Goal: Task Accomplishment & Management: Use online tool/utility

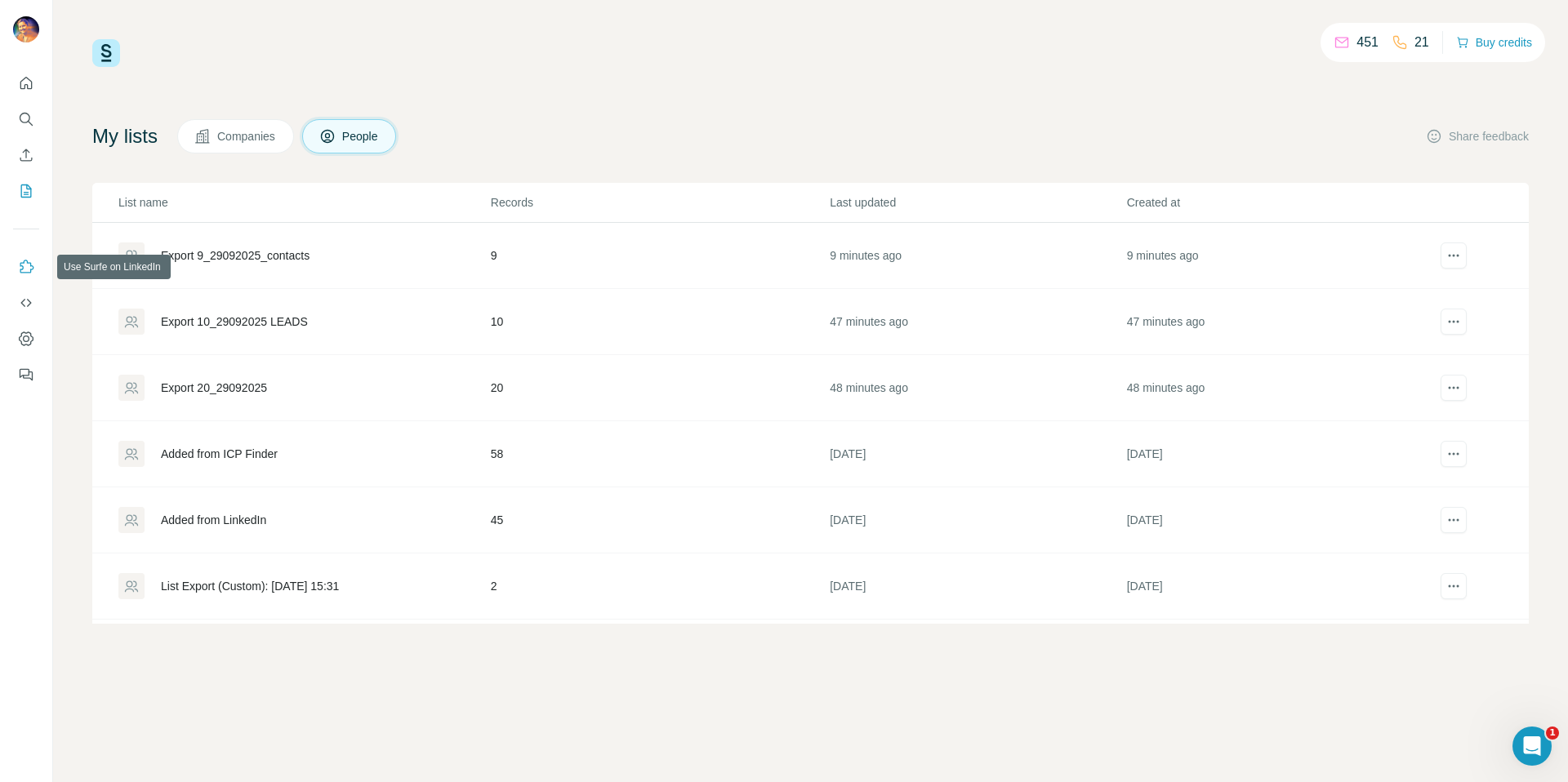
click at [14, 268] on button "Use Surfe on LinkedIn" at bounding box center [27, 267] width 27 height 29
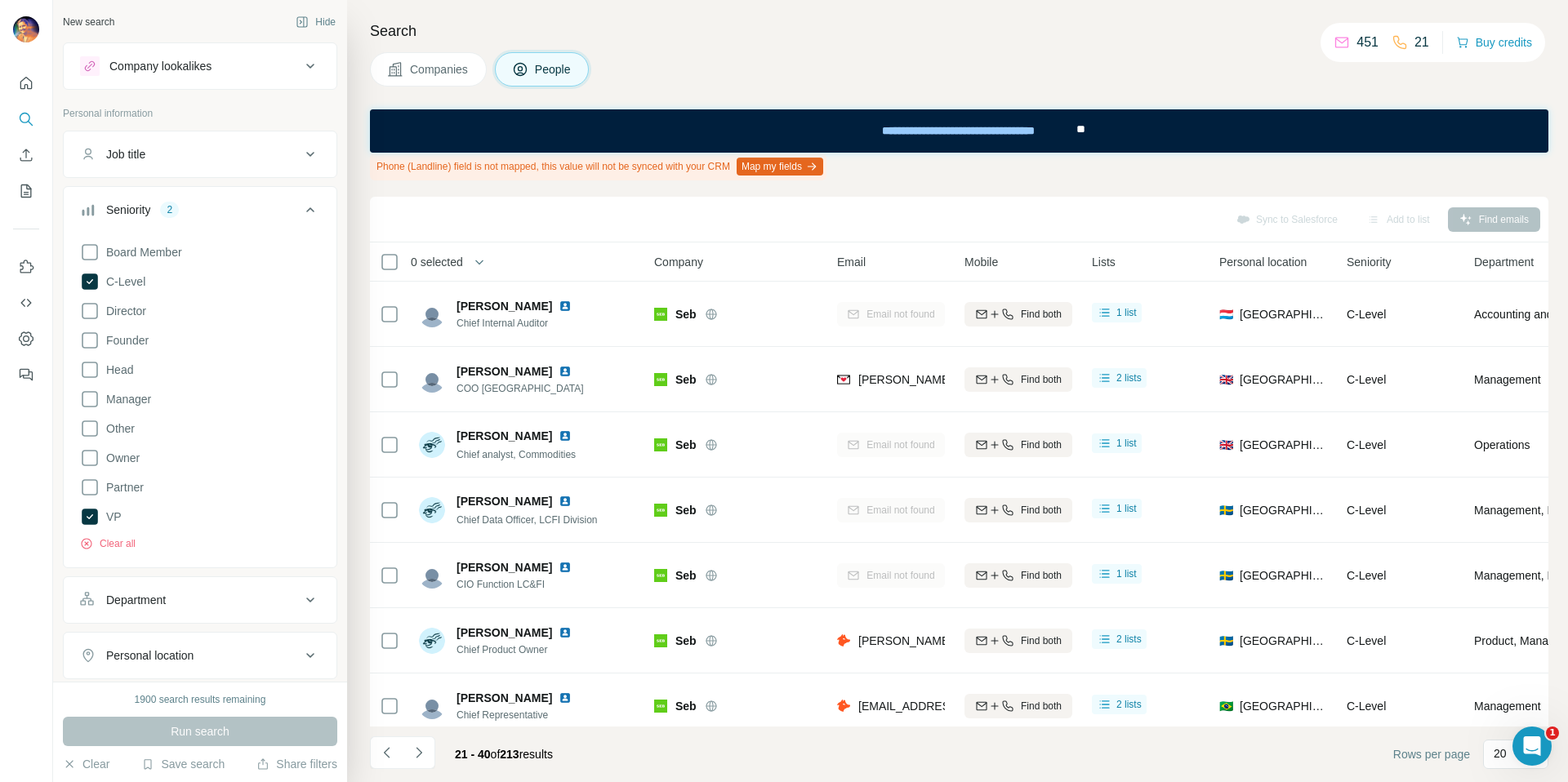
scroll to position [870, 0]
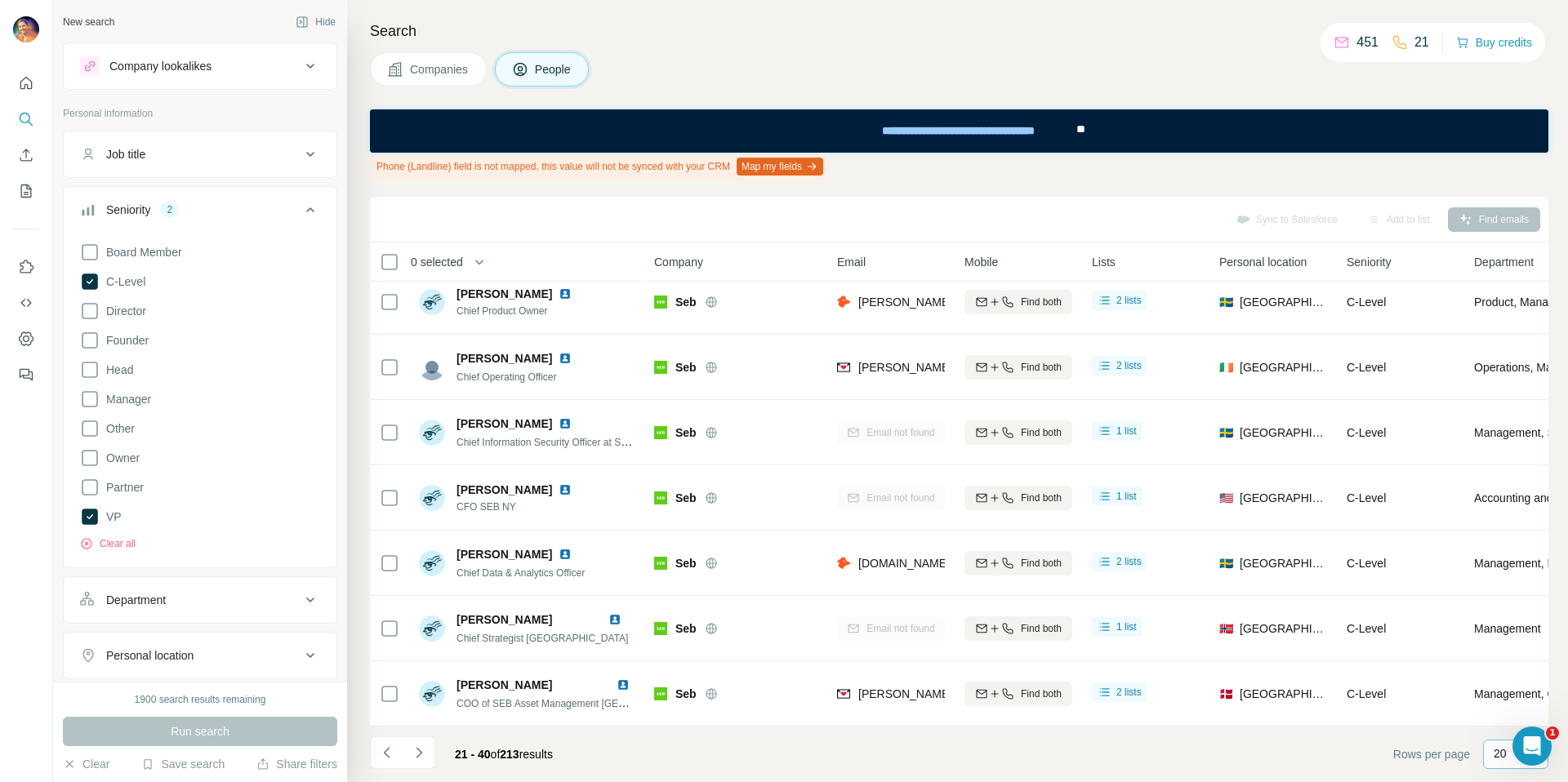
click at [1510, 760] on div "20" at bounding box center [1514, 754] width 41 height 16
click at [1513, 624] on div "60" at bounding box center [1516, 629] width 38 height 16
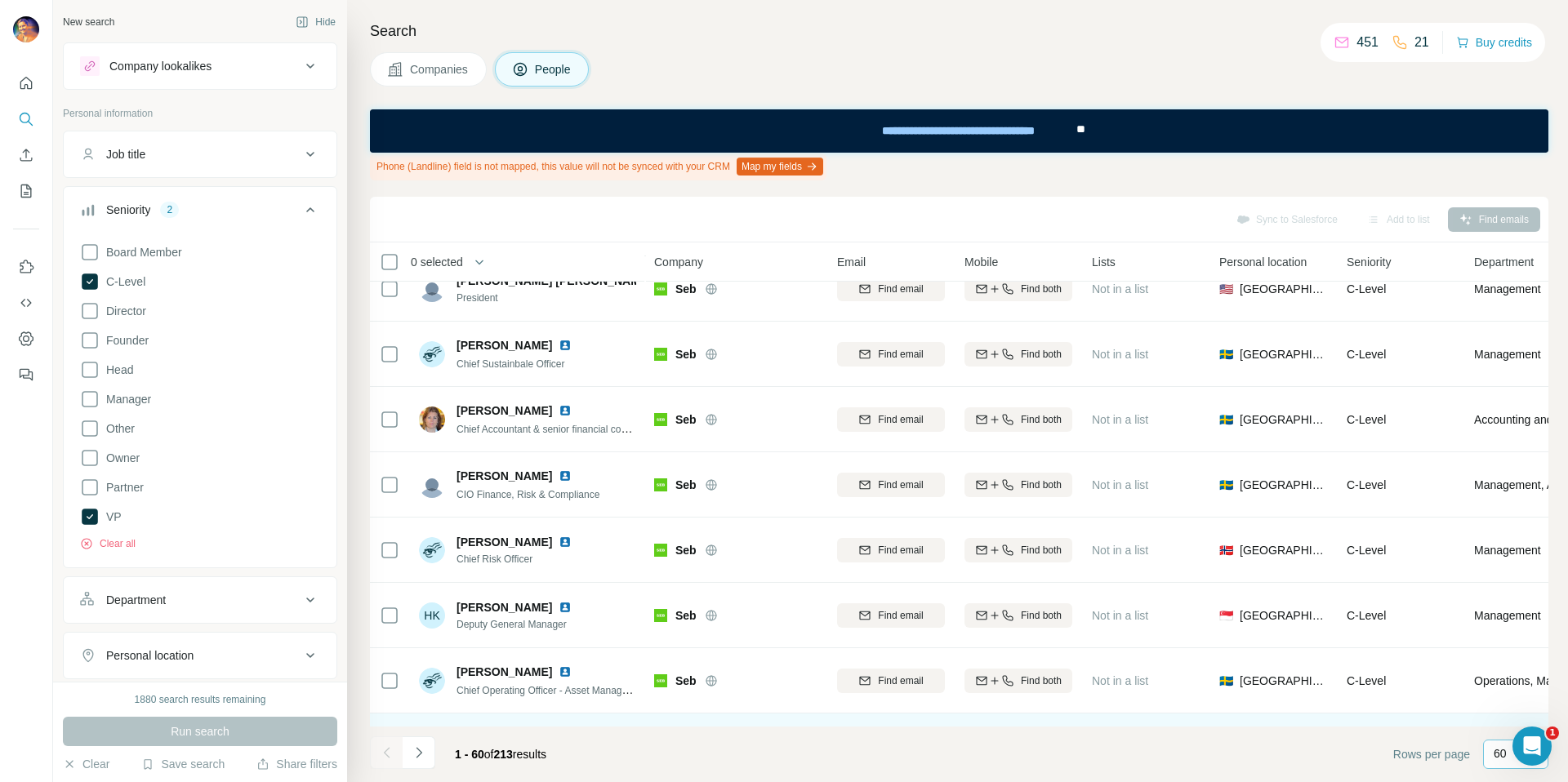
scroll to position [3483, 0]
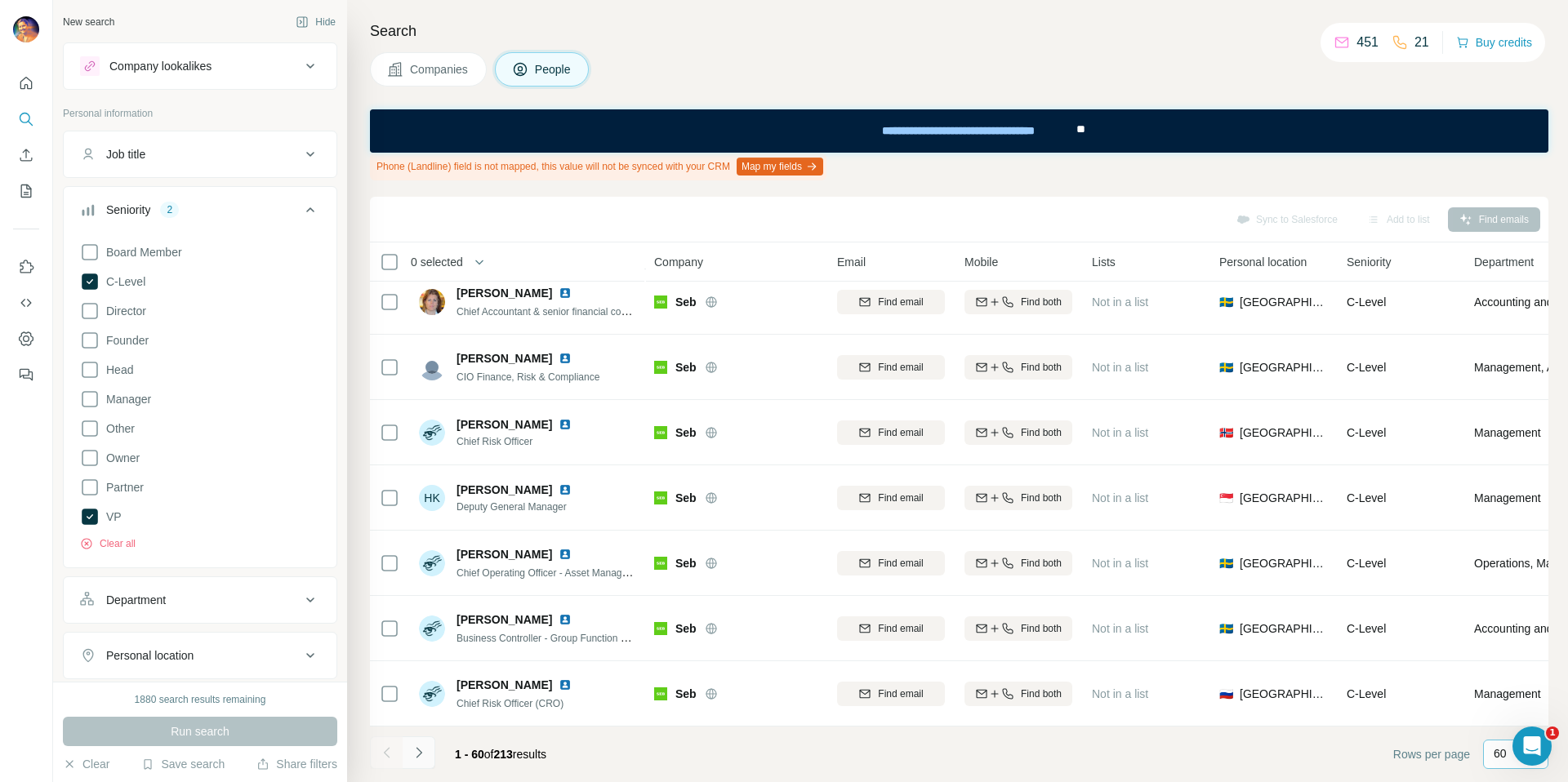
click at [429, 755] on button "Navigate to next page" at bounding box center [419, 752] width 33 height 33
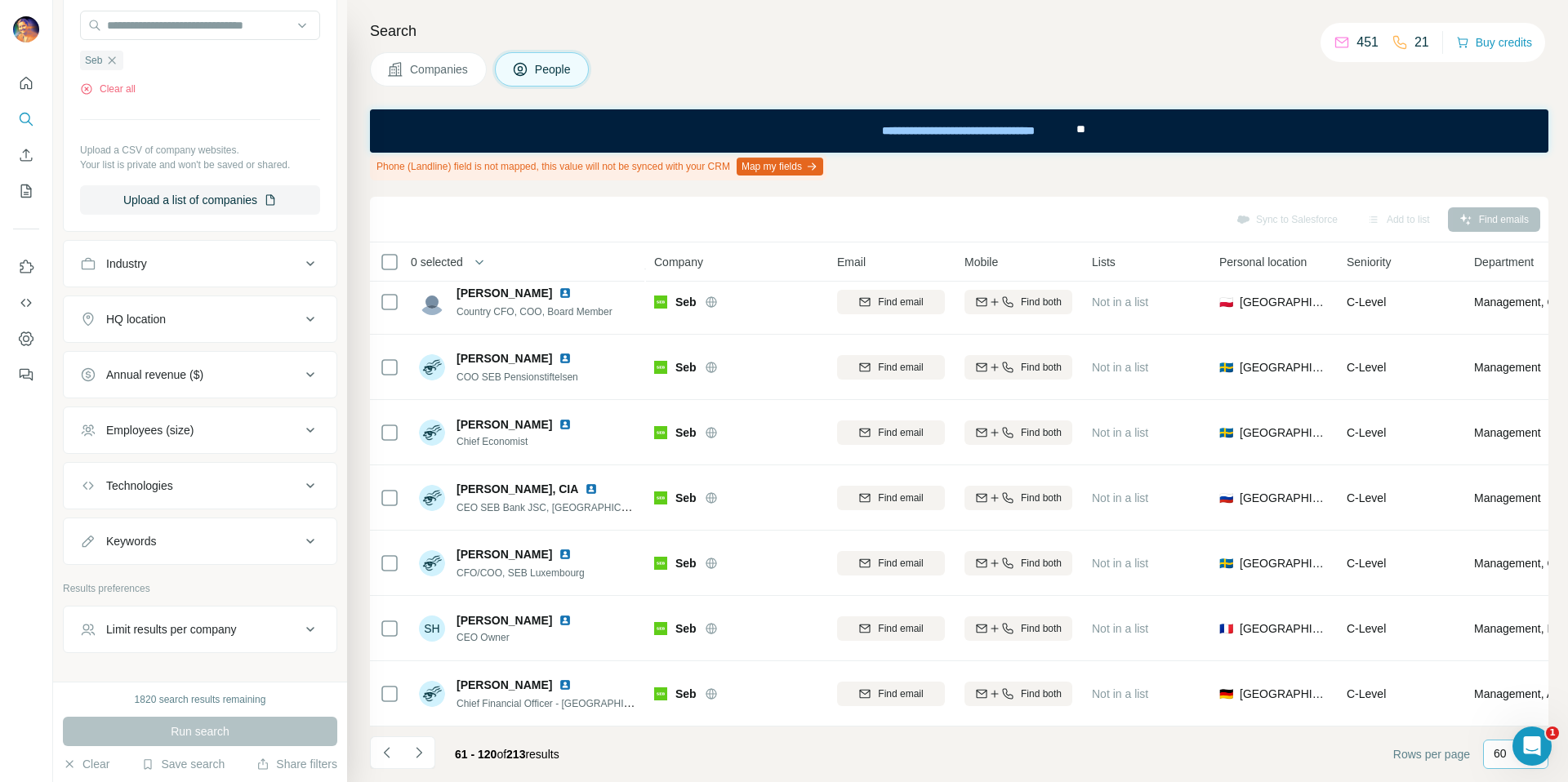
scroll to position [811, 0]
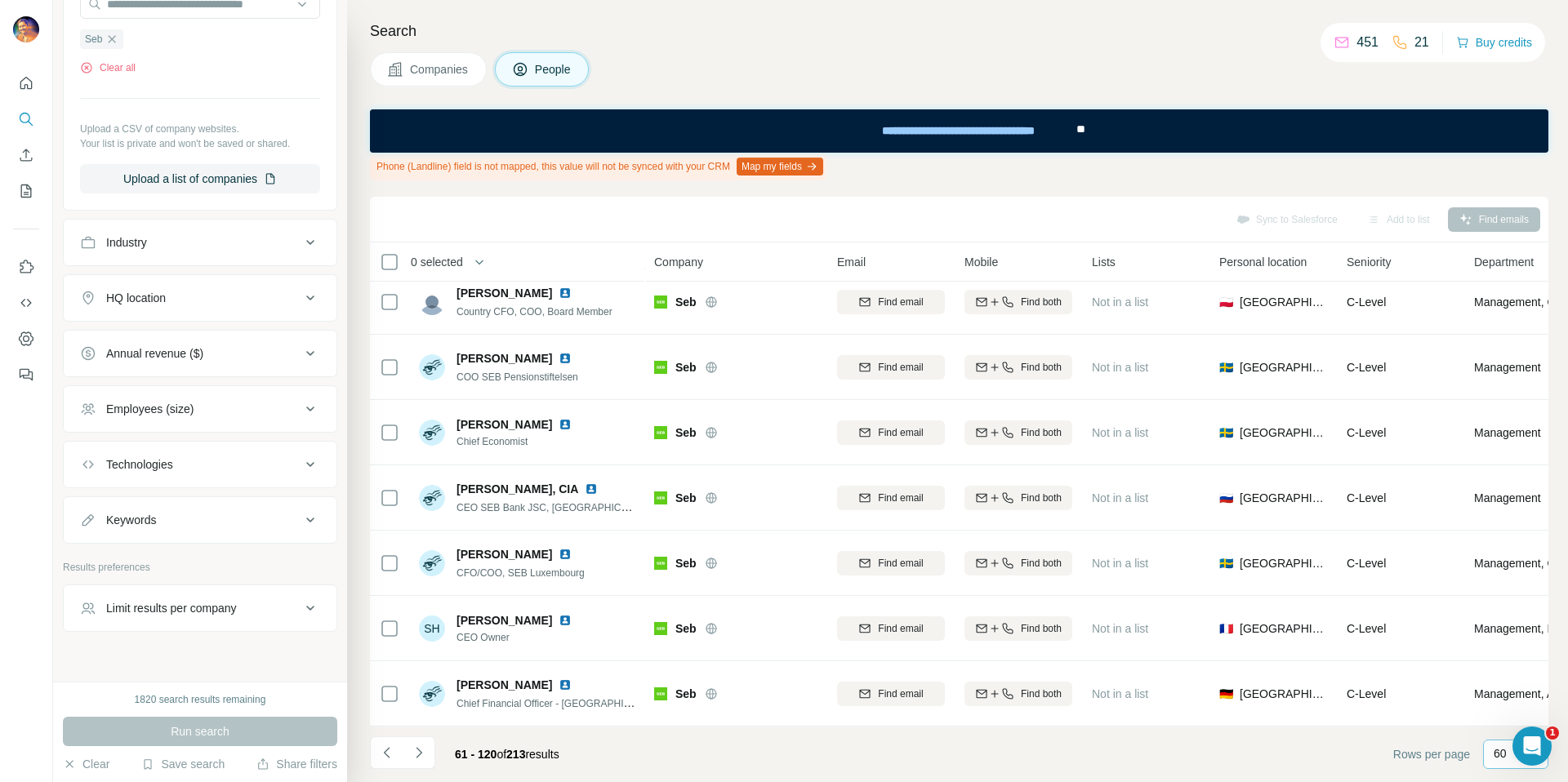
click at [217, 518] on div "Keywords" at bounding box center [190, 520] width 220 height 16
click at [171, 575] on input "text" at bounding box center [184, 560] width 208 height 29
type input "********"
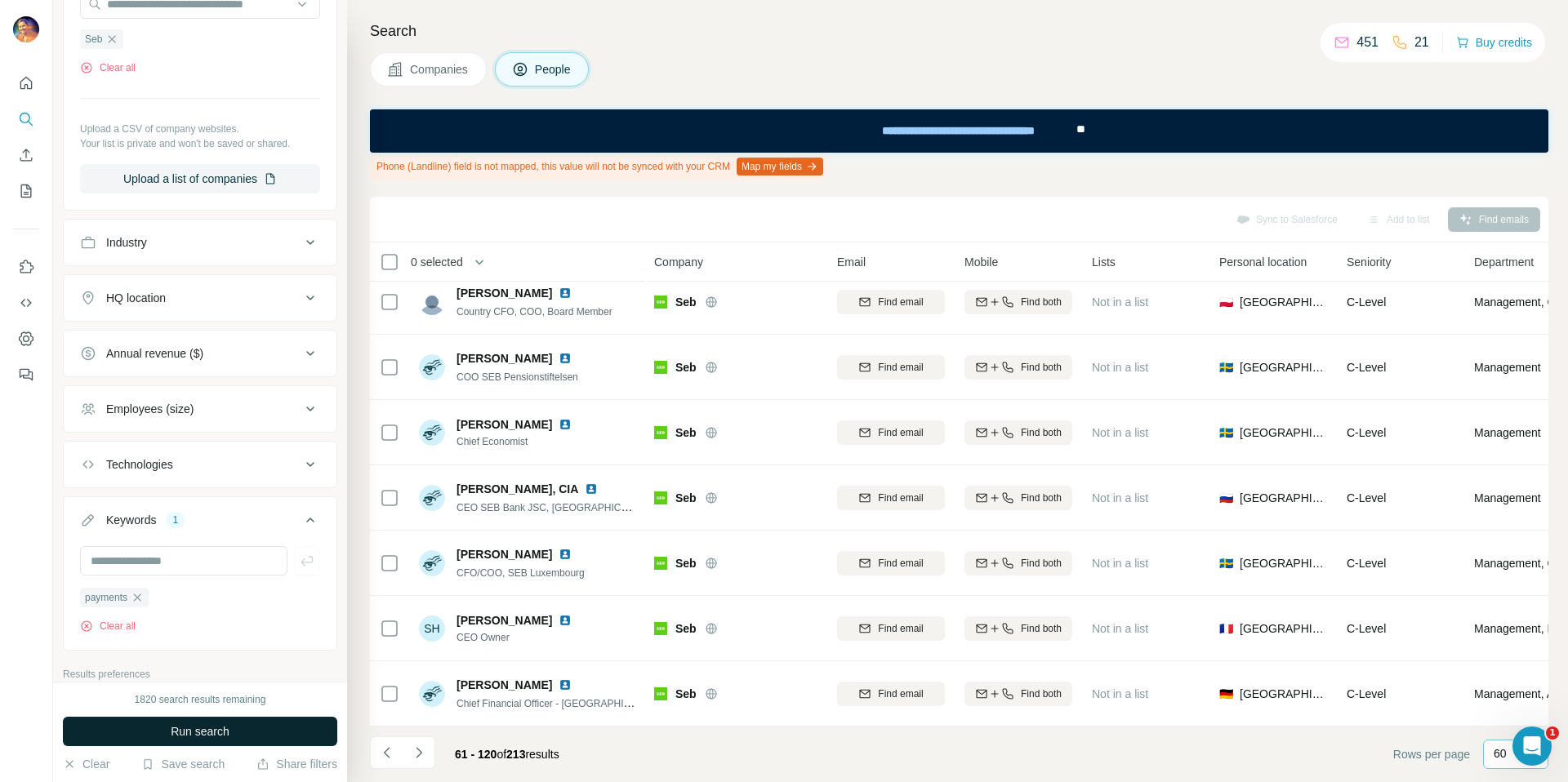
click at [207, 732] on span "Run search" at bounding box center [200, 732] width 59 height 16
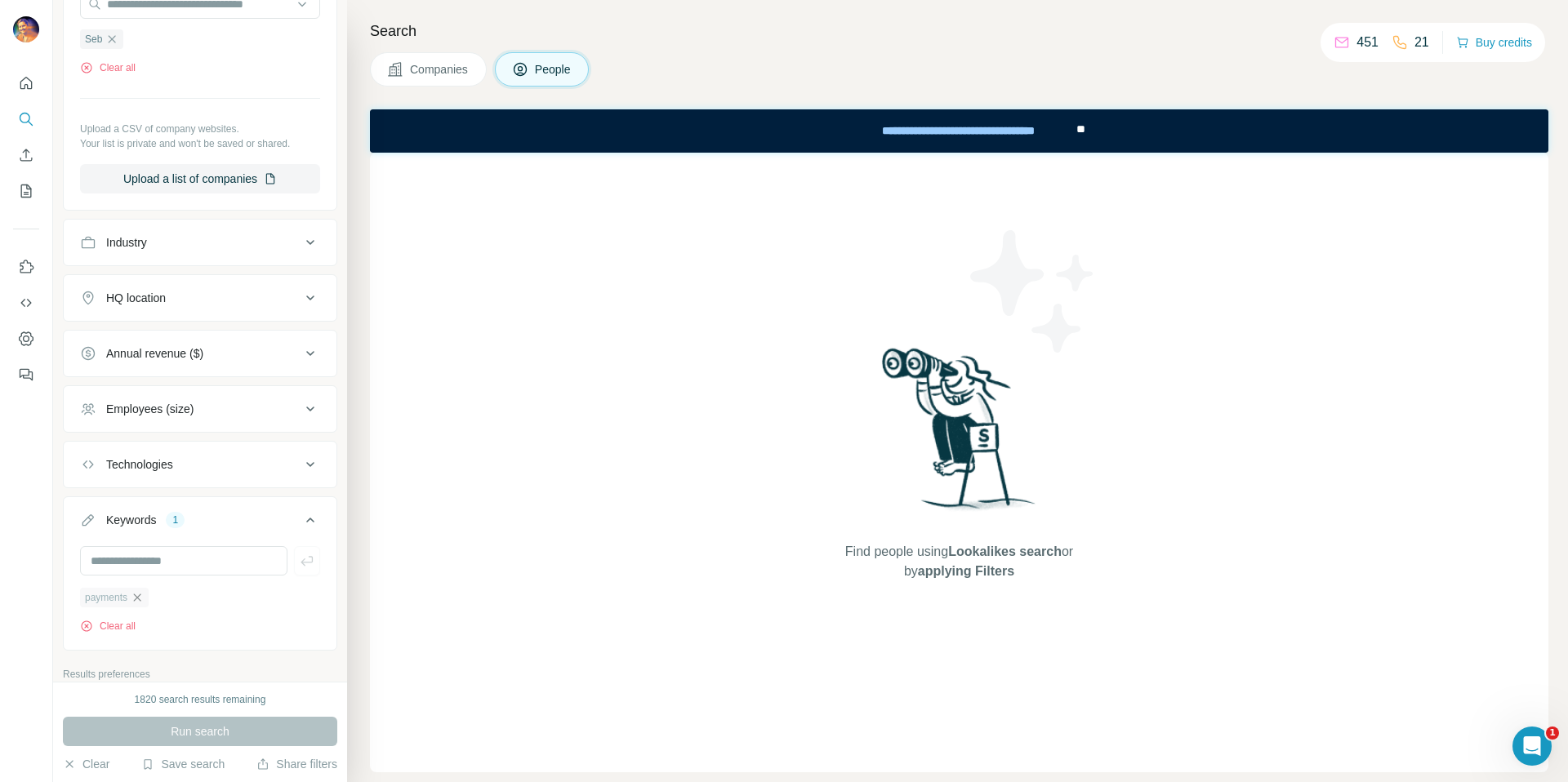
click at [139, 602] on icon "button" at bounding box center [137, 597] width 13 height 13
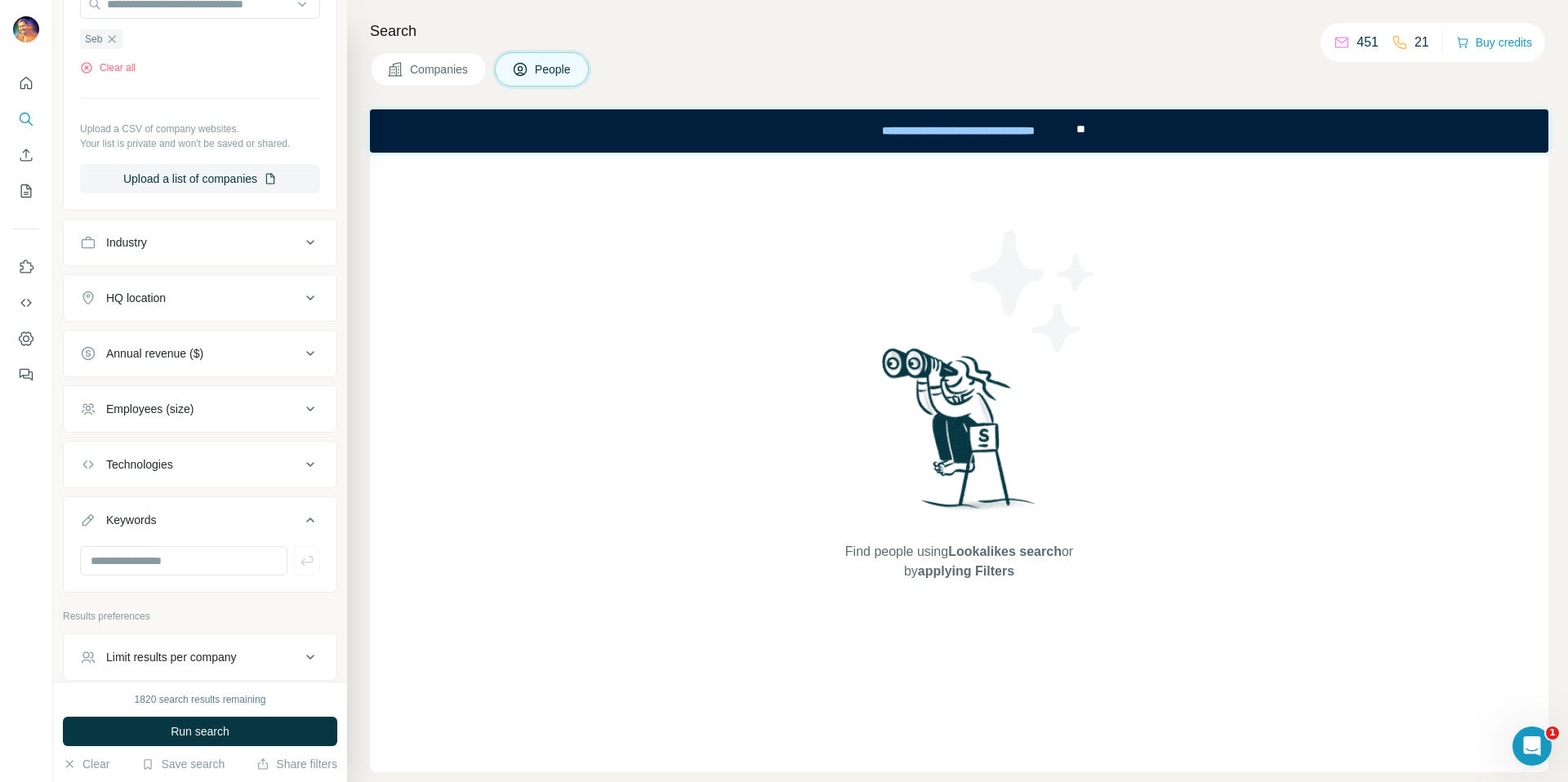
click at [185, 232] on button "Industry" at bounding box center [200, 242] width 273 height 39
click at [186, 273] on div at bounding box center [192, 283] width 202 height 27
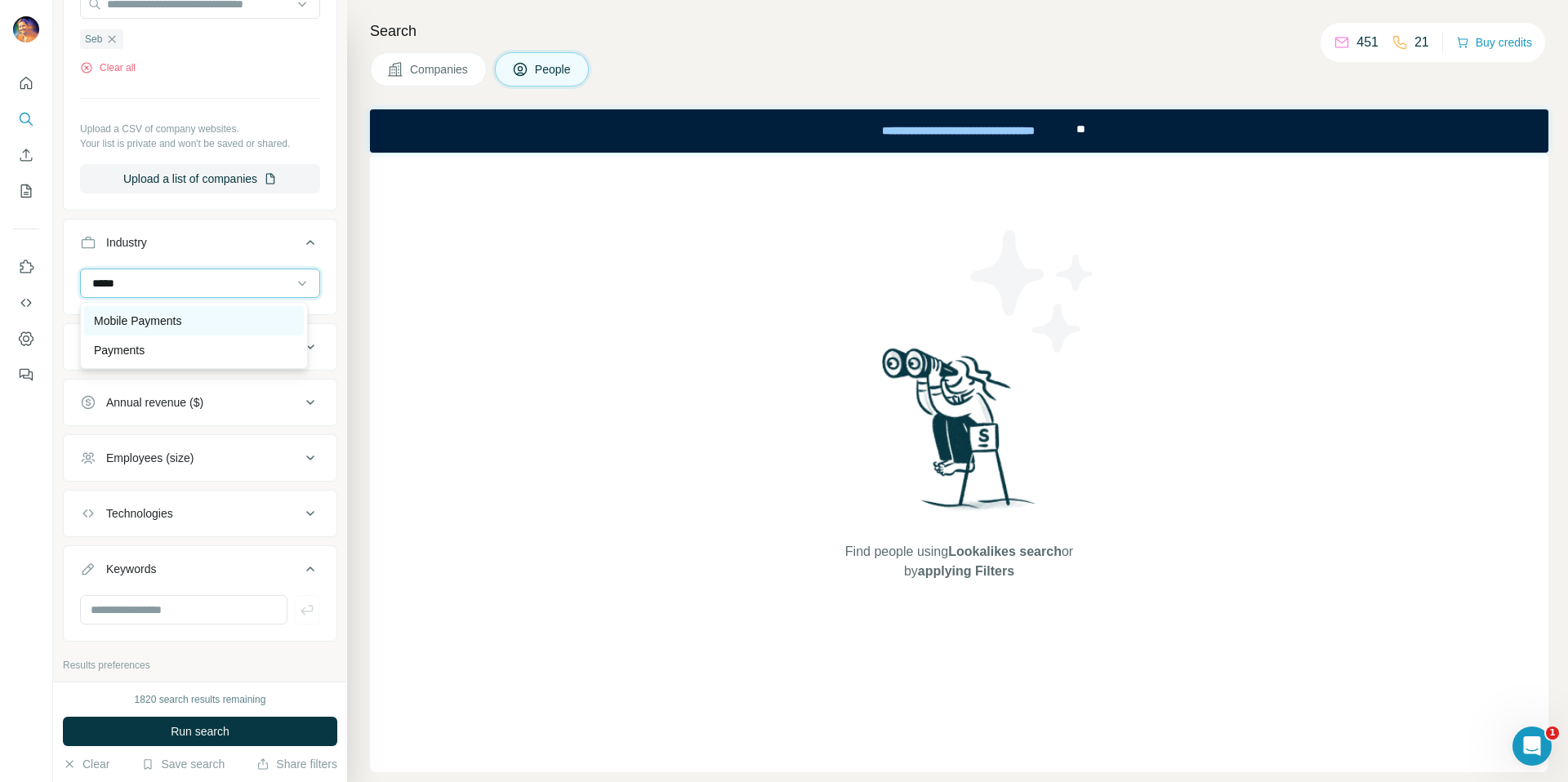
type input "*****"
click at [149, 327] on p "Mobile Payments" at bounding box center [137, 321] width 88 height 16
click at [186, 277] on input at bounding box center [192, 283] width 202 height 18
type input "****"
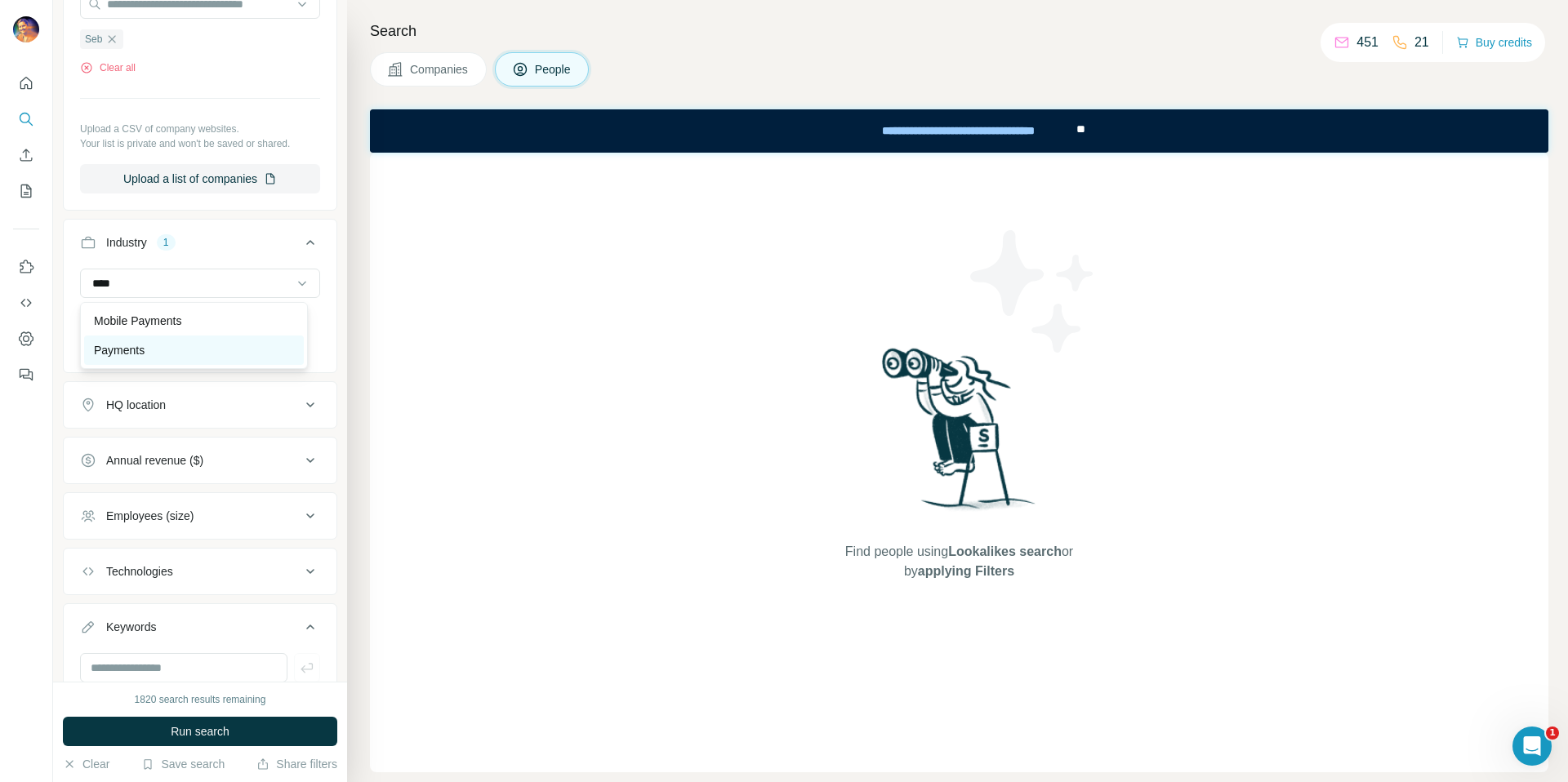
click at [140, 360] on div "Payments" at bounding box center [194, 350] width 220 height 29
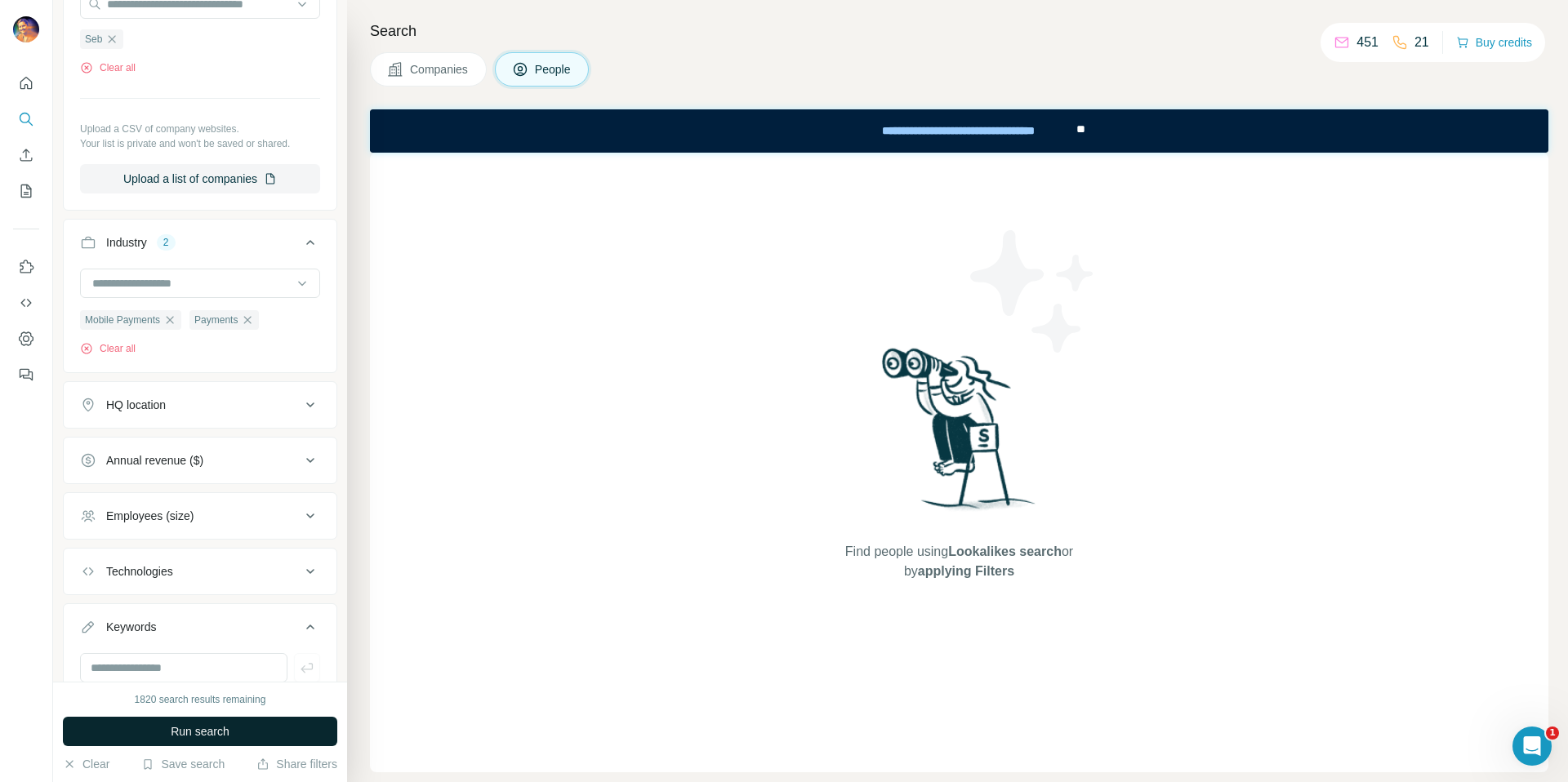
click at [239, 733] on button "Run search" at bounding box center [200, 731] width 274 height 29
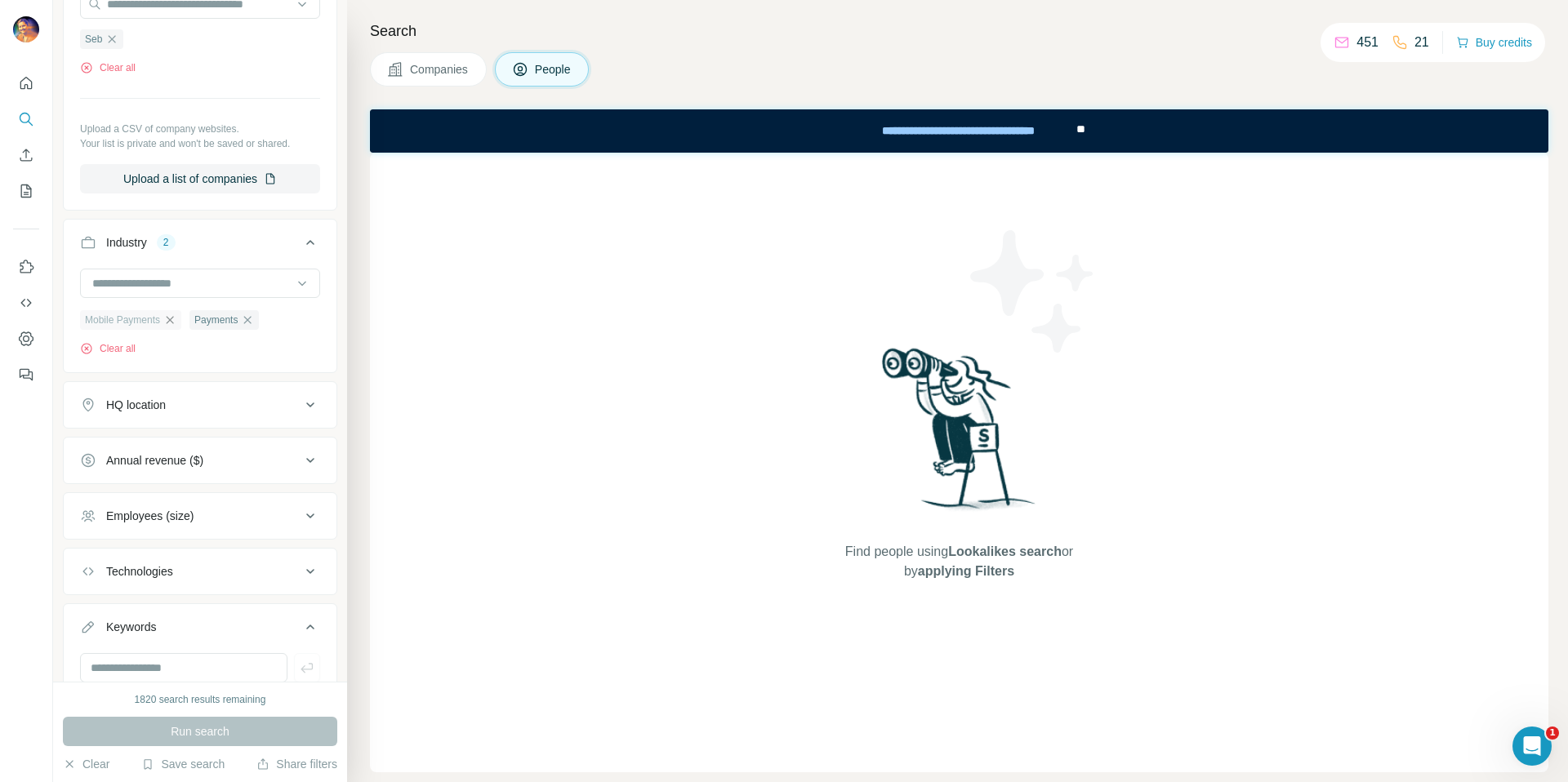
click at [172, 320] on icon "button" at bounding box center [170, 320] width 7 height 7
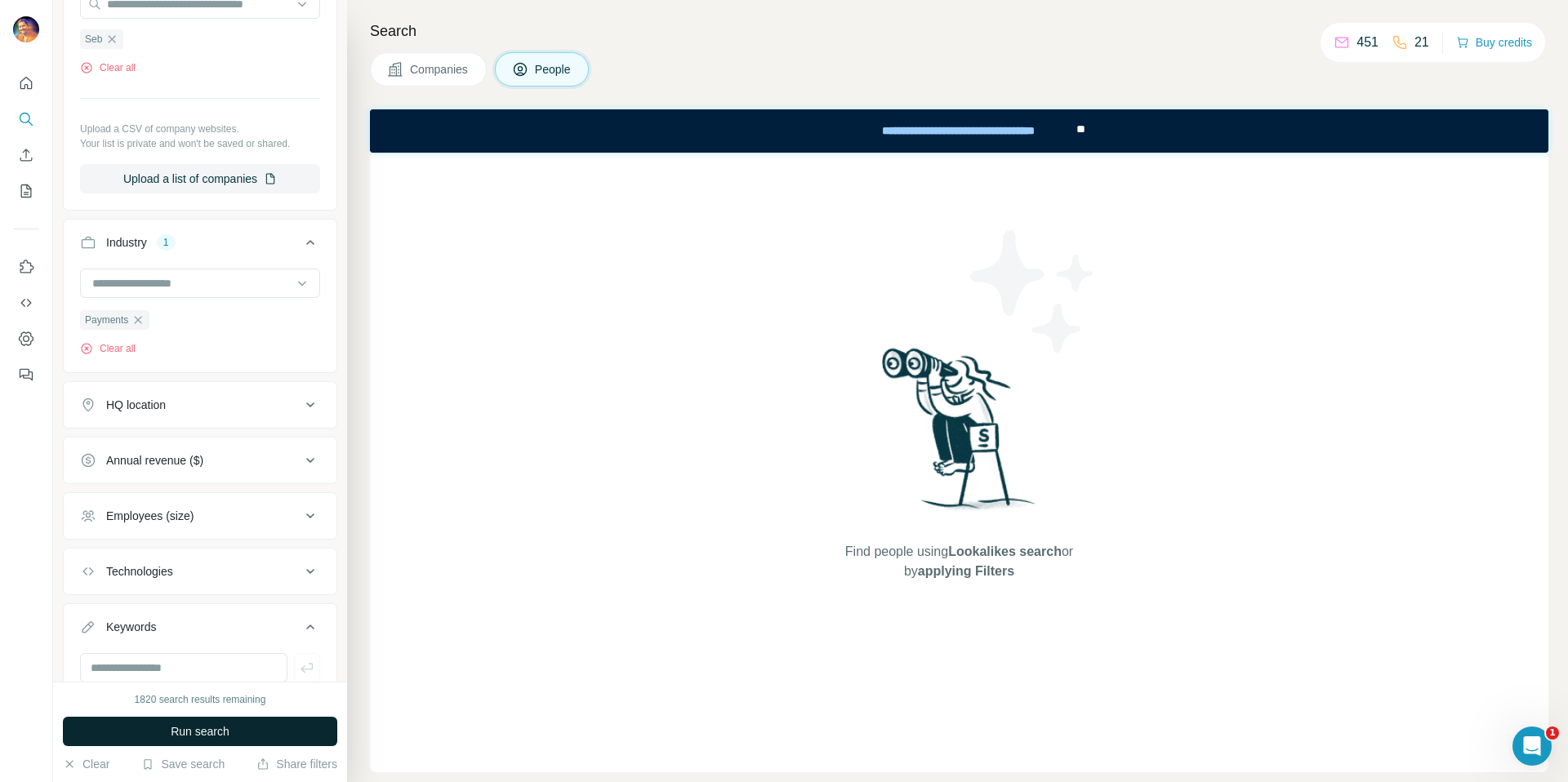
click at [150, 740] on button "Run search" at bounding box center [200, 731] width 274 height 29
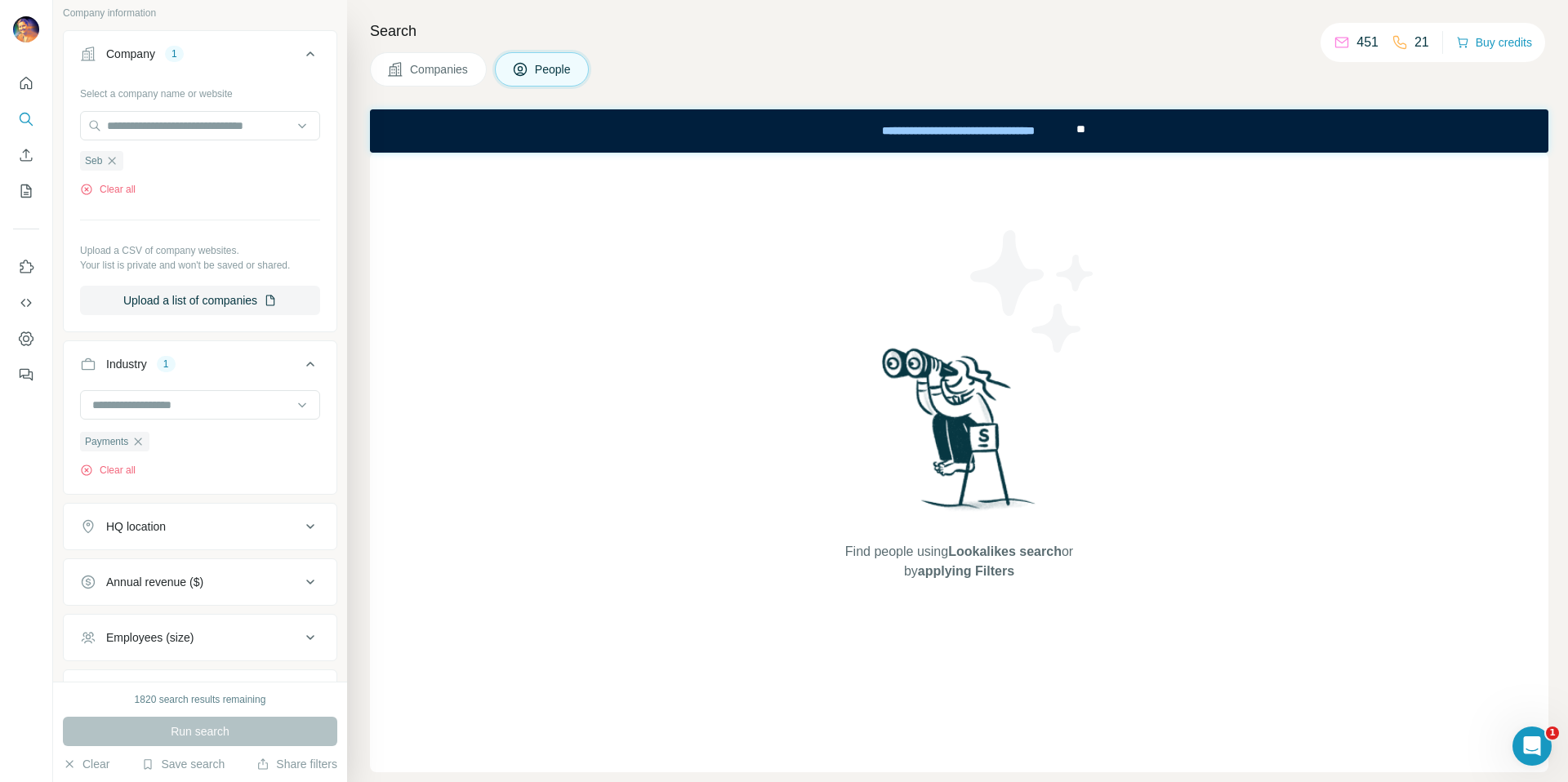
scroll to position [612, 0]
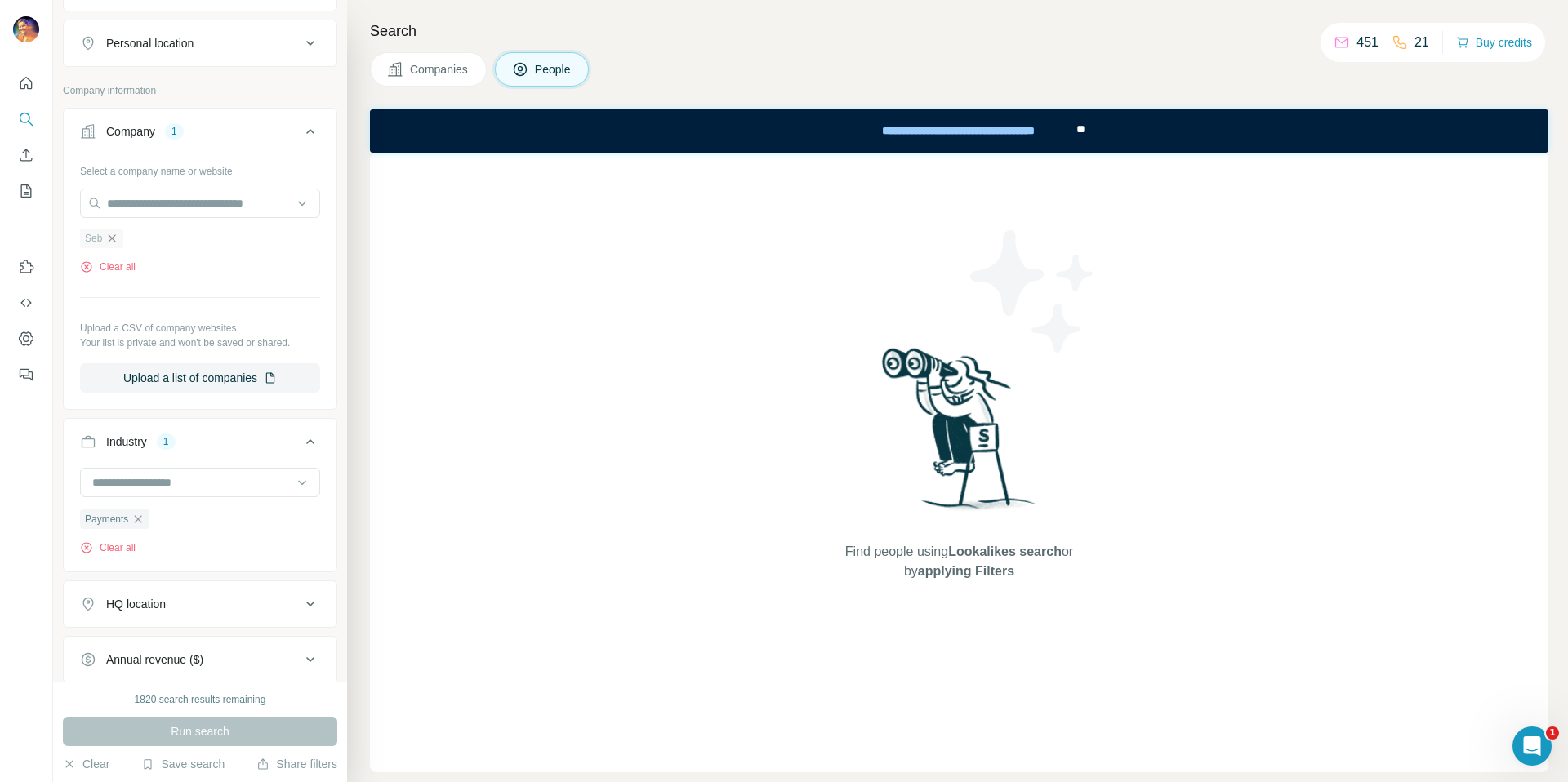
click at [113, 241] on icon "button" at bounding box center [111, 238] width 13 height 13
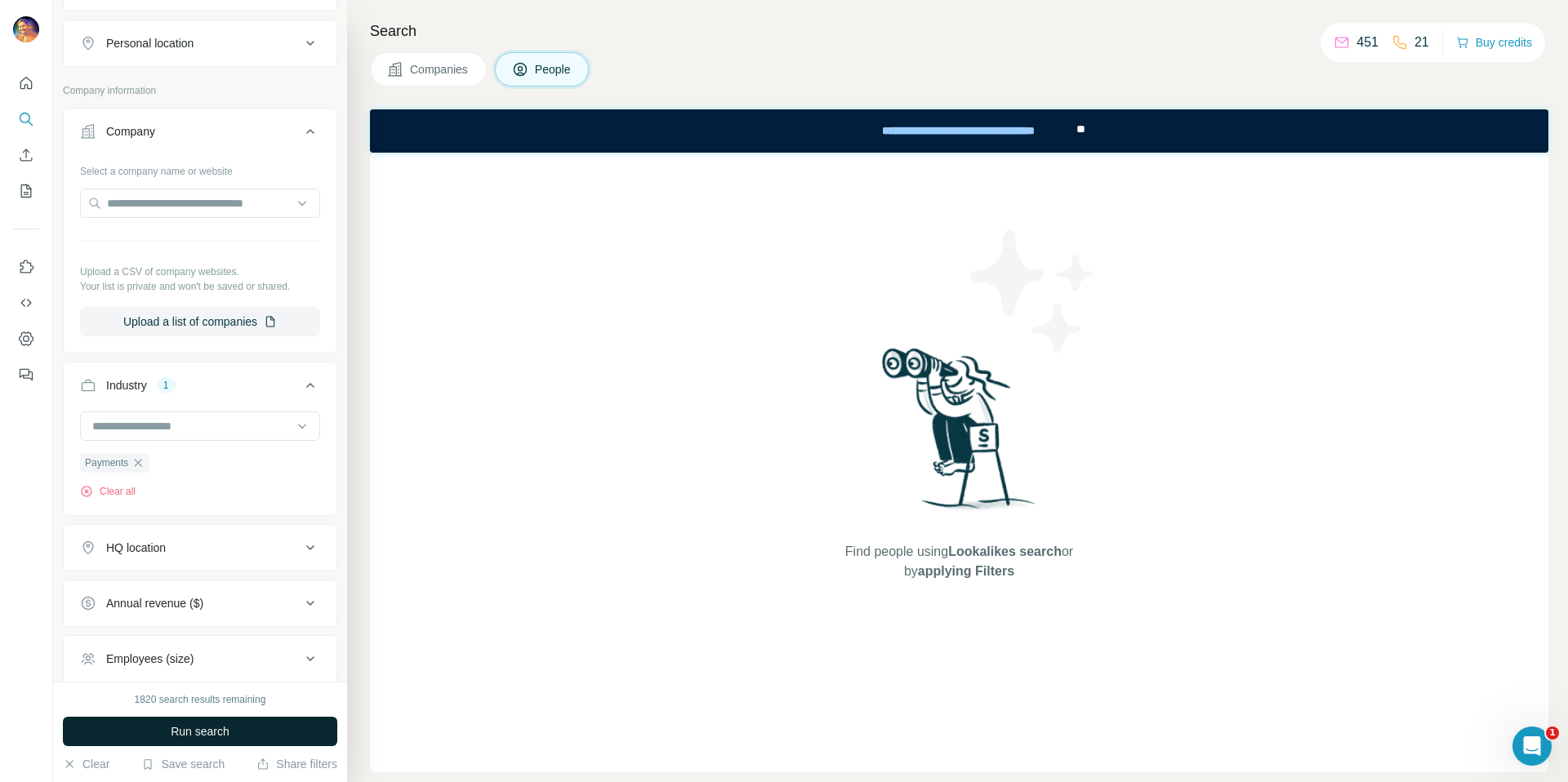
click at [231, 718] on button "Run search" at bounding box center [200, 731] width 274 height 29
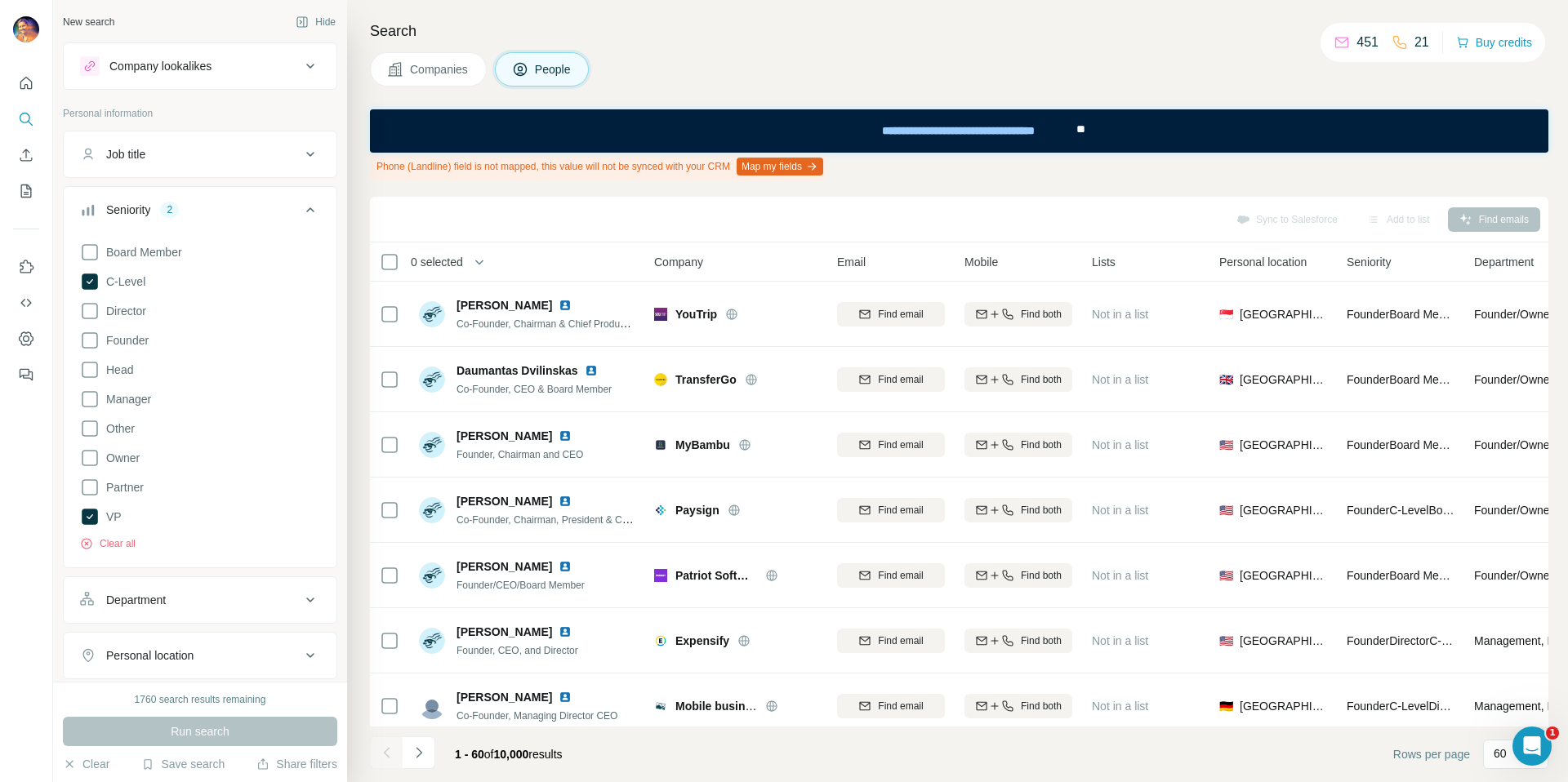
click at [194, 166] on button "Job title" at bounding box center [200, 154] width 273 height 39
click at [204, 207] on input "text" at bounding box center [184, 194] width 208 height 29
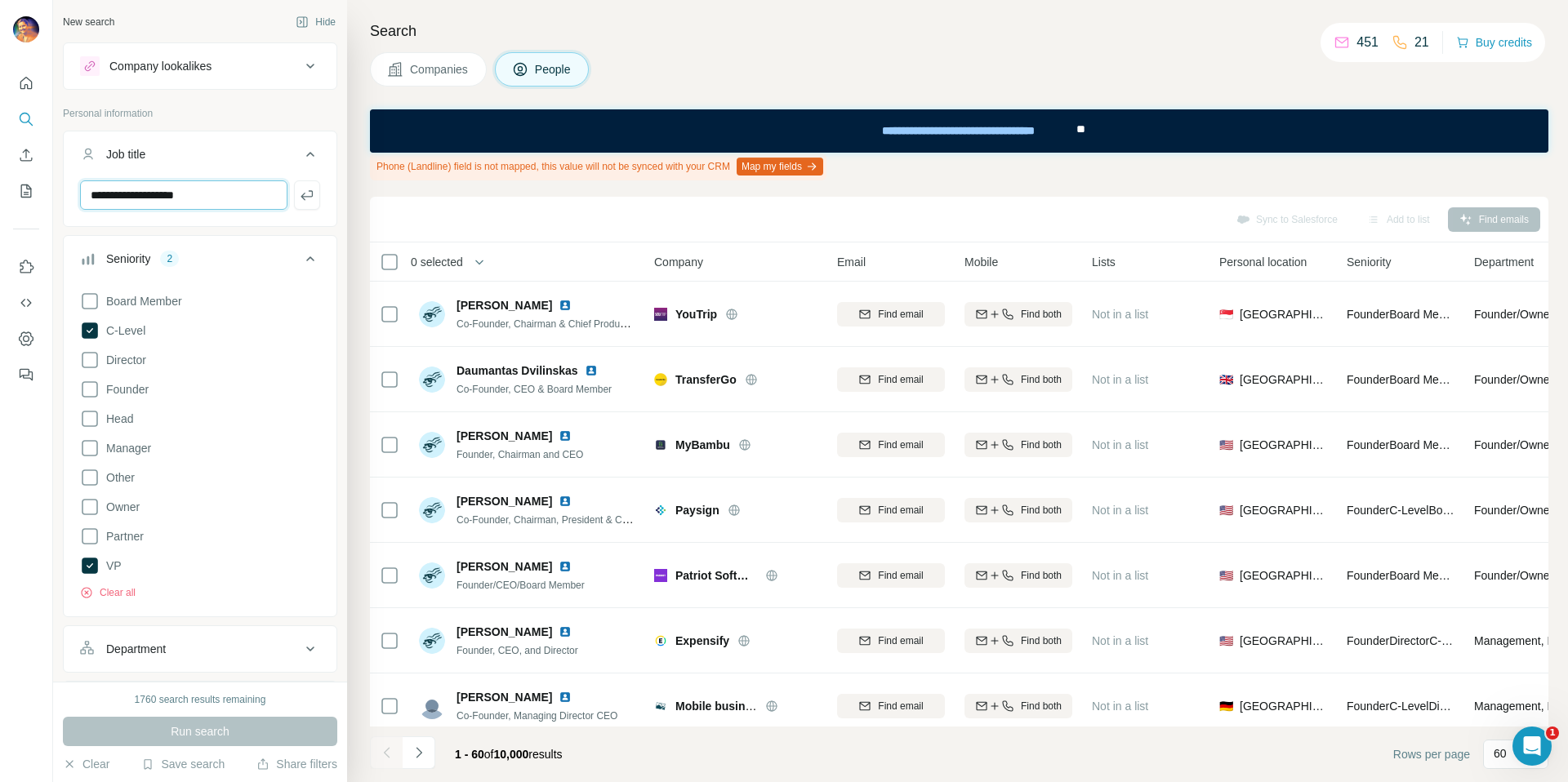
type input "**********"
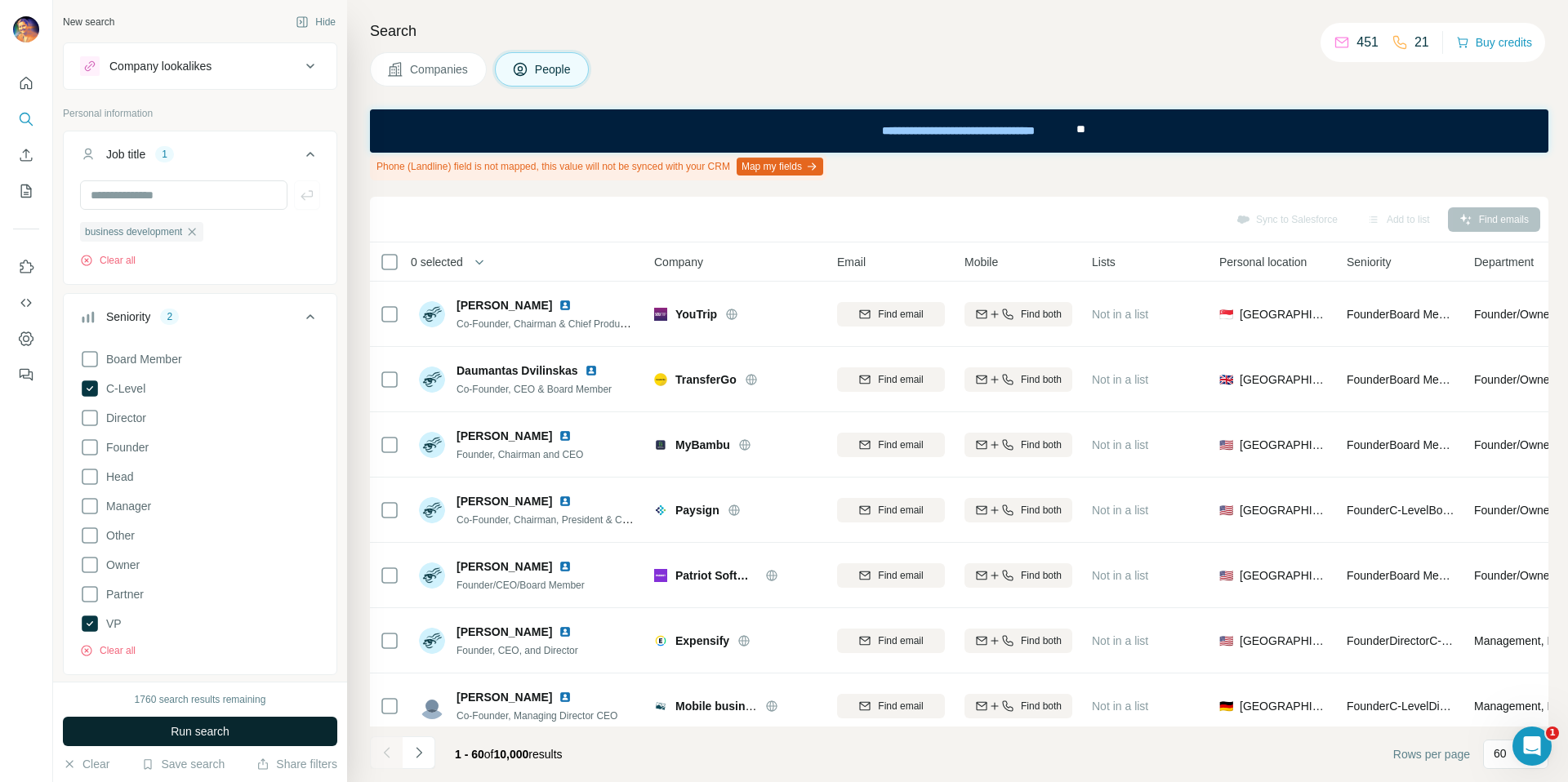
click at [286, 724] on button "Run search" at bounding box center [200, 731] width 274 height 29
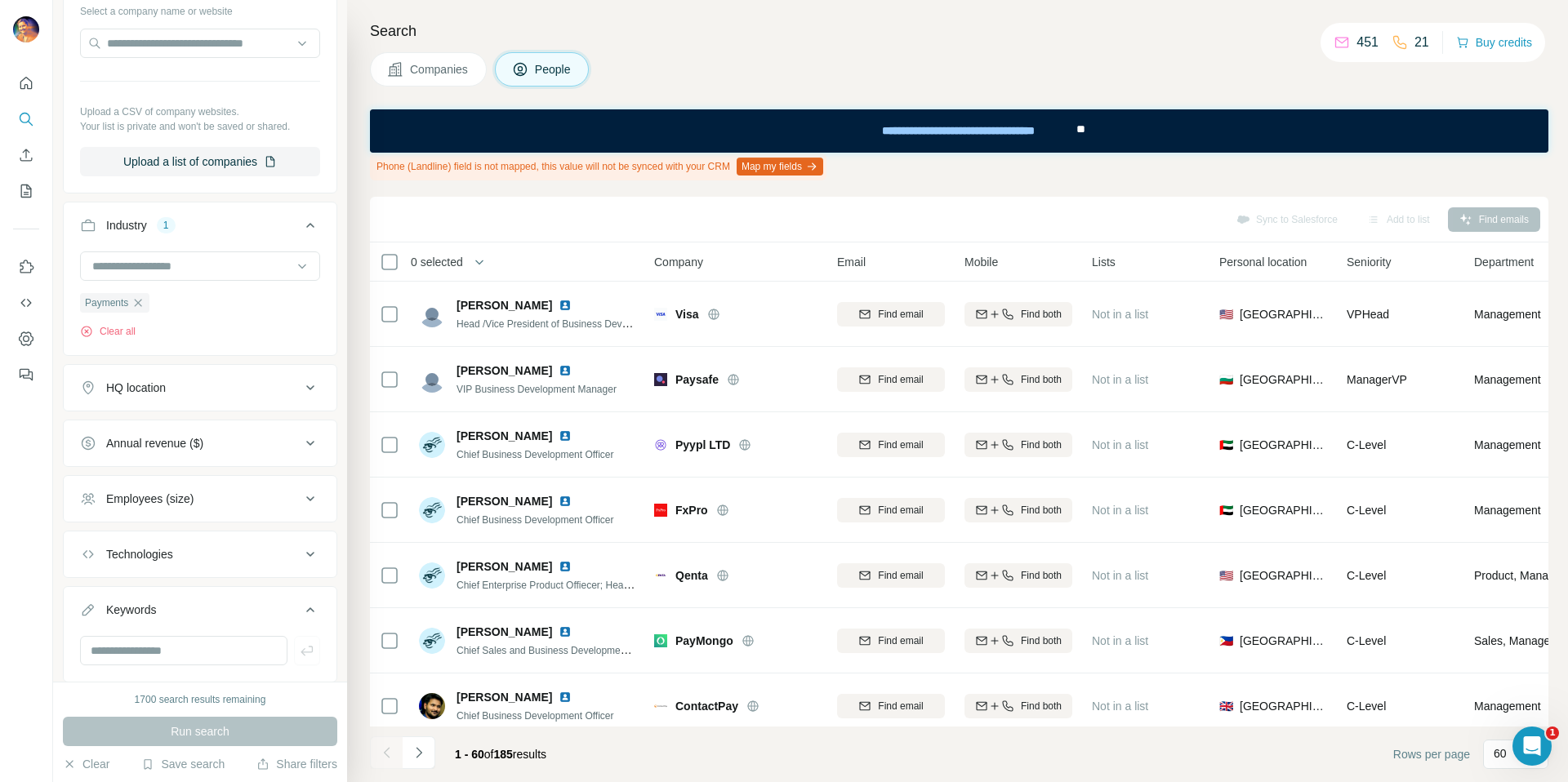
scroll to position [922, 0]
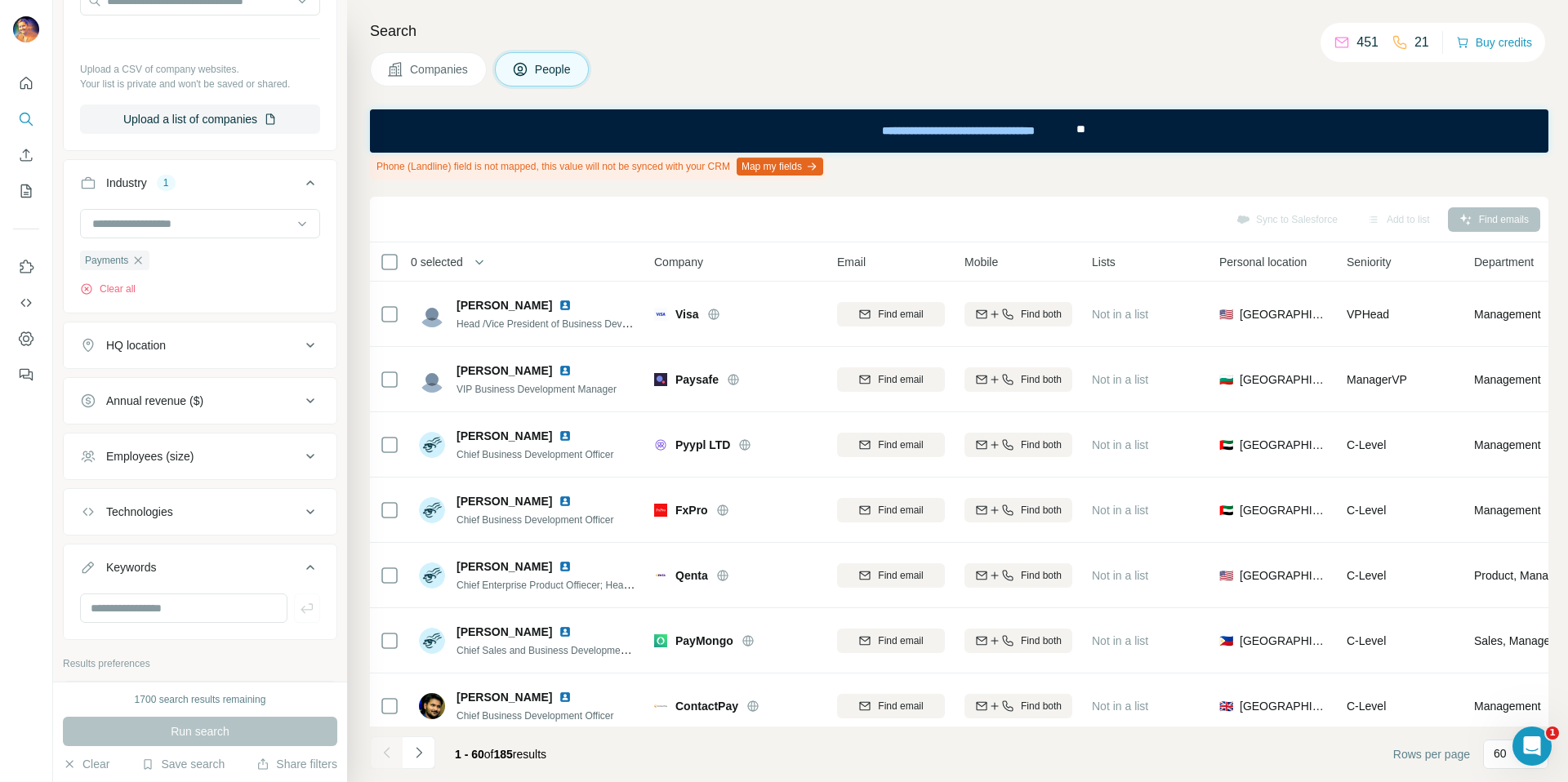
click at [218, 338] on div "HQ location" at bounding box center [190, 345] width 220 height 16
click at [199, 390] on input "text" at bounding box center [201, 385] width 240 height 29
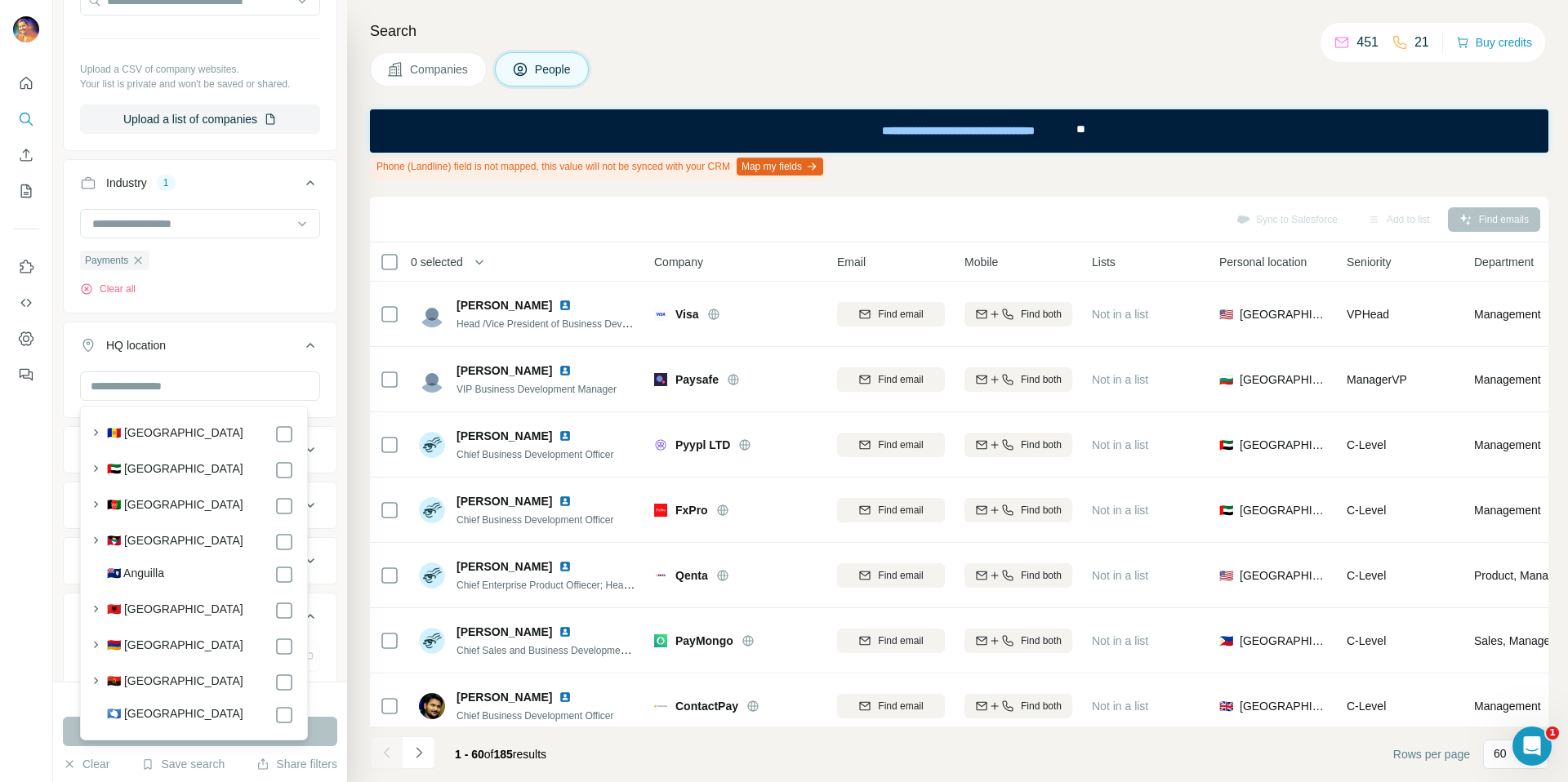
click at [238, 326] on div "HQ location" at bounding box center [200, 369] width 274 height 96
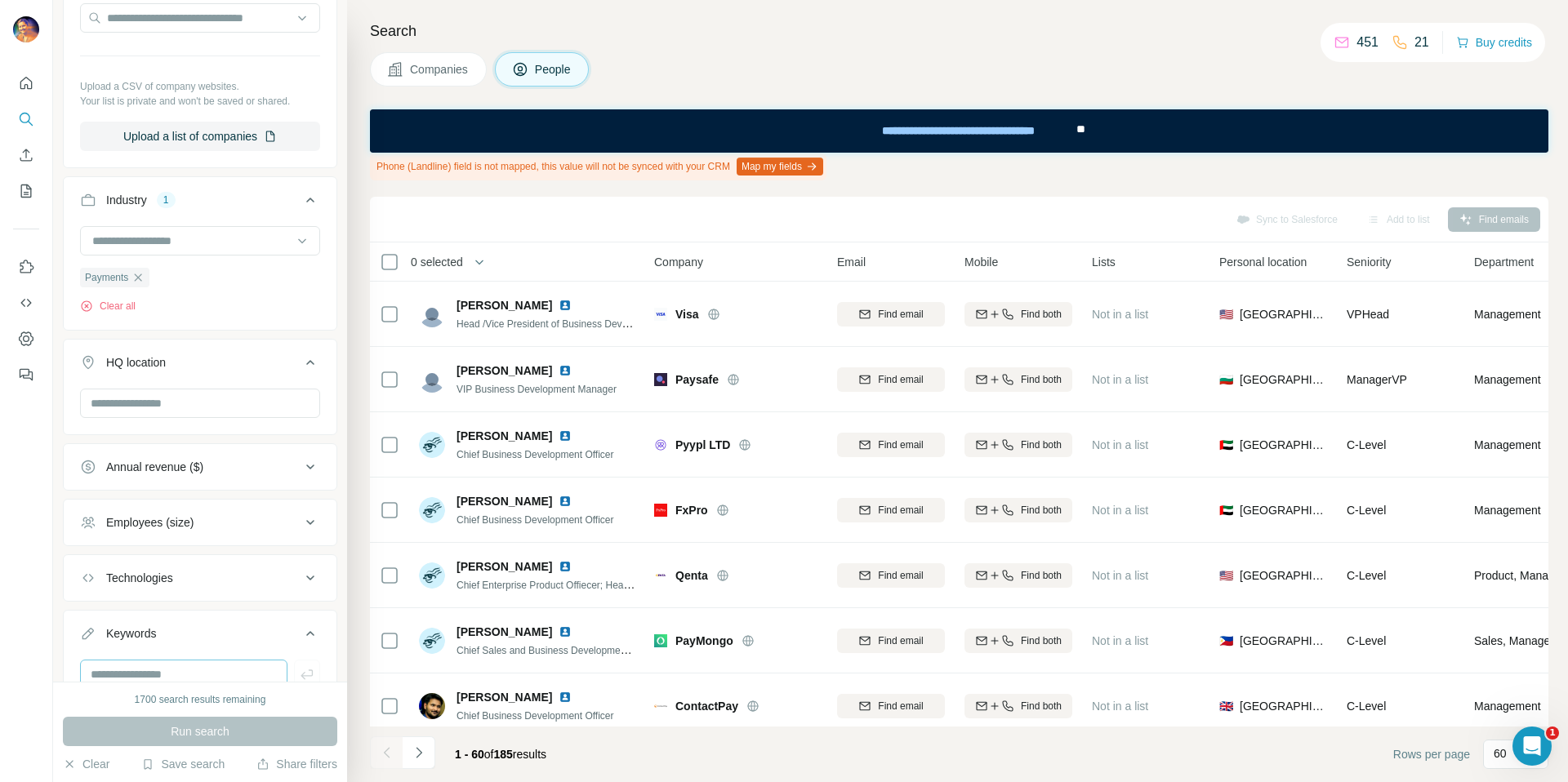
scroll to position [821, 0]
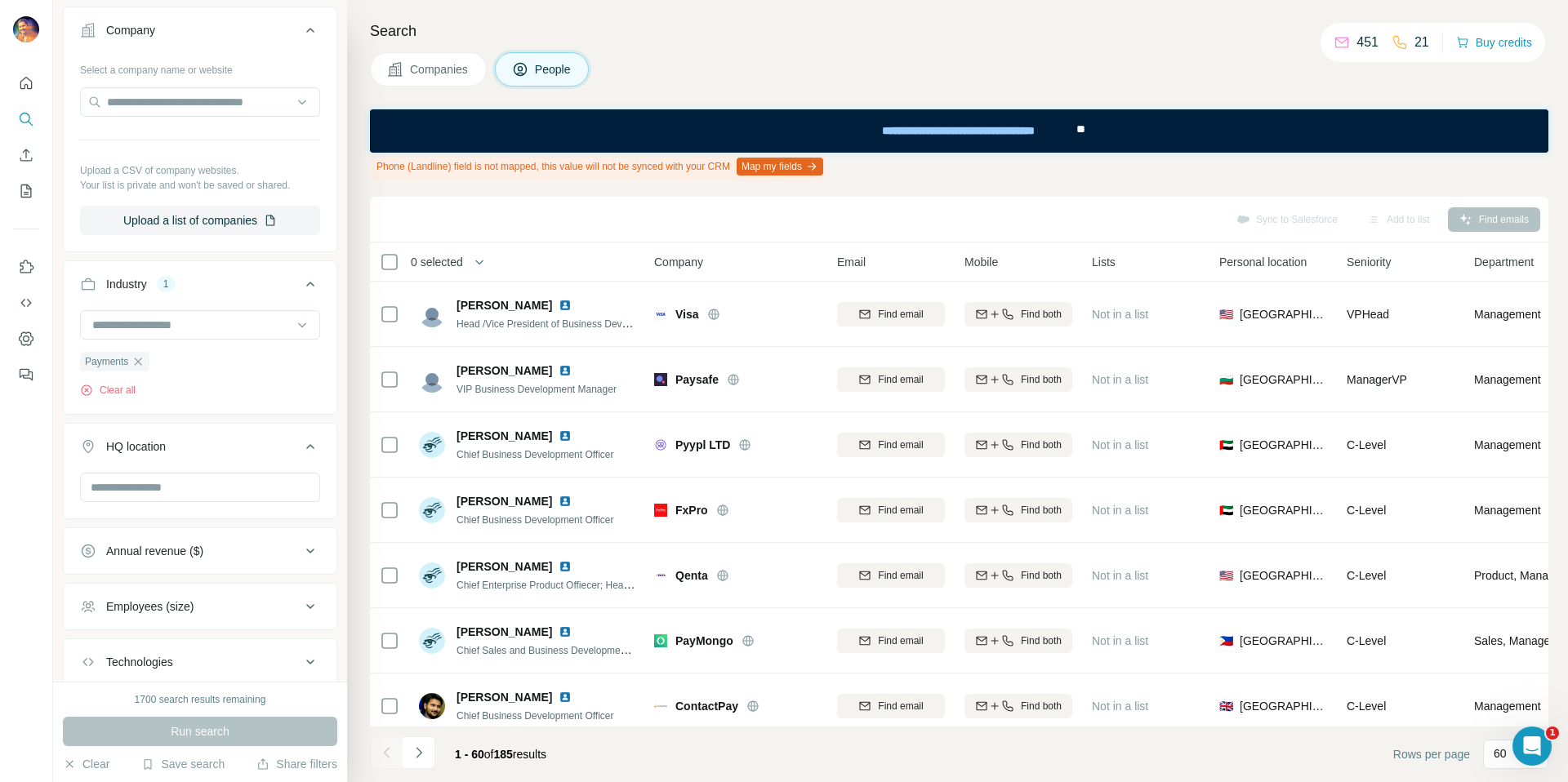
click at [223, 458] on button "HQ location" at bounding box center [200, 450] width 273 height 46
click at [223, 457] on button "HQ location" at bounding box center [200, 446] width 273 height 39
click at [193, 485] on input "text" at bounding box center [201, 487] width 240 height 29
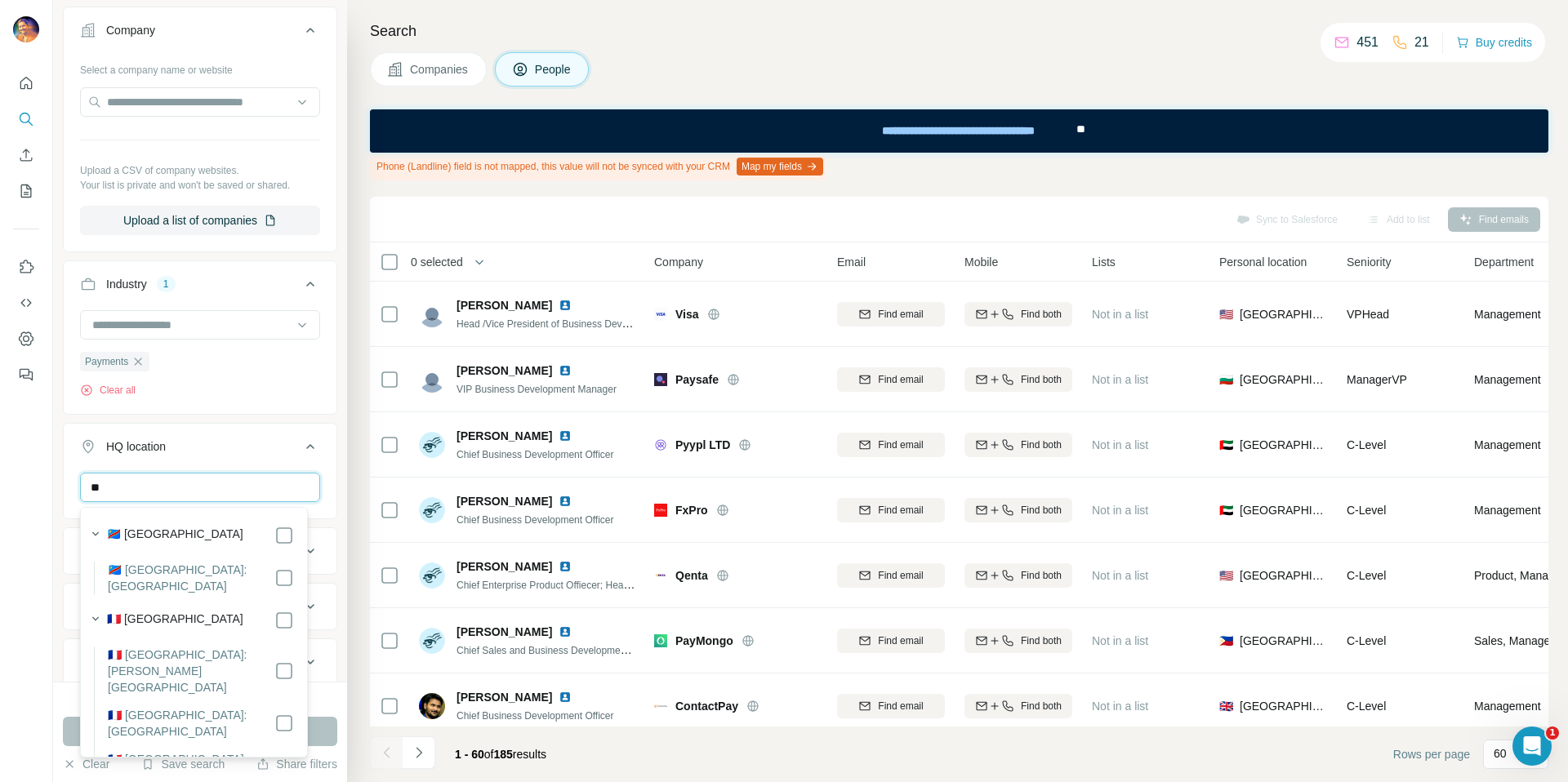
type input "*"
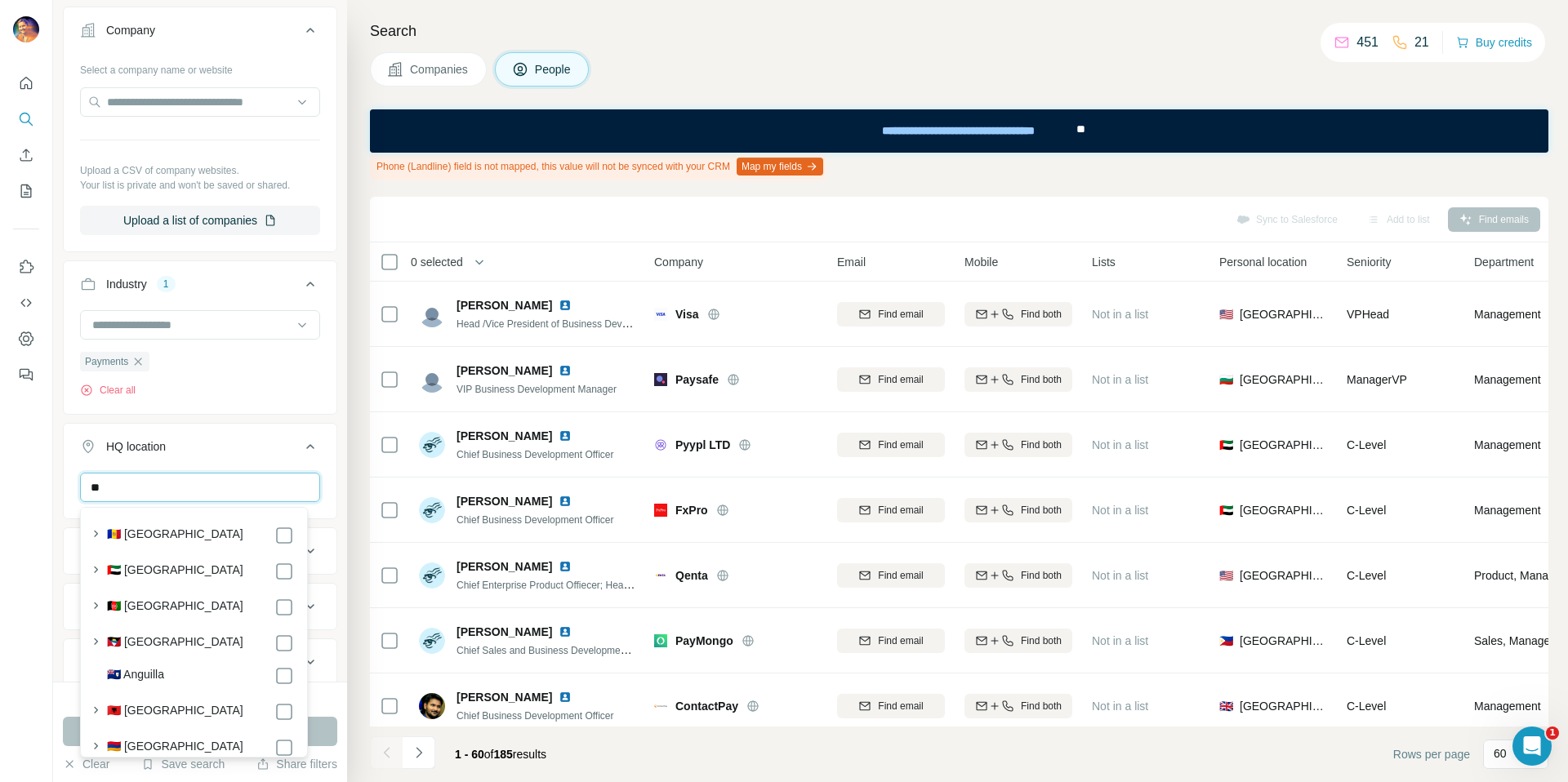
type input "*"
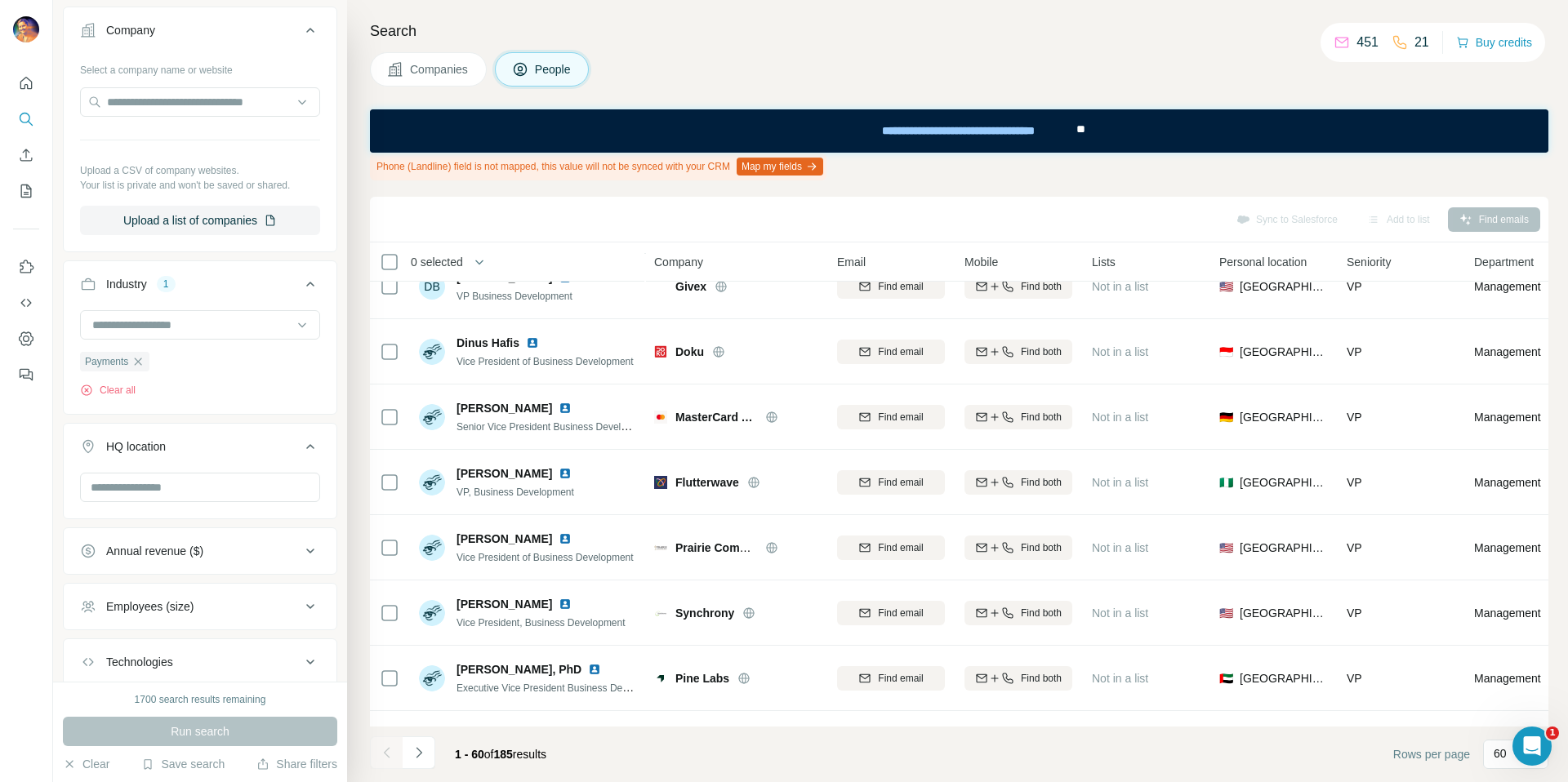
scroll to position [3483, 0]
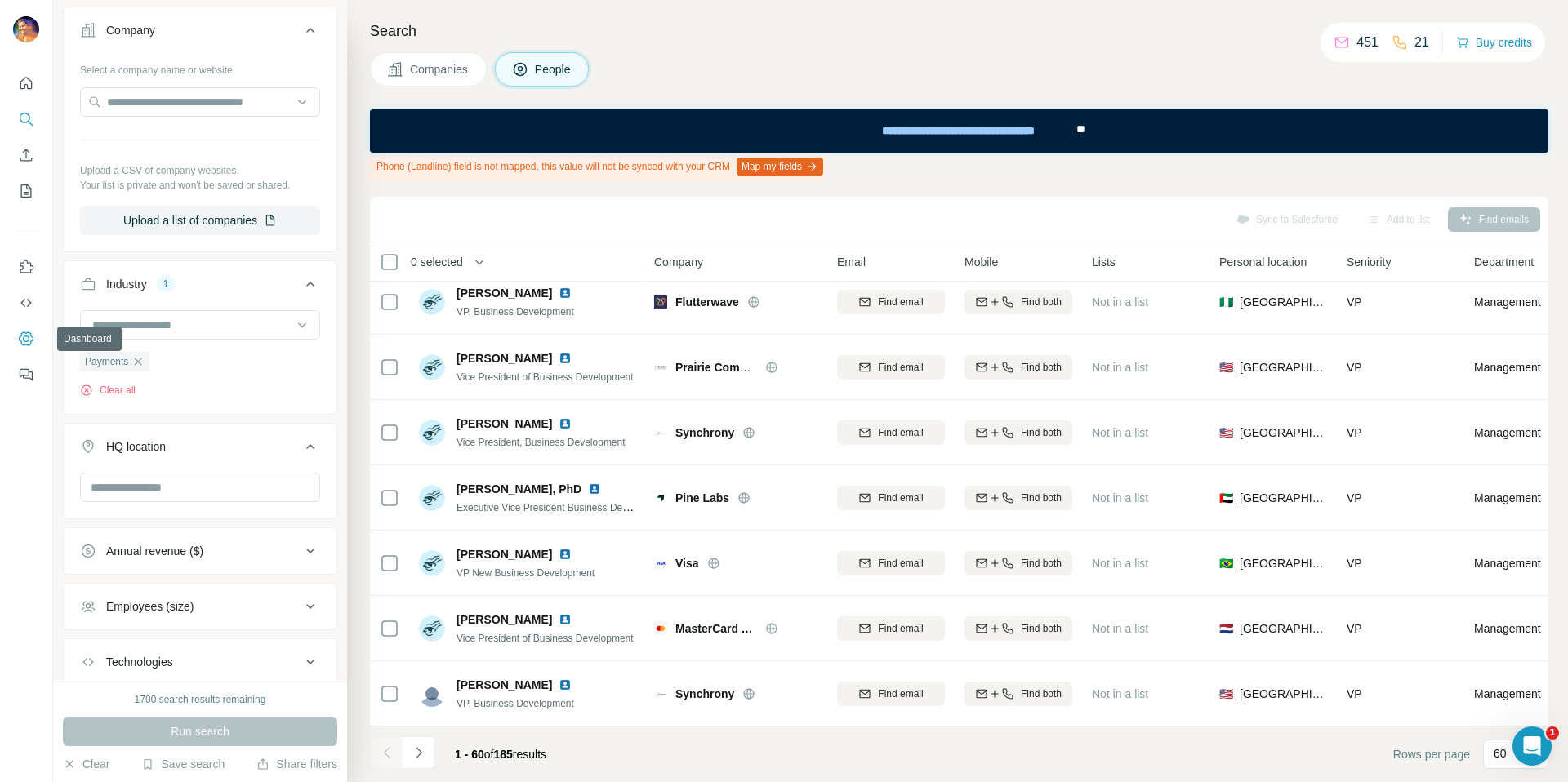
click at [33, 330] on icon "Dashboard" at bounding box center [26, 338] width 16 height 16
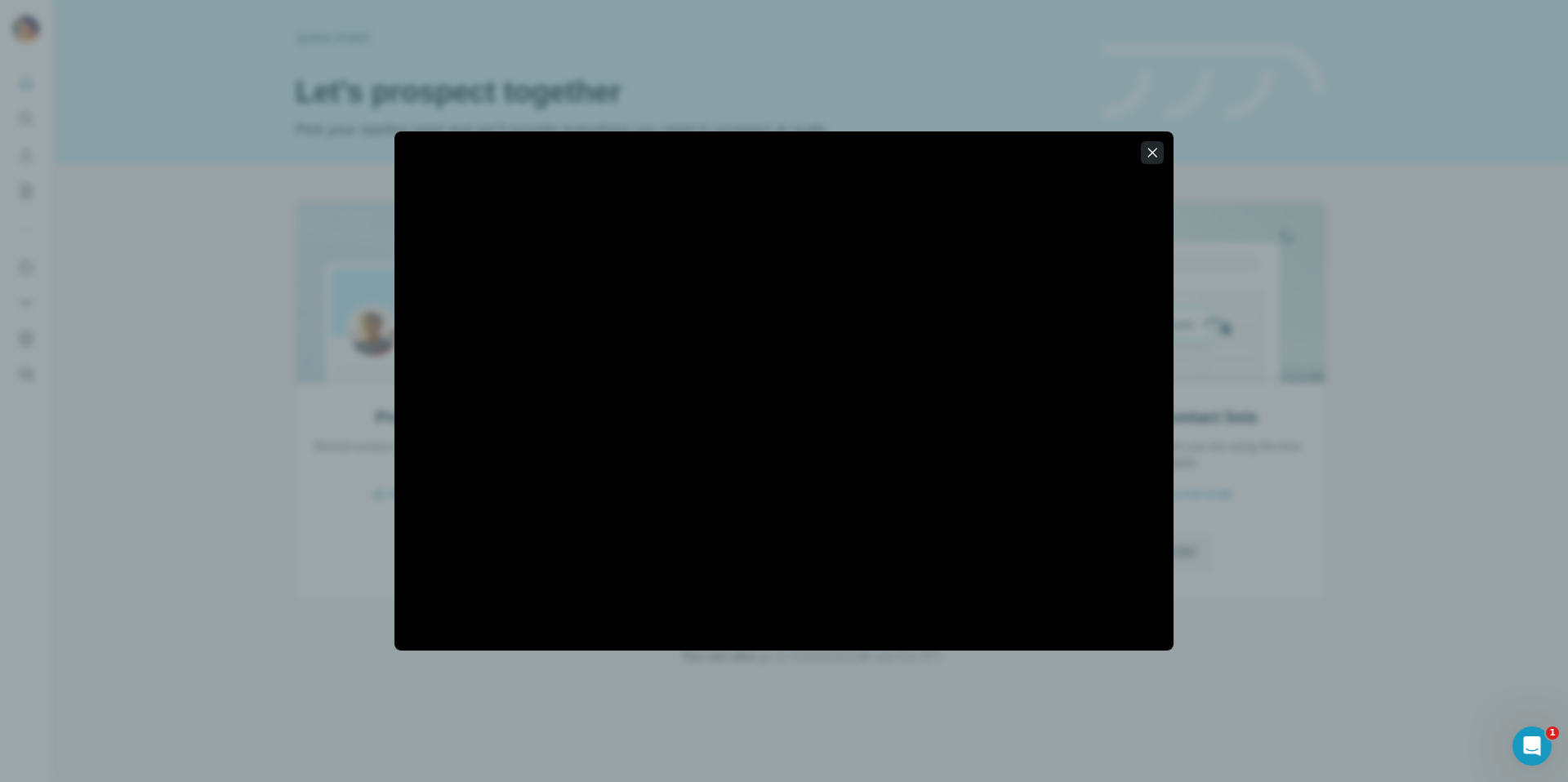
click at [1155, 159] on icon "button" at bounding box center [1153, 153] width 16 height 16
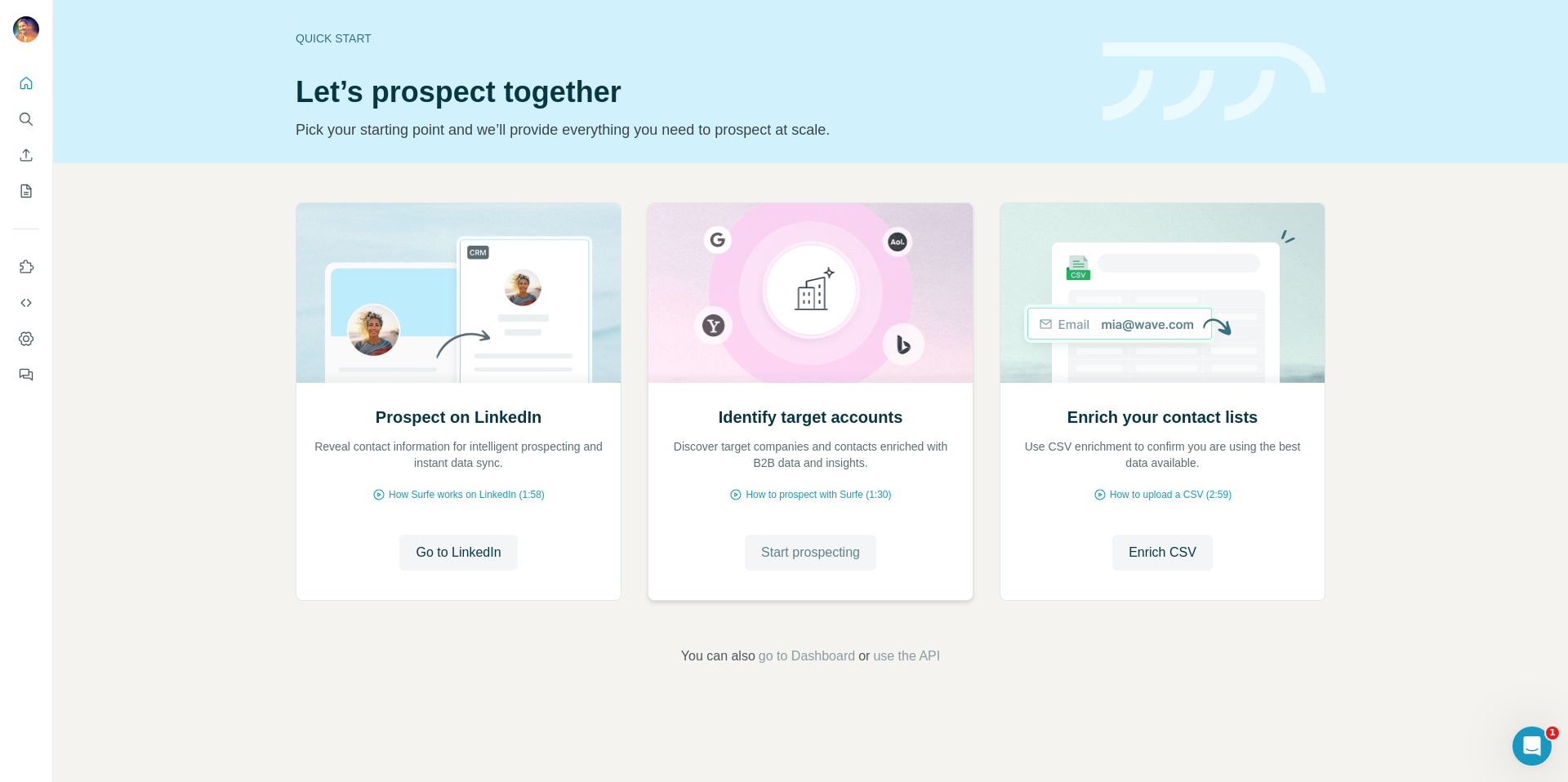
click at [802, 547] on span "Start prospecting" at bounding box center [811, 552] width 99 height 19
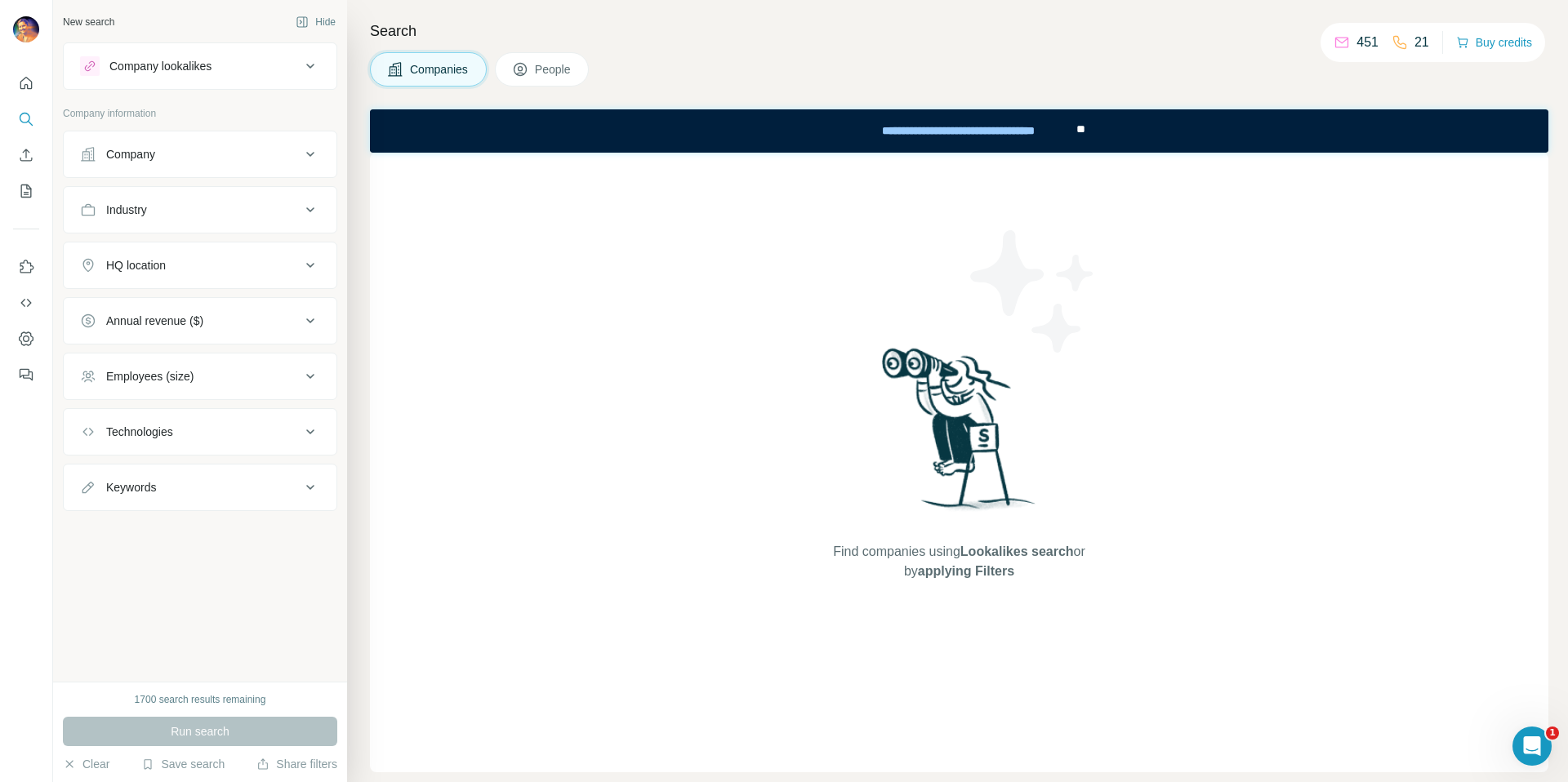
click at [416, 70] on span "Companies" at bounding box center [439, 69] width 59 height 16
click at [220, 71] on div "Company lookalikes" at bounding box center [190, 66] width 220 height 19
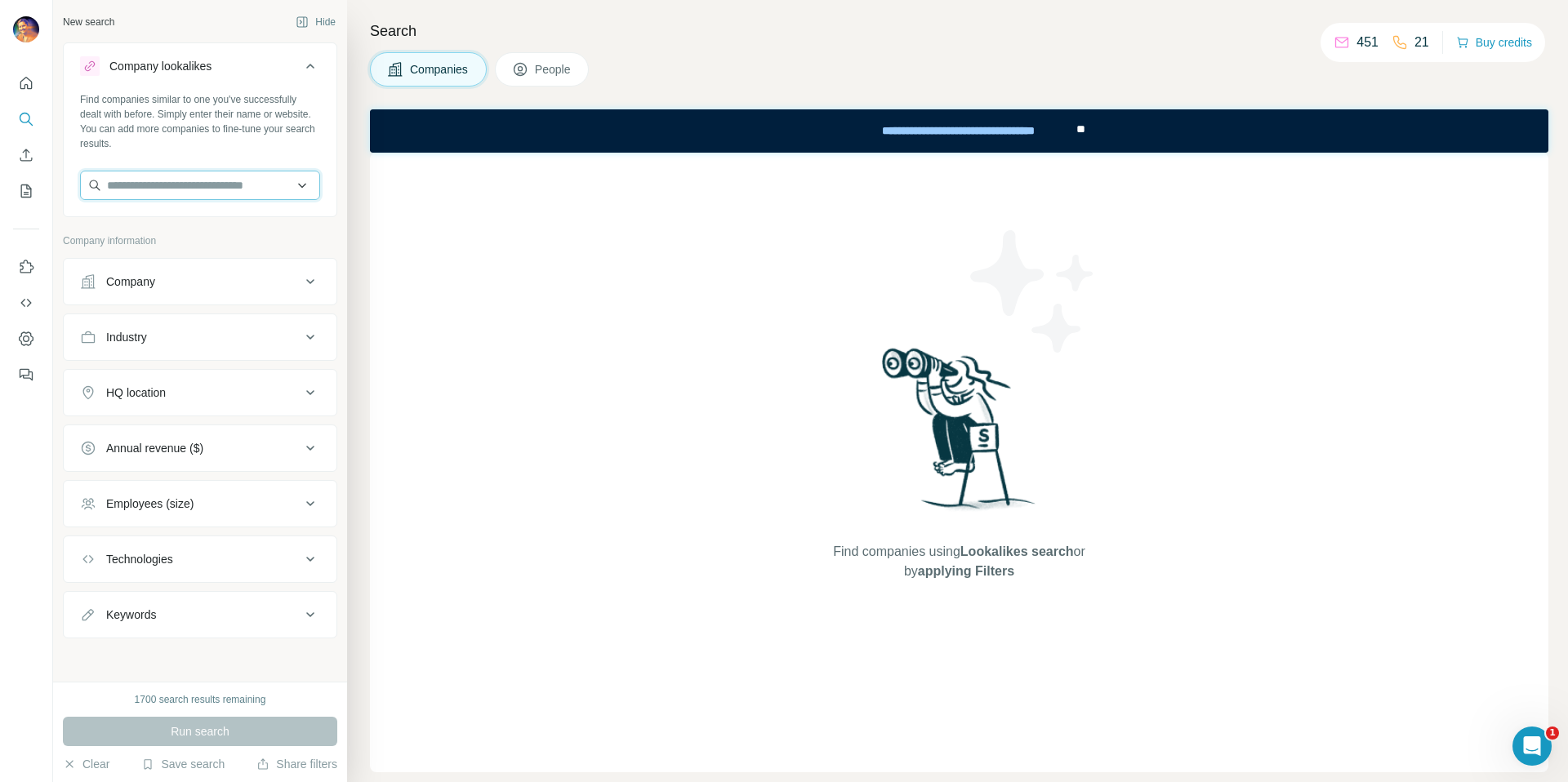
click at [212, 182] on input "text" at bounding box center [201, 185] width 240 height 29
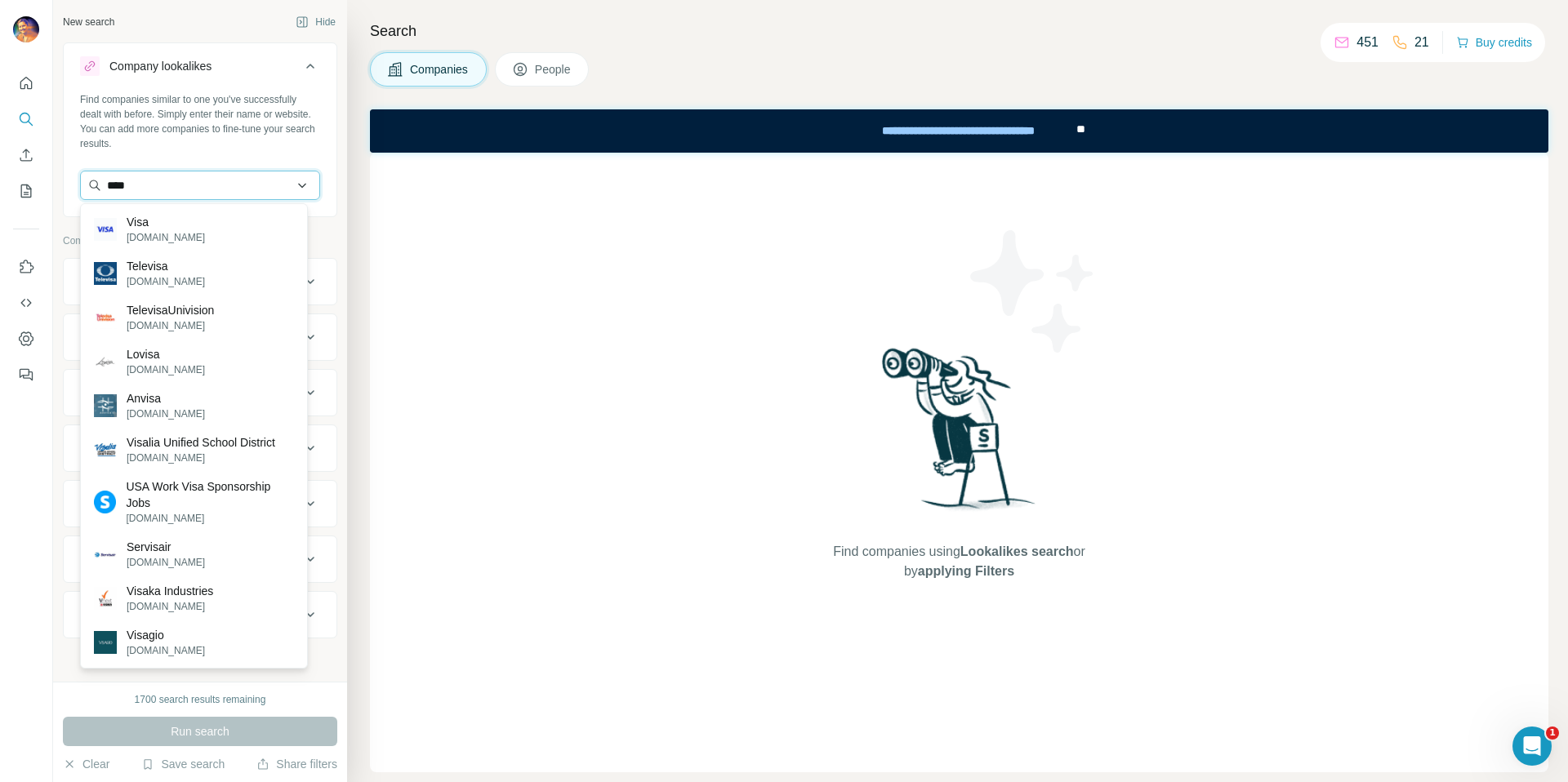
type input "****"
click at [144, 220] on p "Visa" at bounding box center [165, 222] width 79 height 16
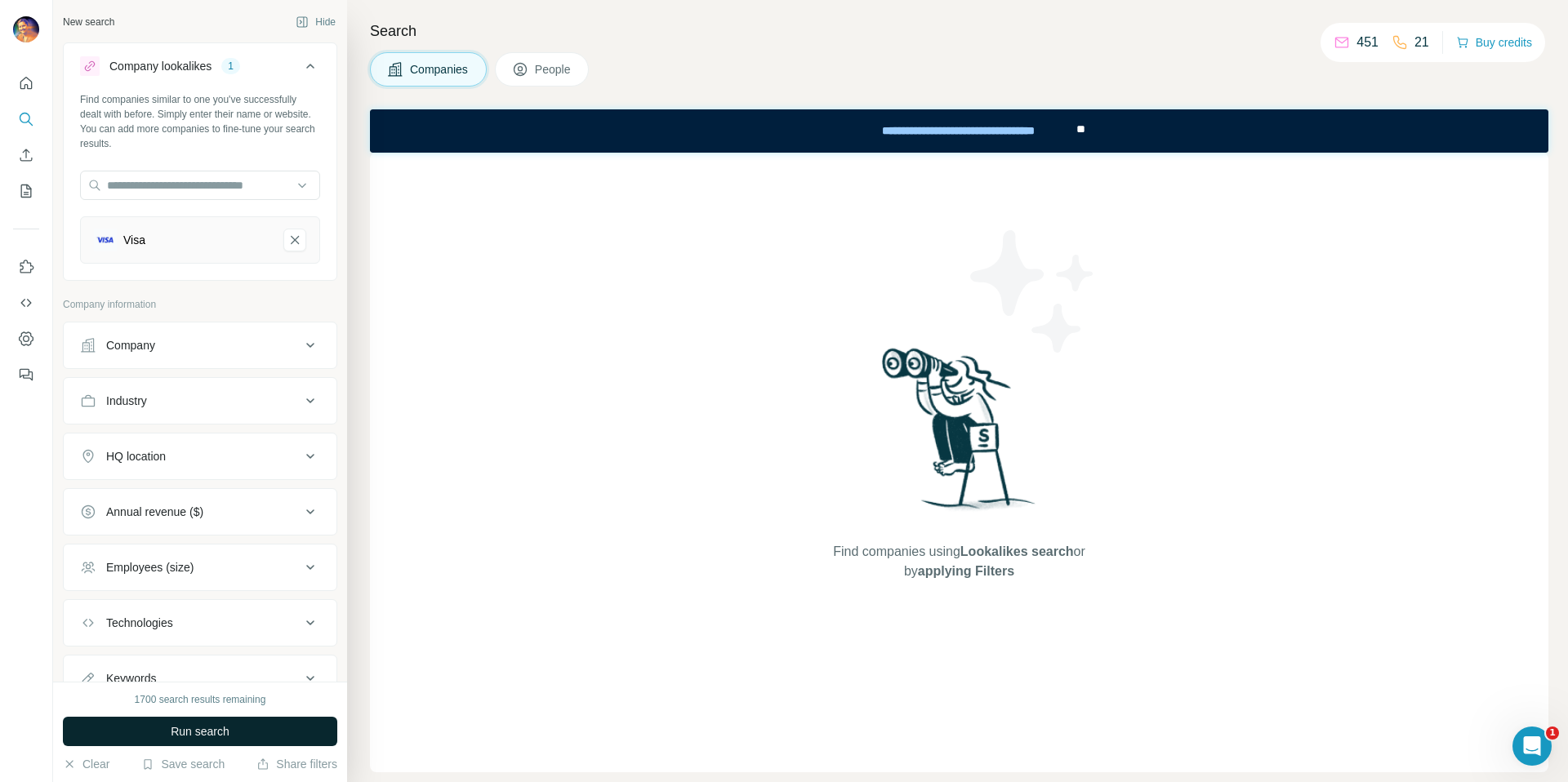
click at [233, 740] on button "Run search" at bounding box center [200, 731] width 274 height 29
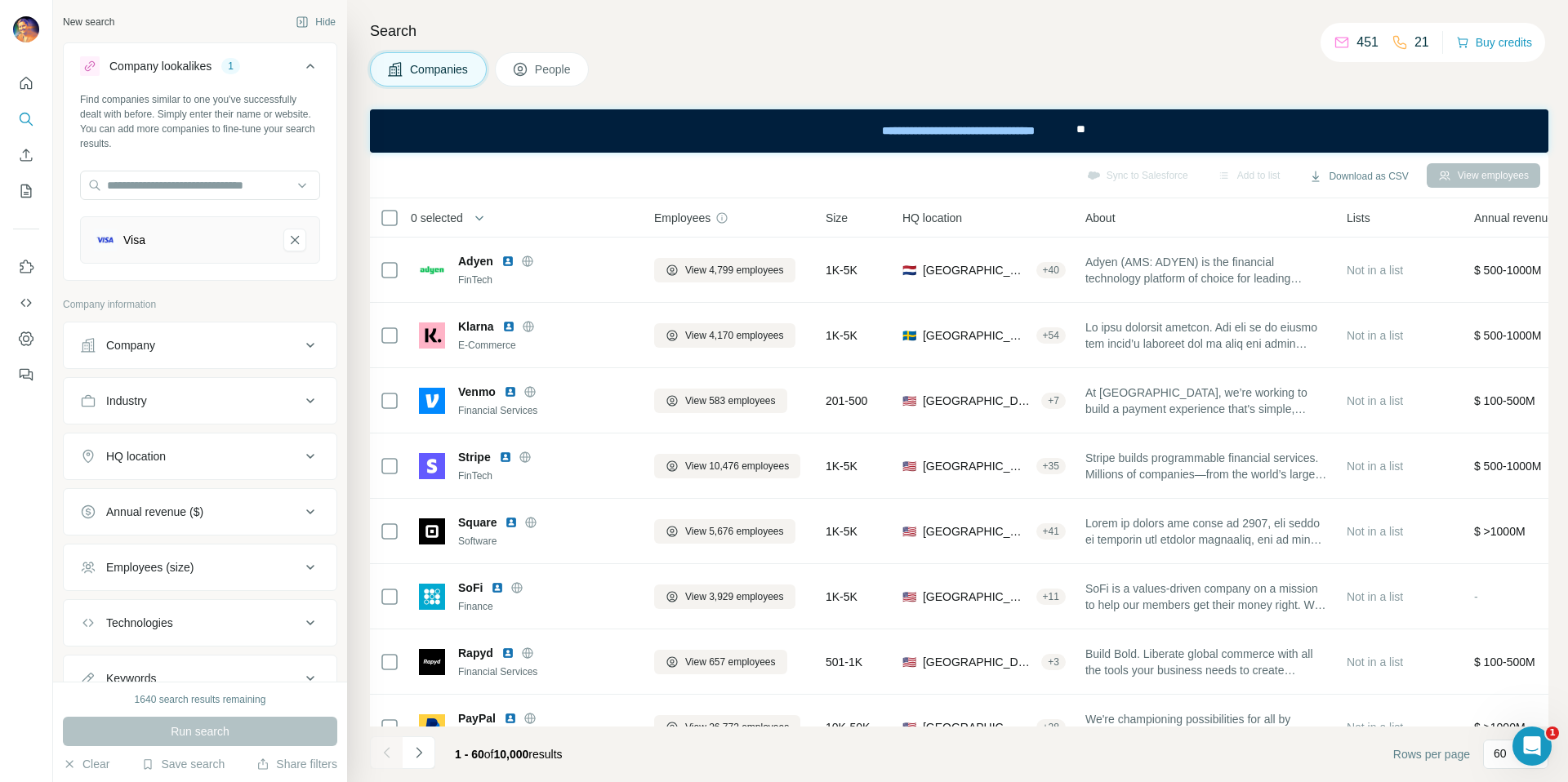
click at [938, 220] on span "HQ location" at bounding box center [932, 217] width 59 height 16
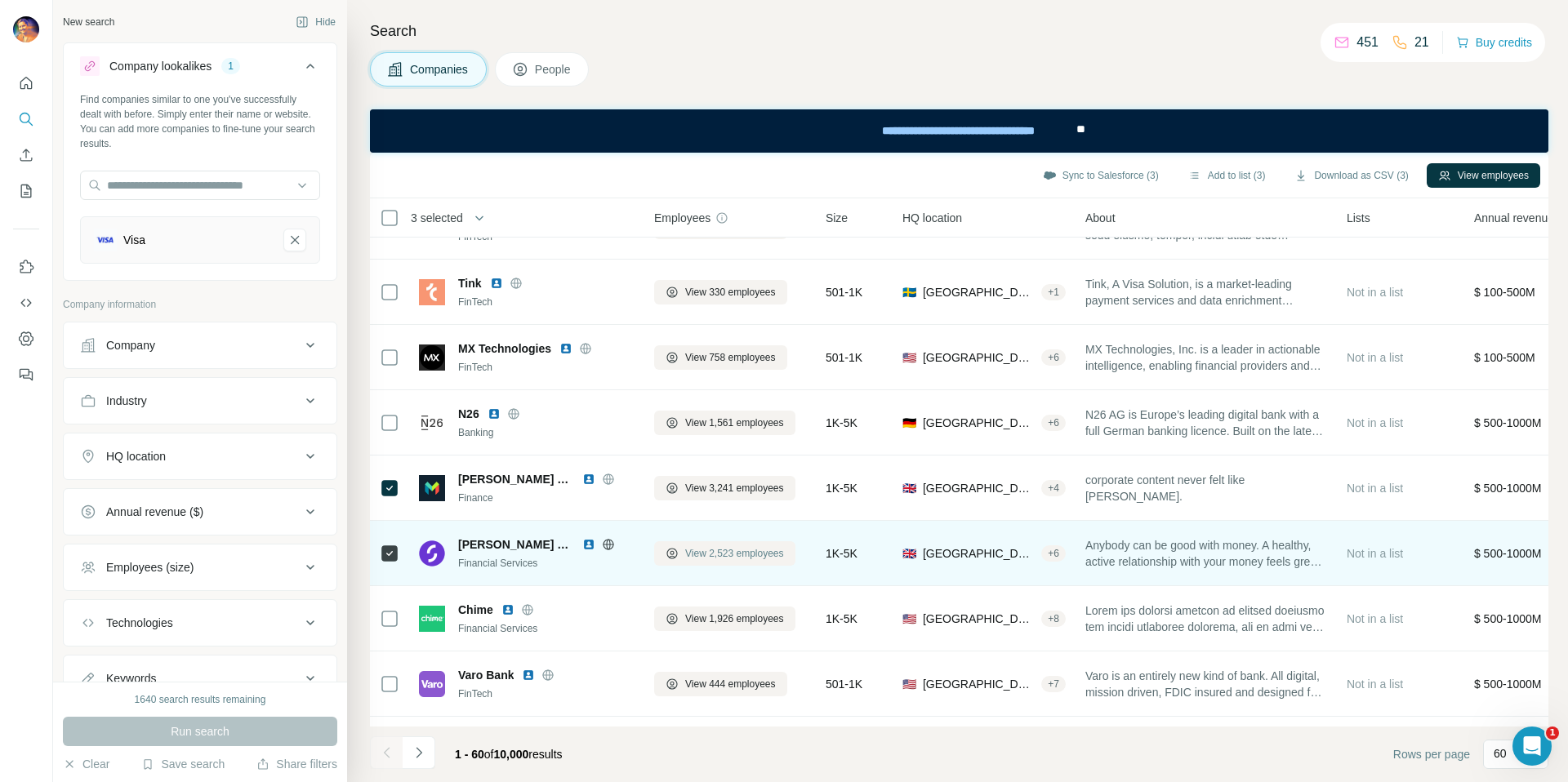
scroll to position [2927, 0]
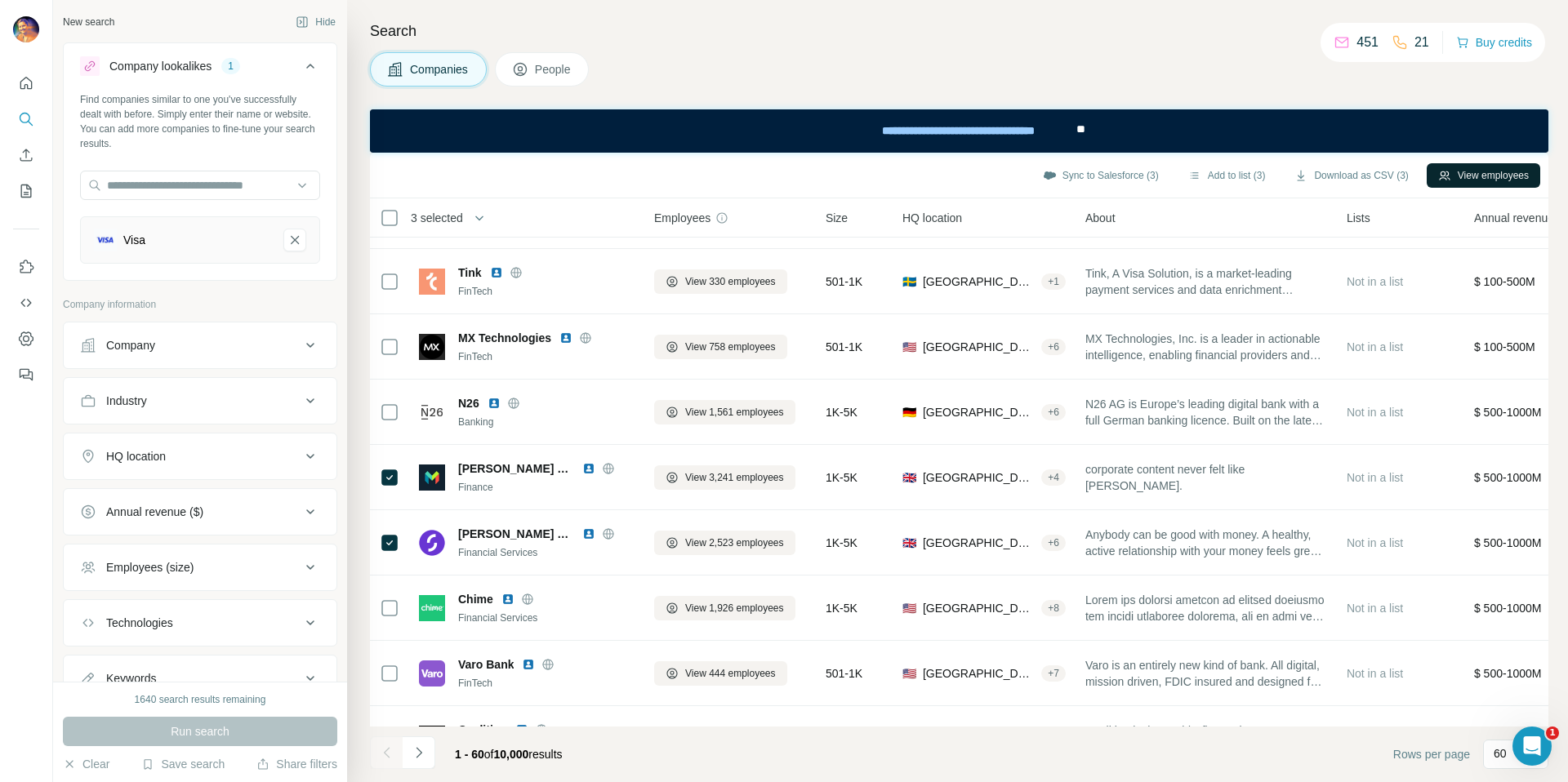
click at [1458, 175] on button "View employees" at bounding box center [1483, 176] width 113 height 25
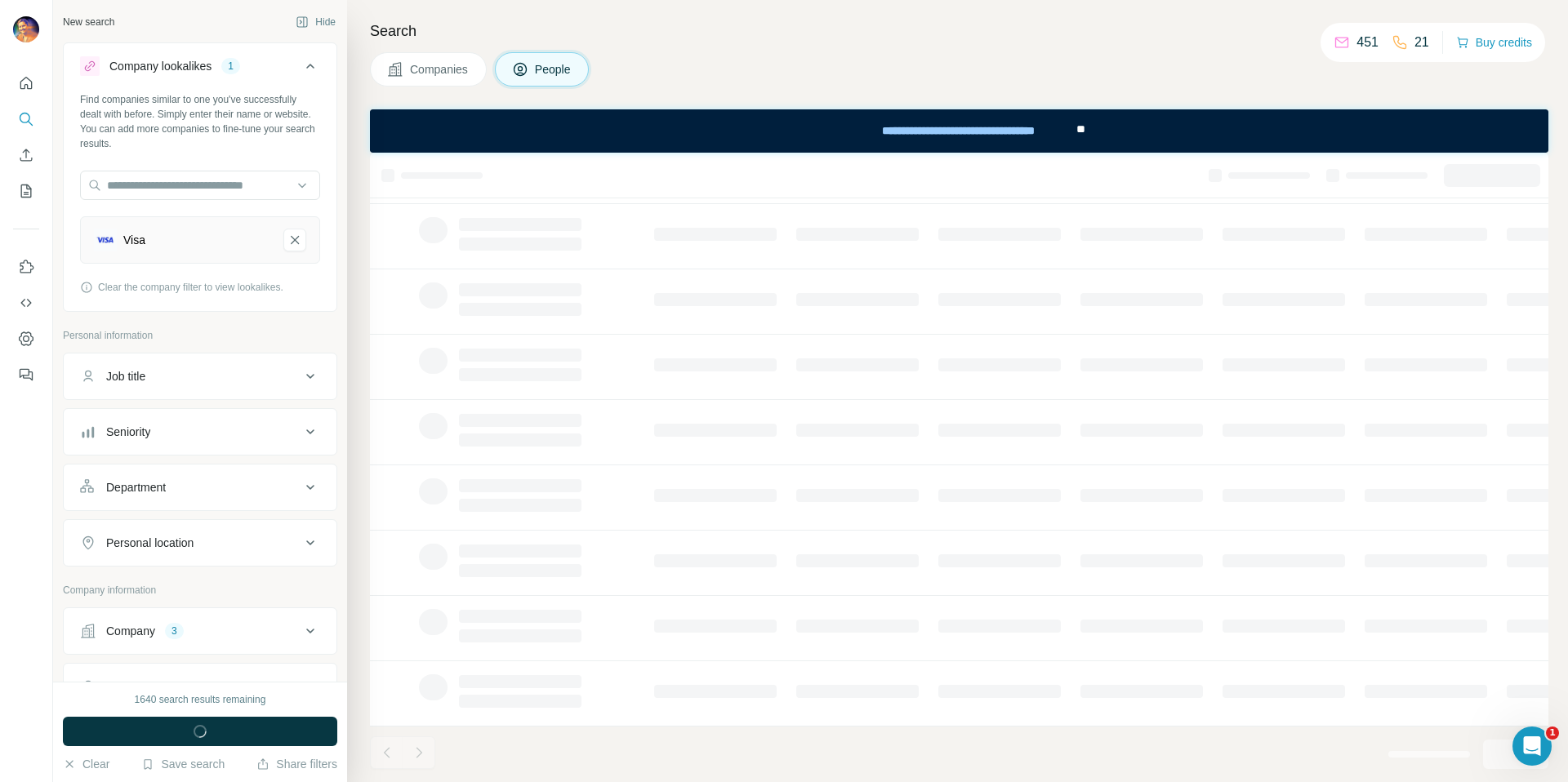
scroll to position [173, 0]
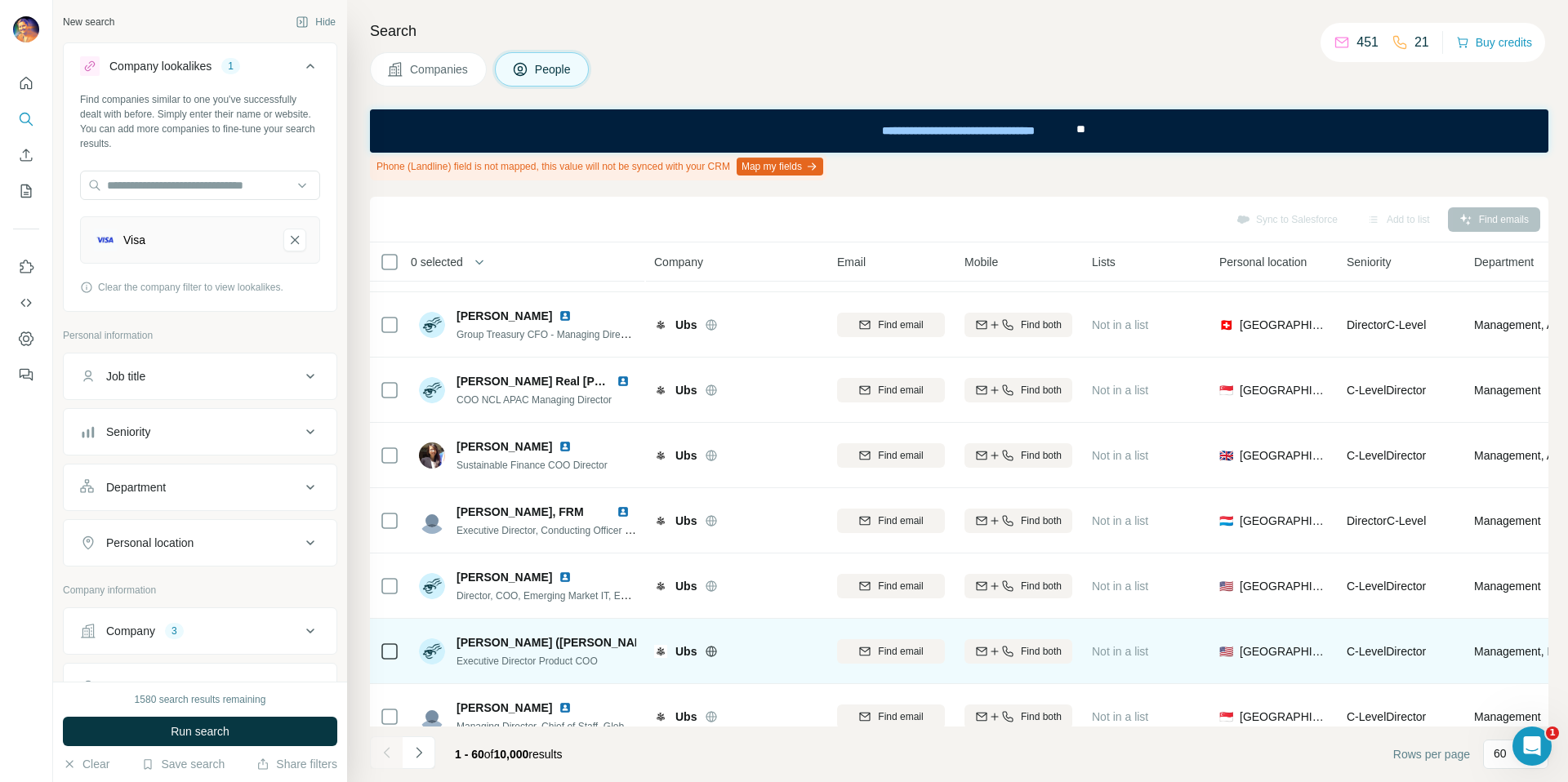
scroll to position [3405, 0]
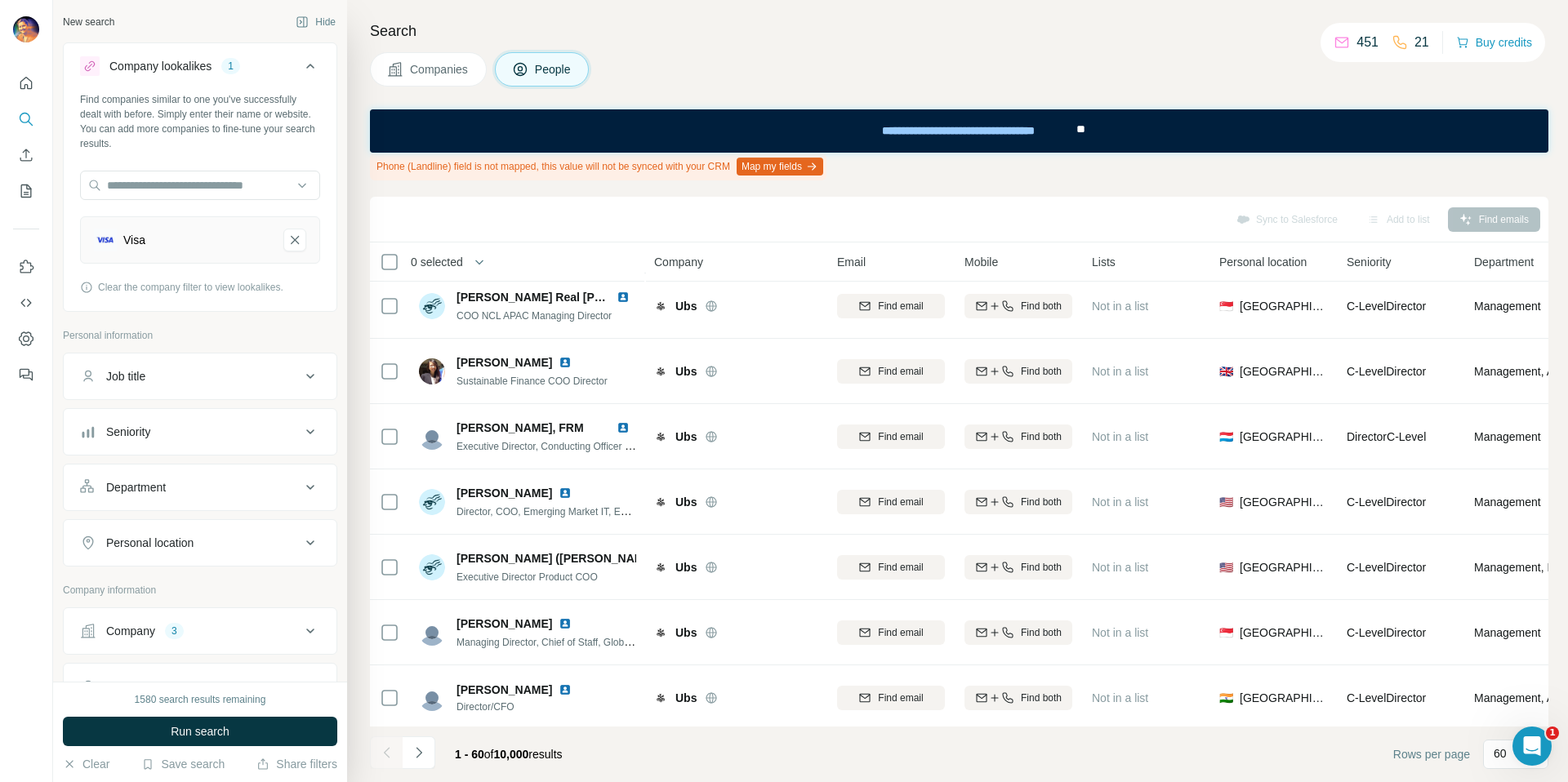
click at [144, 429] on div "Seniority" at bounding box center [128, 432] width 44 height 16
click at [124, 499] on span "C-Level" at bounding box center [123, 504] width 46 height 16
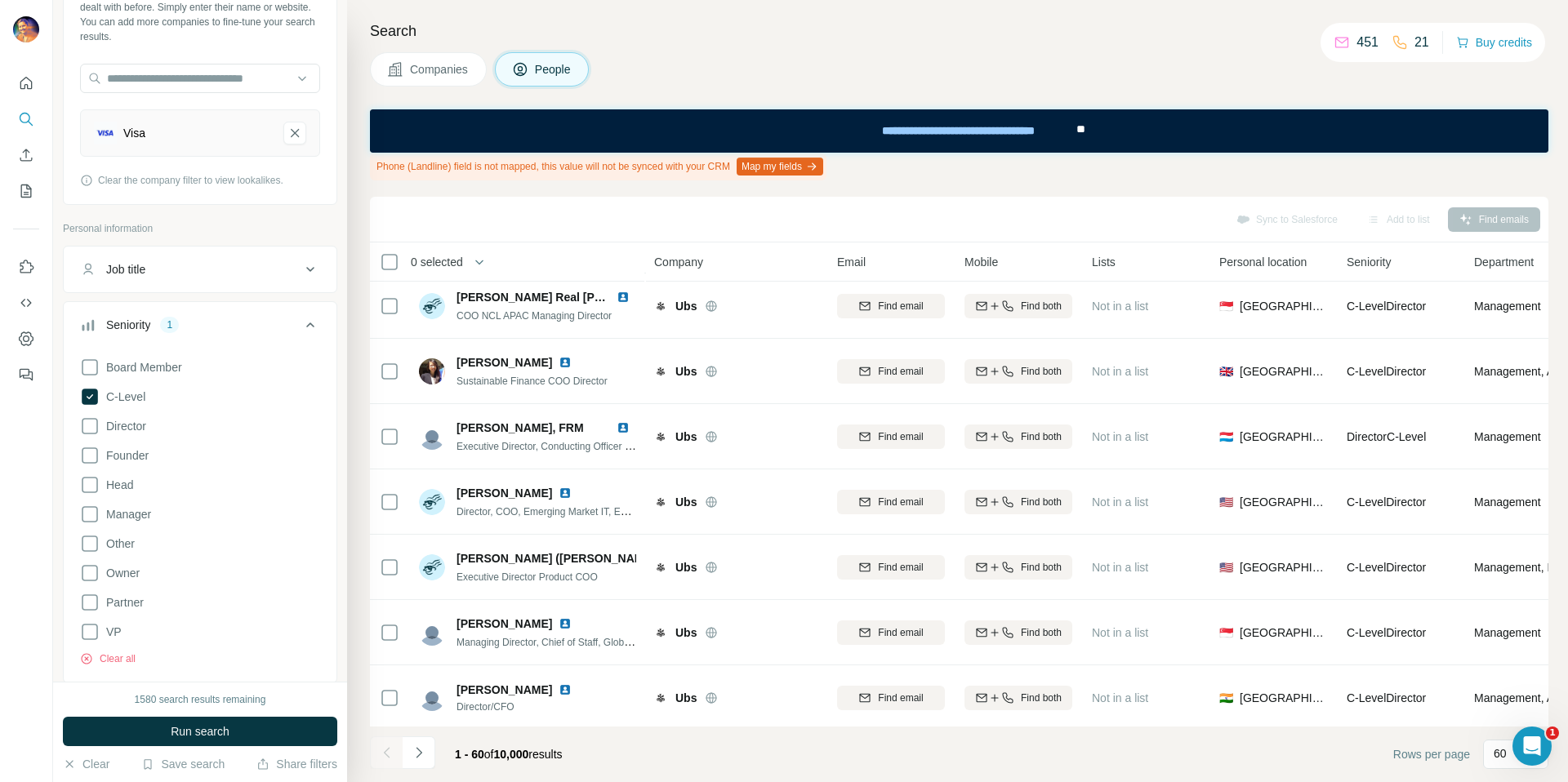
scroll to position [128, 0]
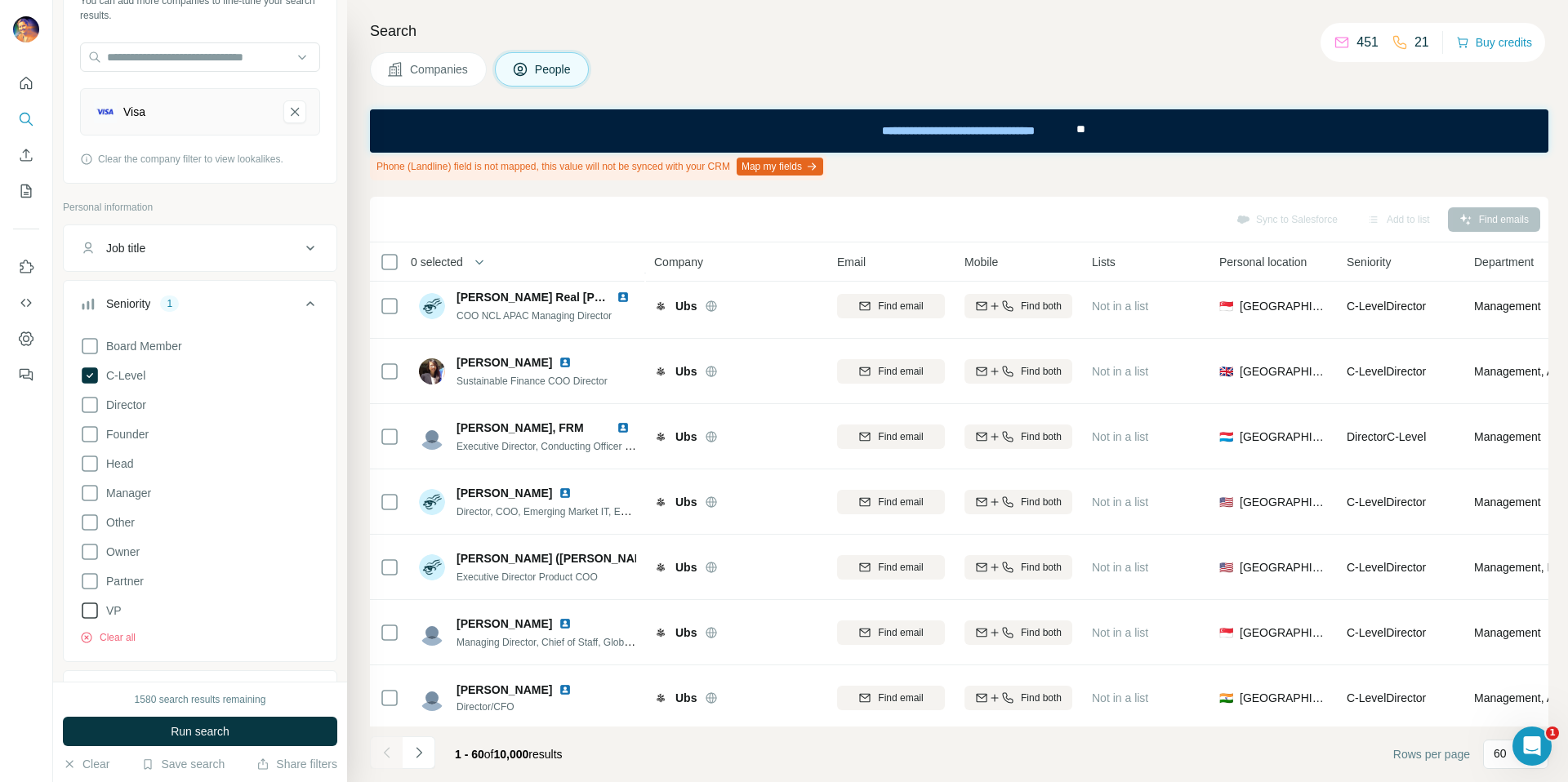
click at [88, 611] on icon at bounding box center [90, 611] width 19 height 19
click at [216, 730] on span "Run search" at bounding box center [200, 732] width 59 height 16
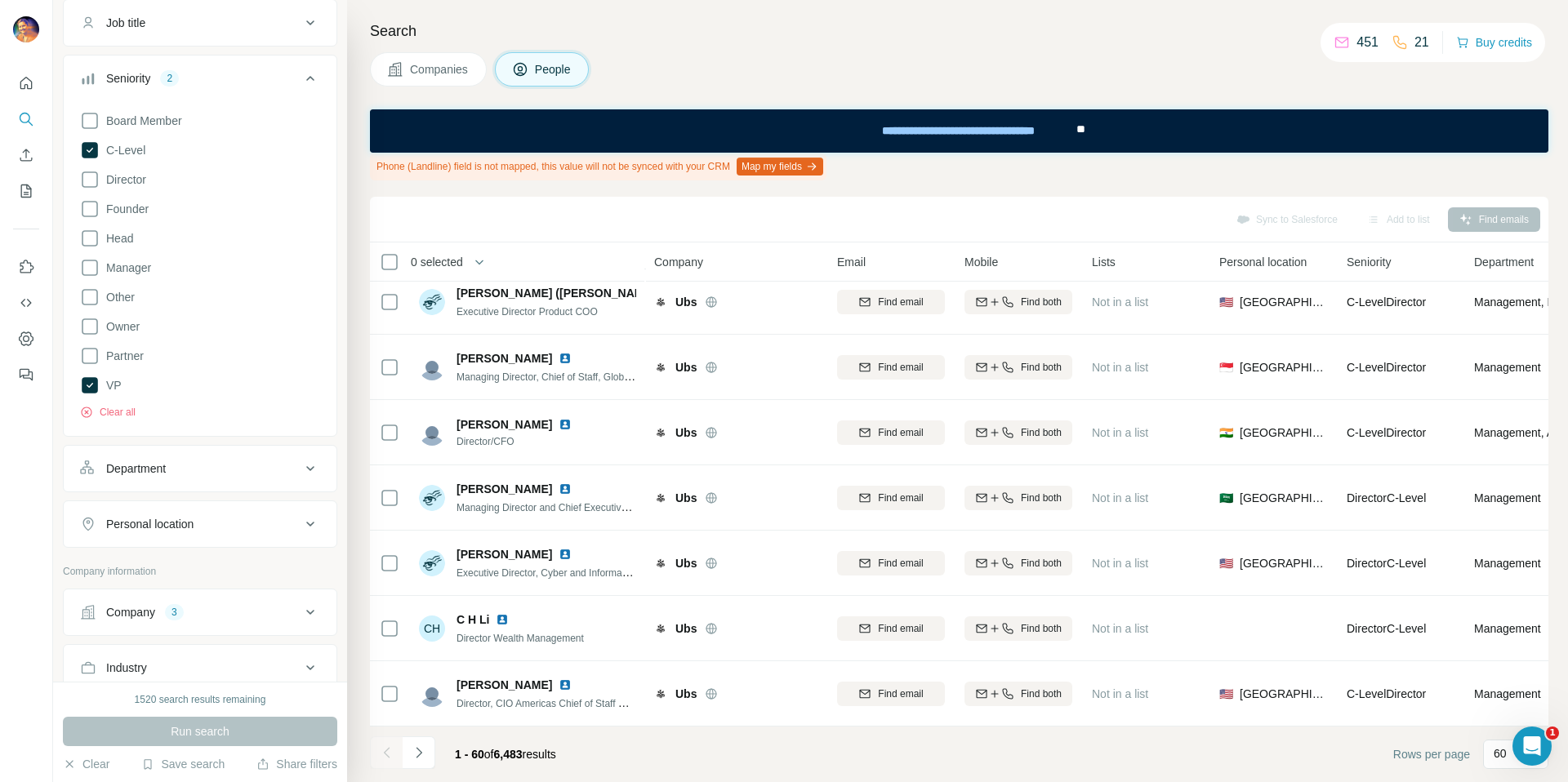
scroll to position [492, 0]
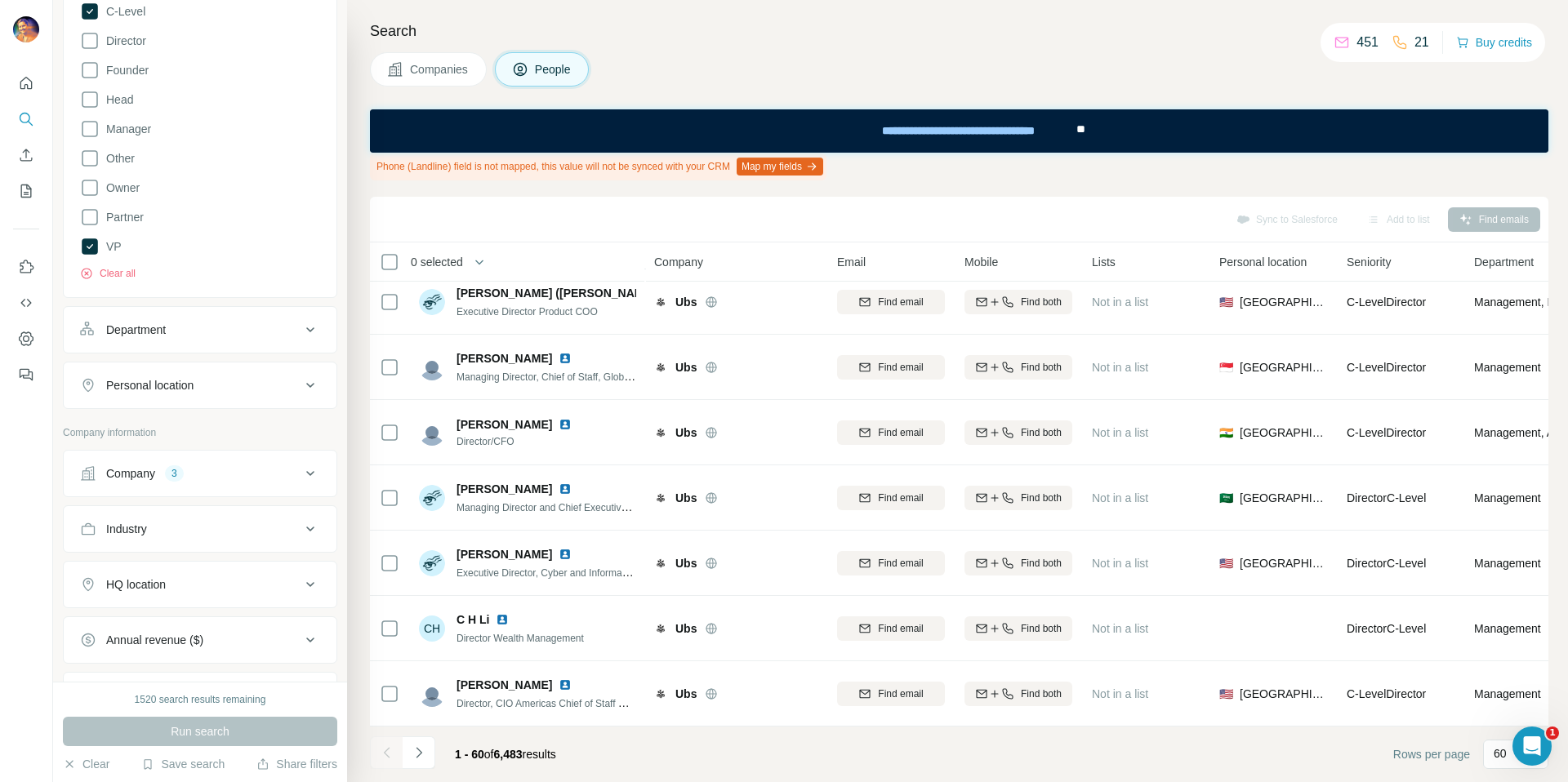
click at [243, 323] on div "Department" at bounding box center [190, 330] width 220 height 16
click at [205, 370] on input at bounding box center [192, 370] width 202 height 18
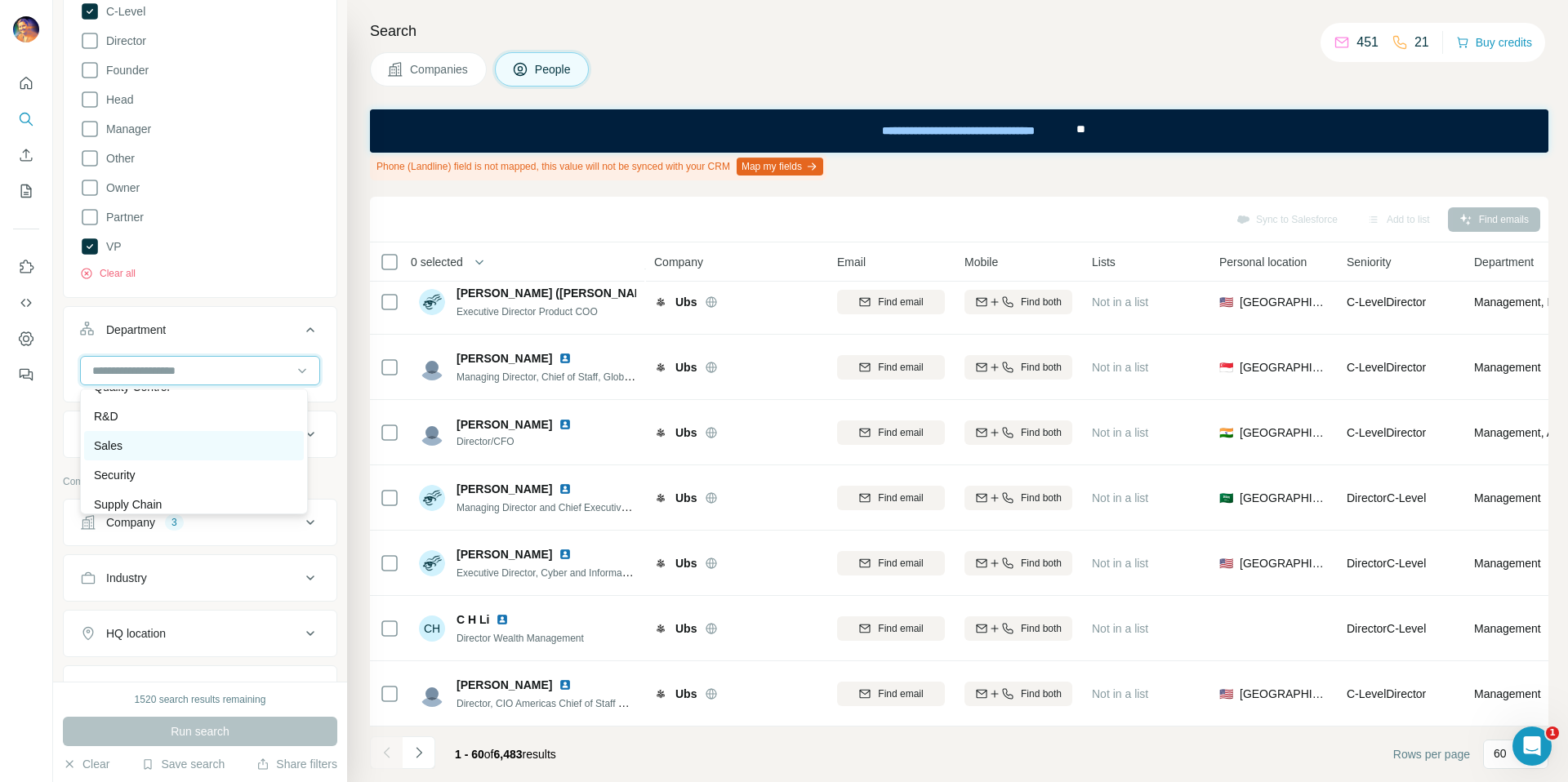
scroll to position [588, 0]
click at [293, 272] on div "Board Member C-Level Director Founder Head Manager Other Owner Partner VP Clear…" at bounding box center [201, 123] width 240 height 315
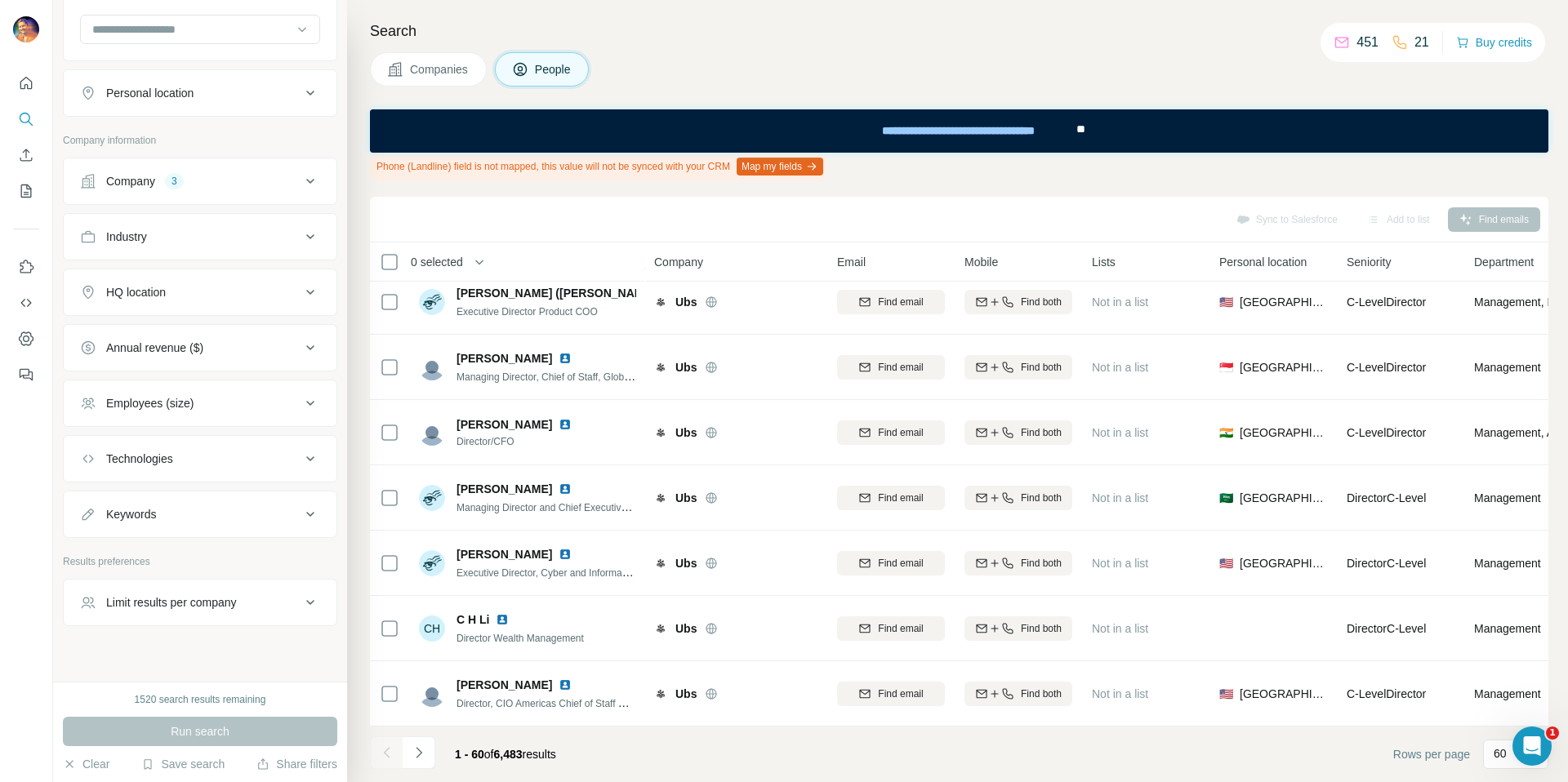
scroll to position [854, 0]
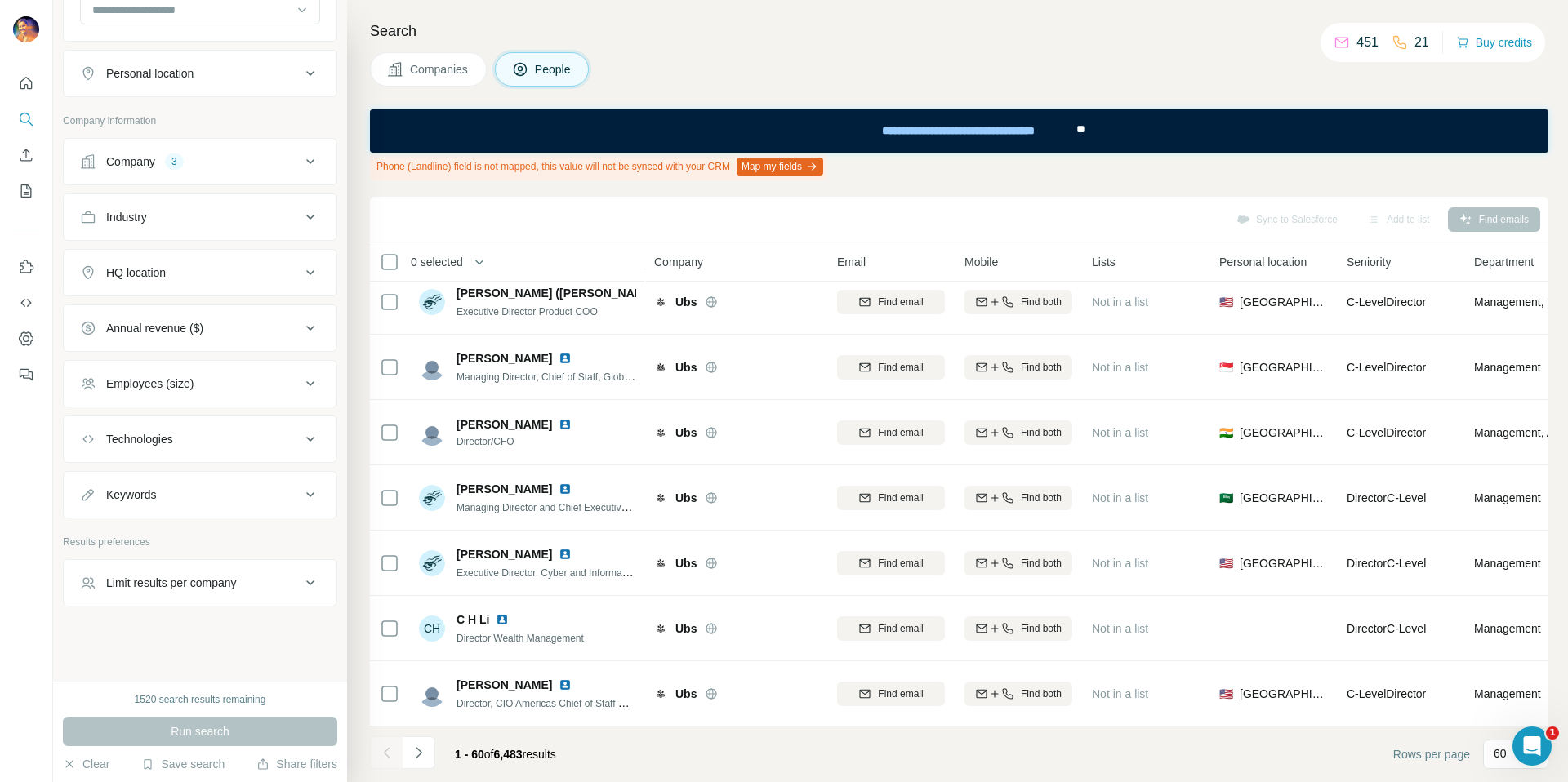
click at [301, 487] on icon at bounding box center [310, 495] width 19 height 19
click at [219, 538] on input "text" at bounding box center [184, 535] width 208 height 29
type input "*******"
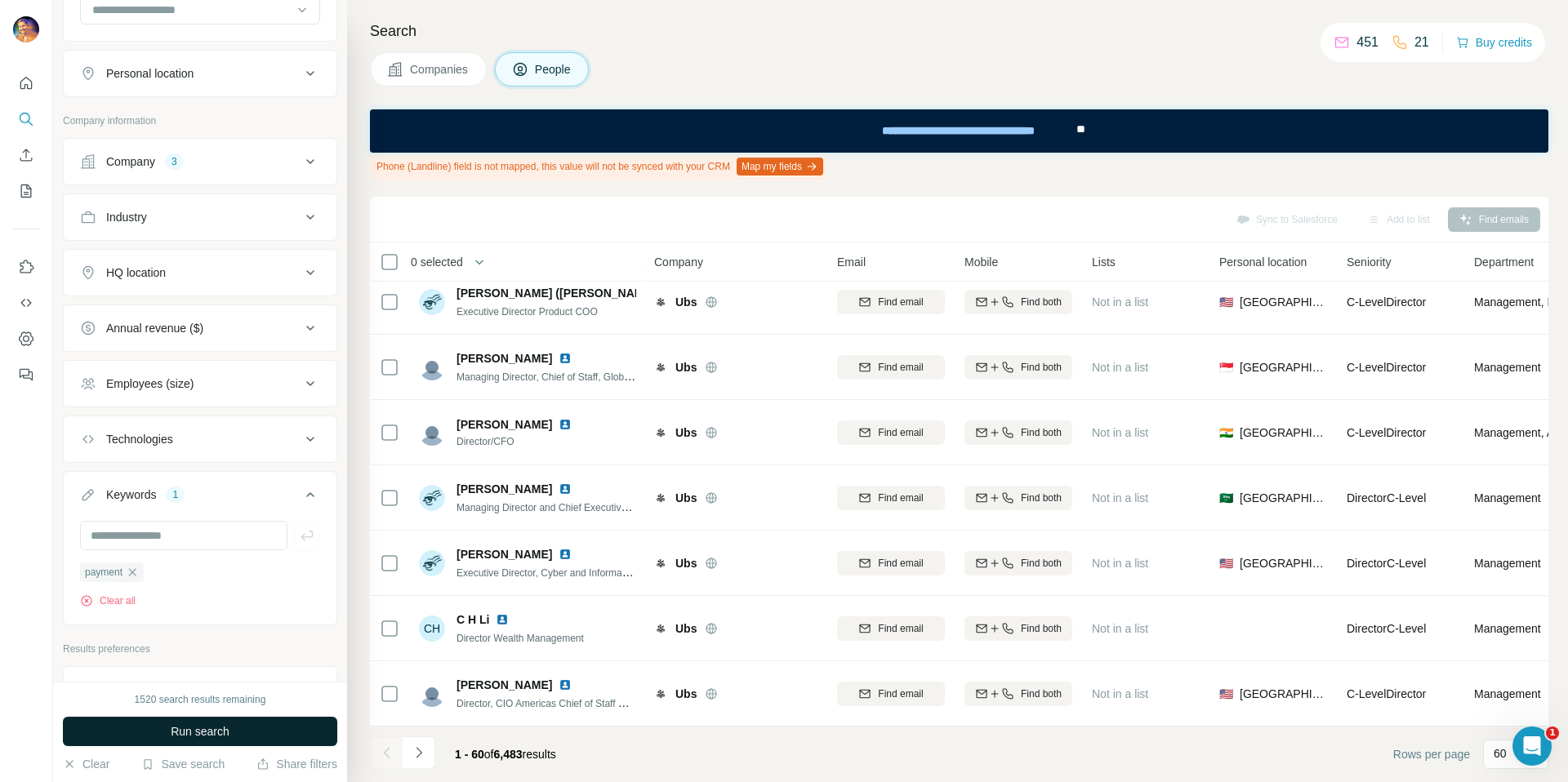
click at [199, 722] on button "Run search" at bounding box center [200, 731] width 274 height 29
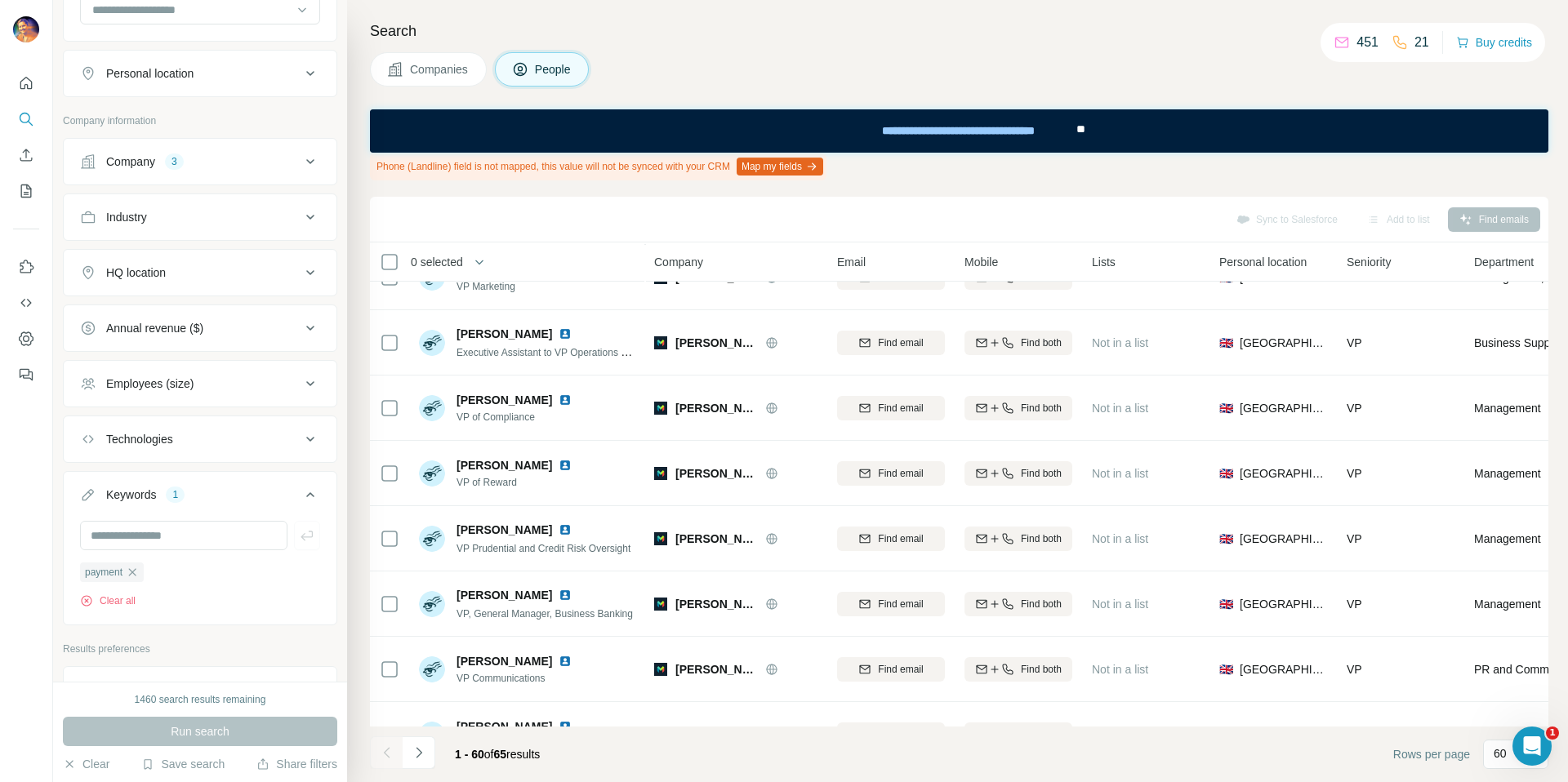
scroll to position [3483, 0]
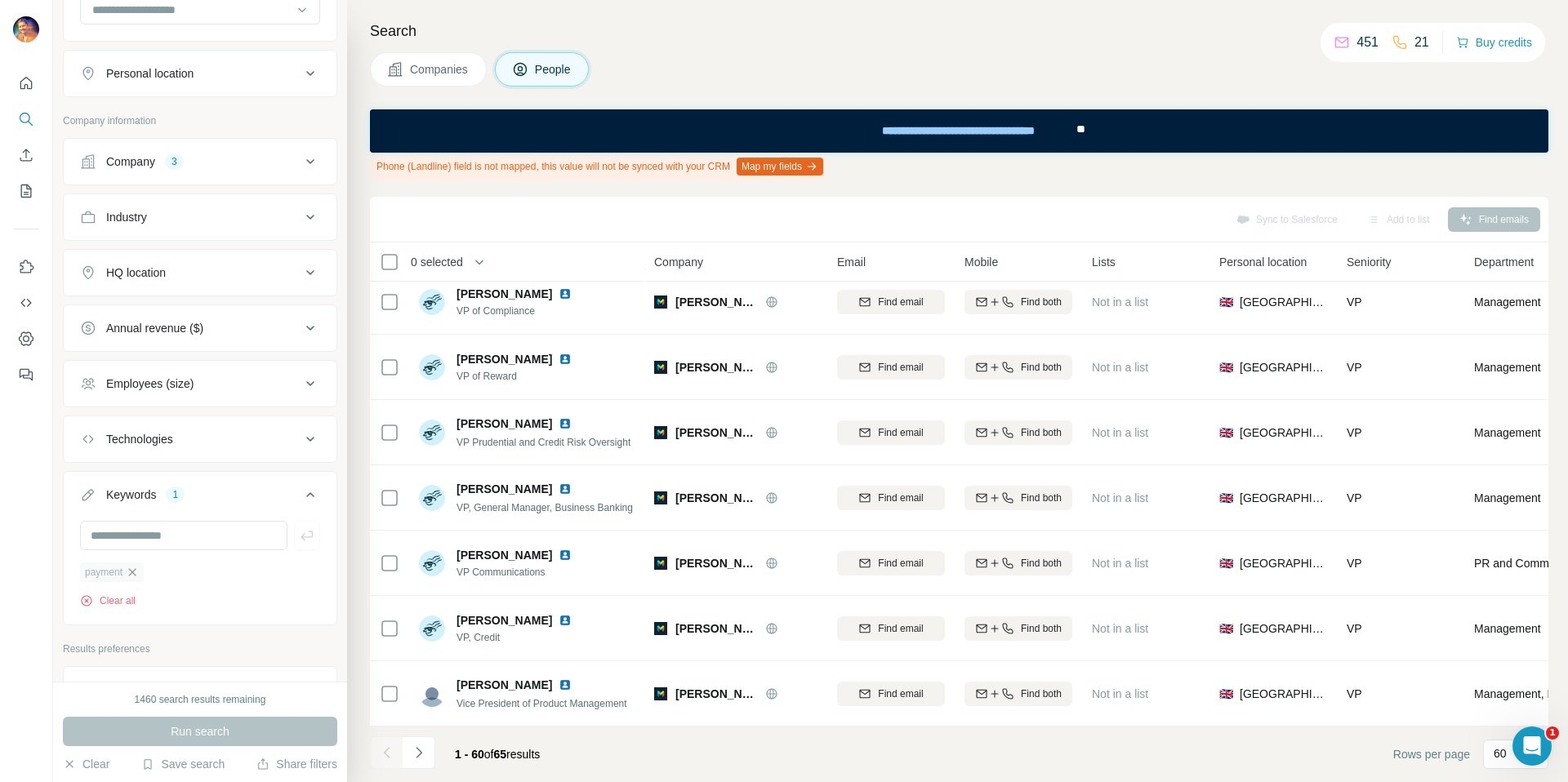
click at [133, 575] on icon "button" at bounding box center [133, 572] width 7 height 7
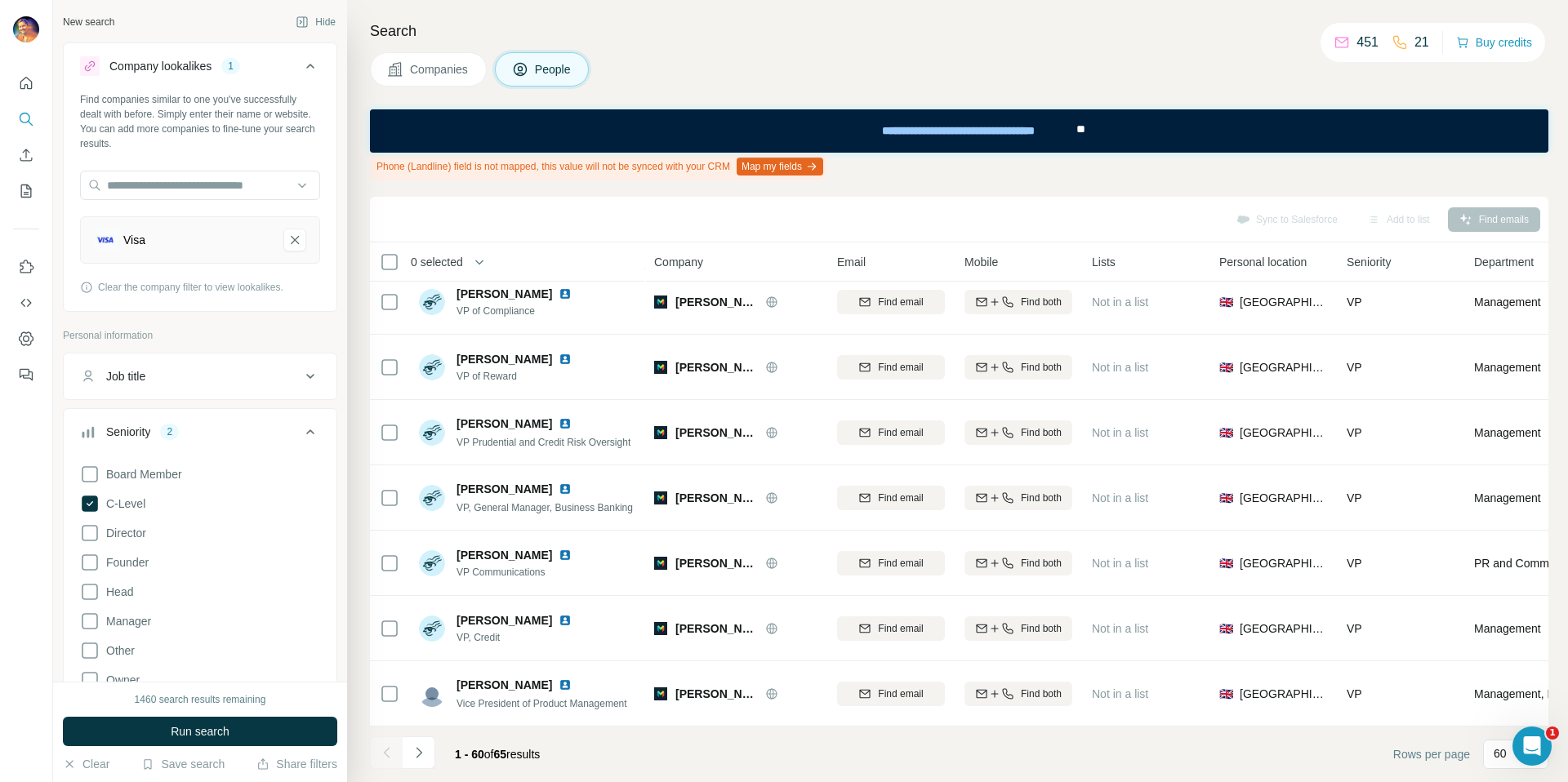
click at [252, 371] on div "Job title" at bounding box center [190, 376] width 220 height 16
click at [198, 414] on input "text" at bounding box center [184, 417] width 208 height 29
type input "*****"
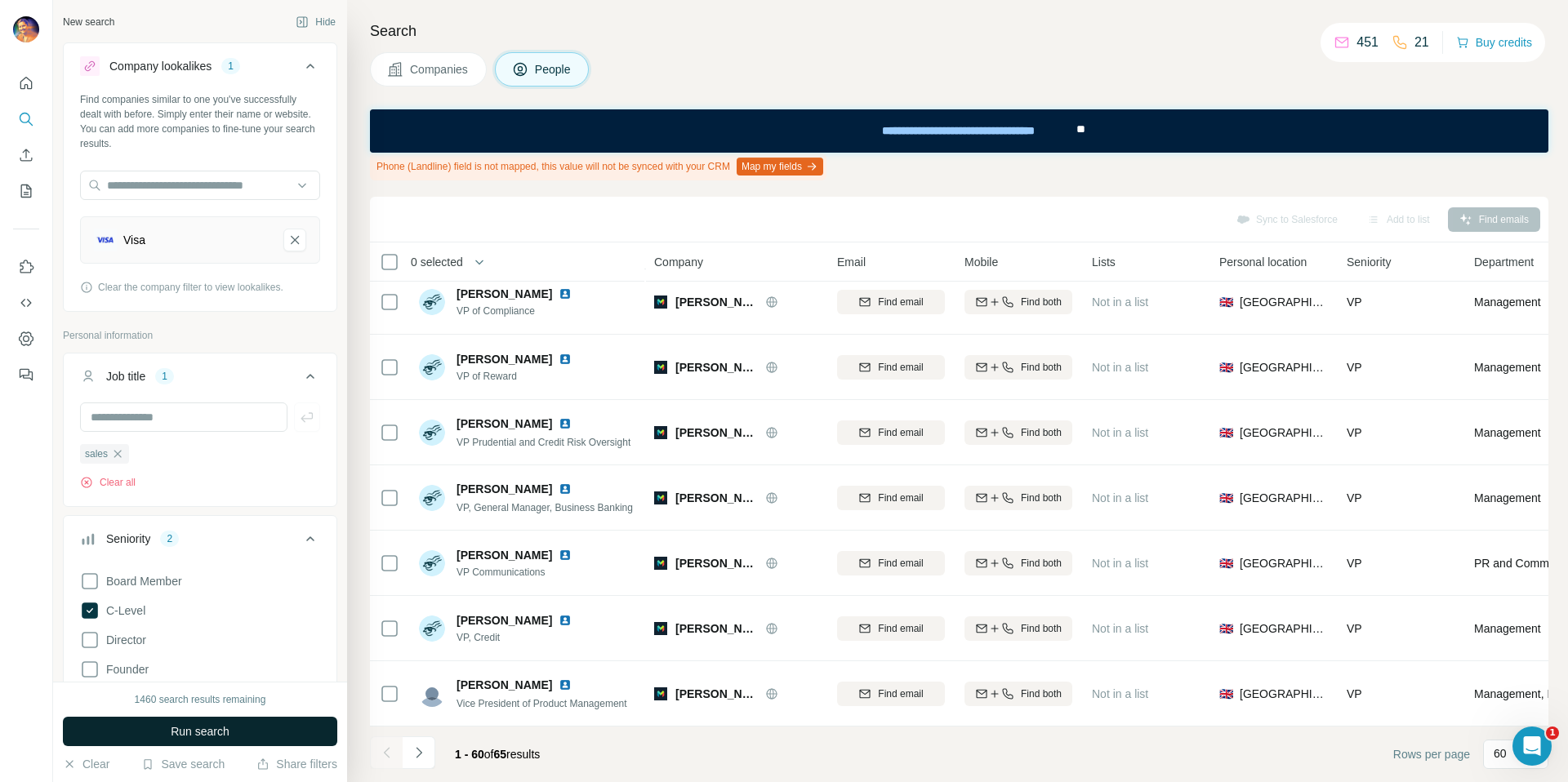
click at [200, 734] on span "Run search" at bounding box center [200, 732] width 59 height 16
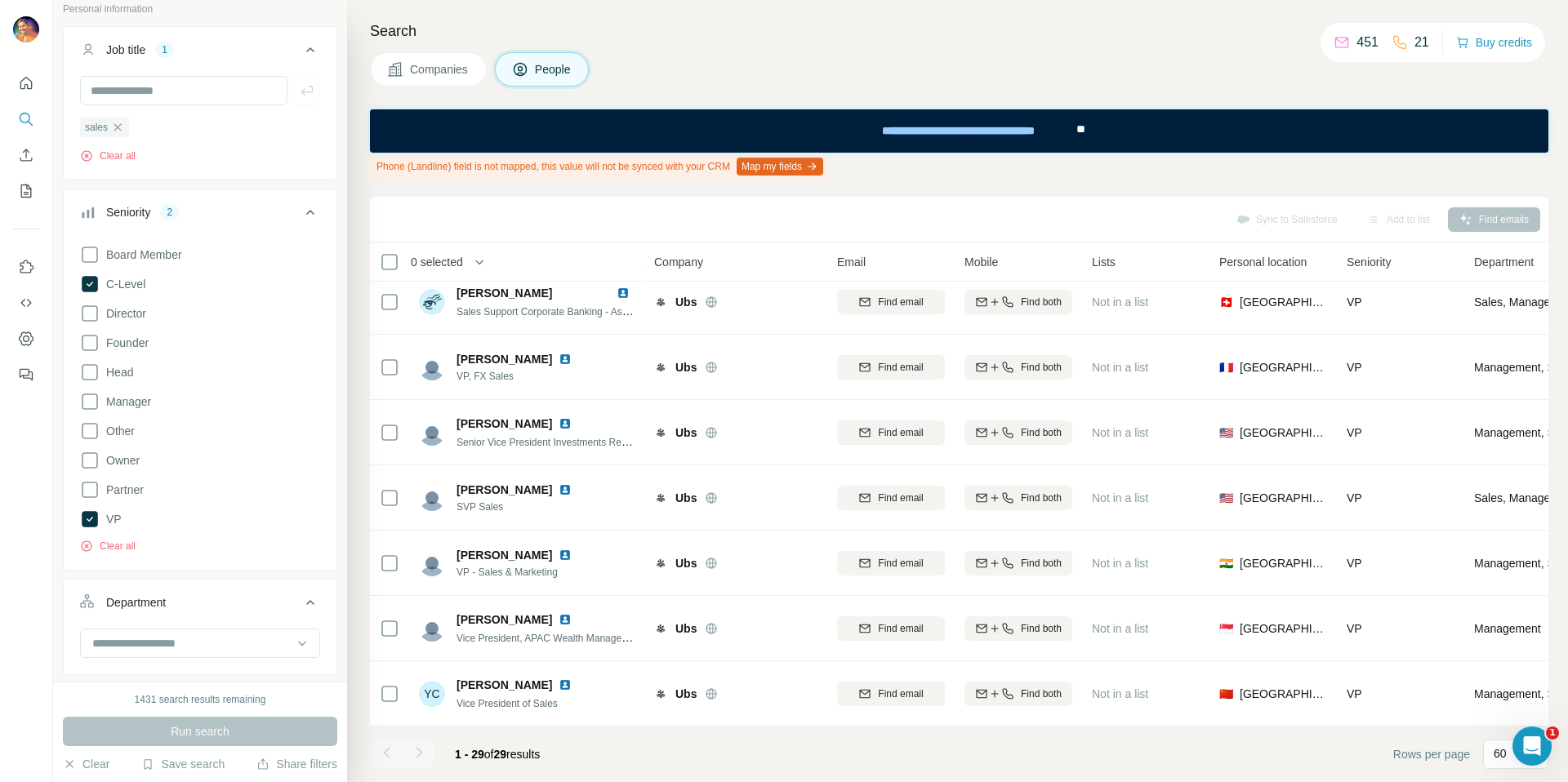
scroll to position [243, 0]
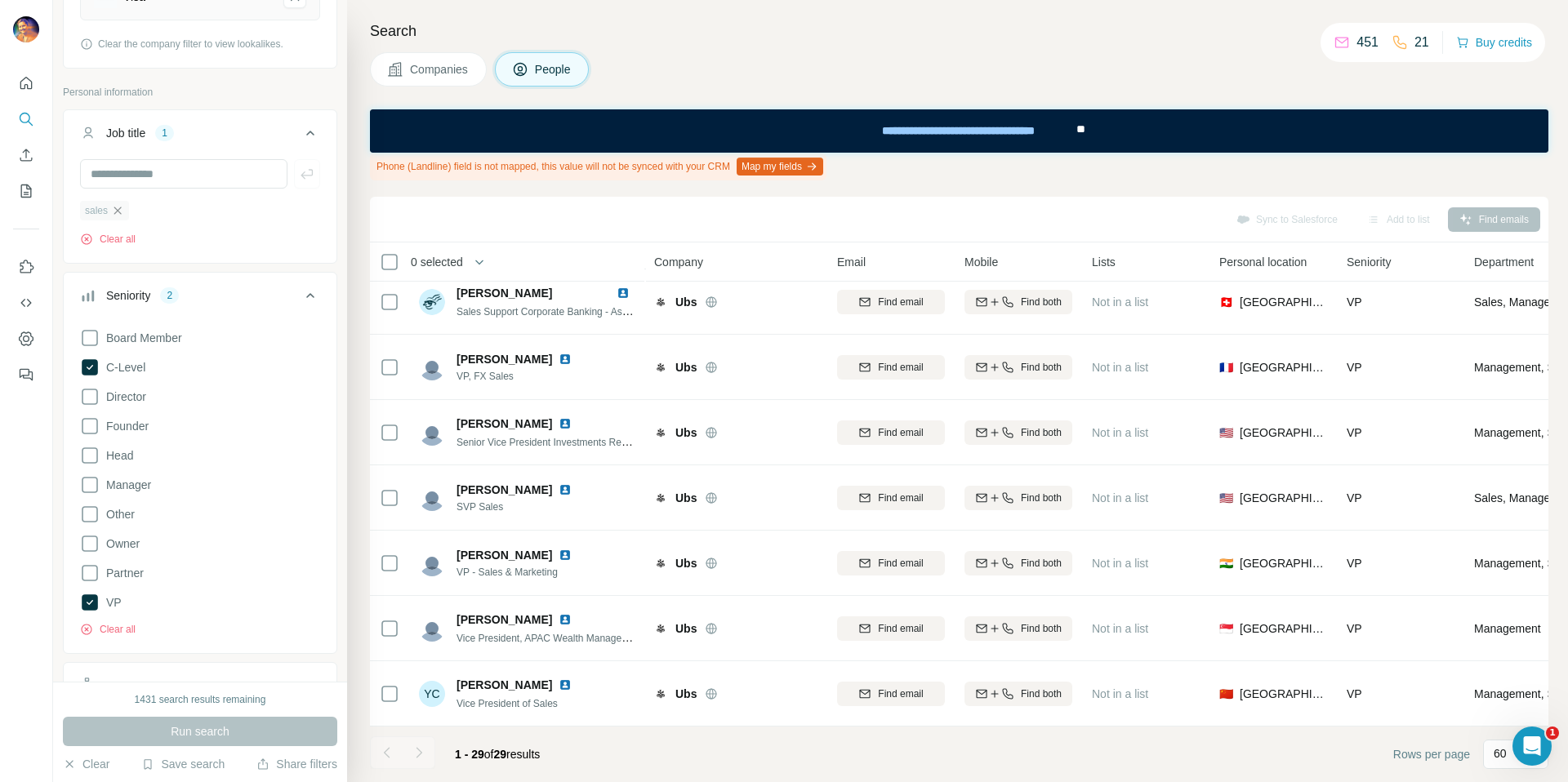
click at [123, 211] on icon "button" at bounding box center [118, 210] width 13 height 13
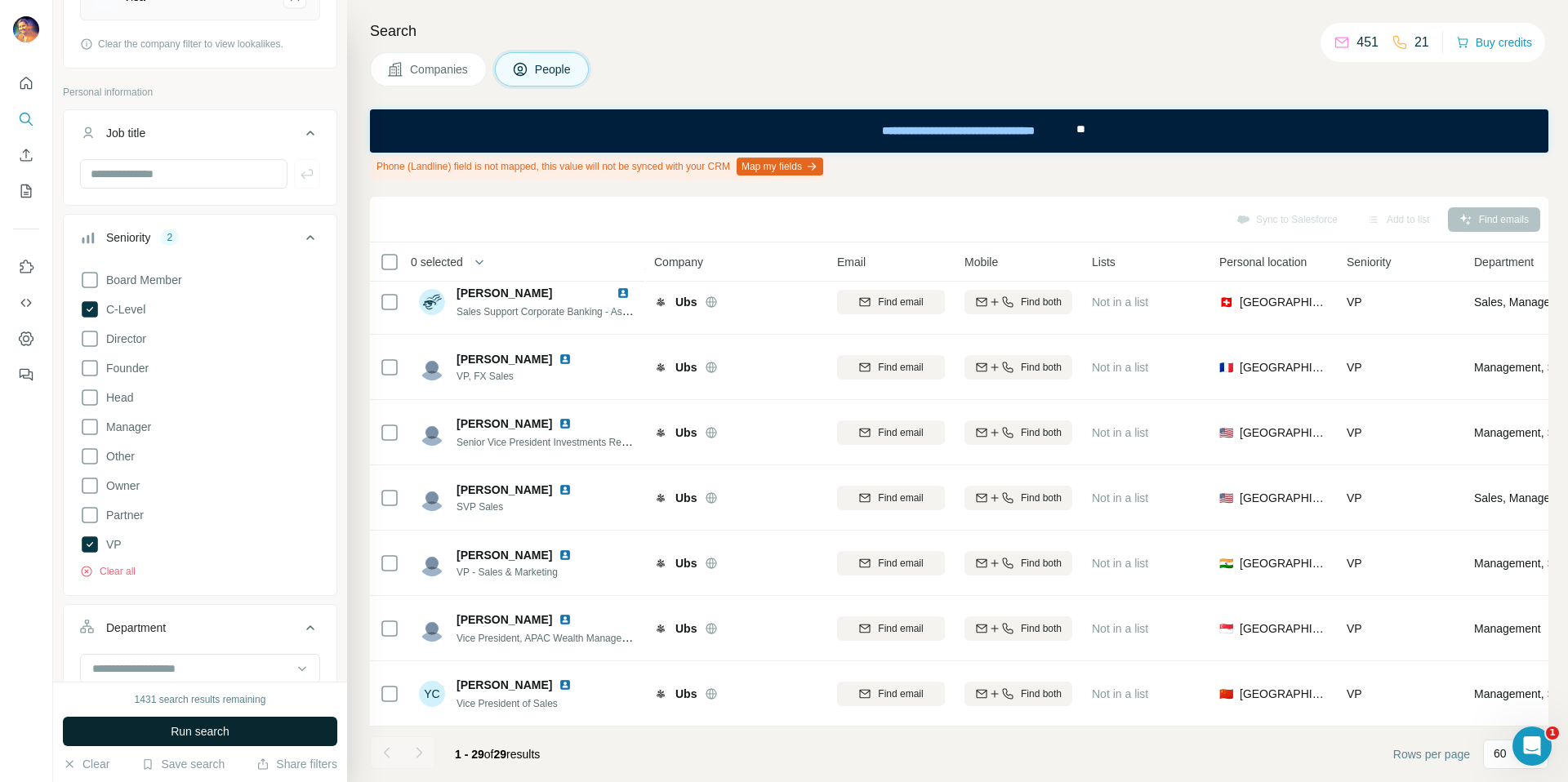
click at [193, 733] on span "Run search" at bounding box center [200, 732] width 59 height 16
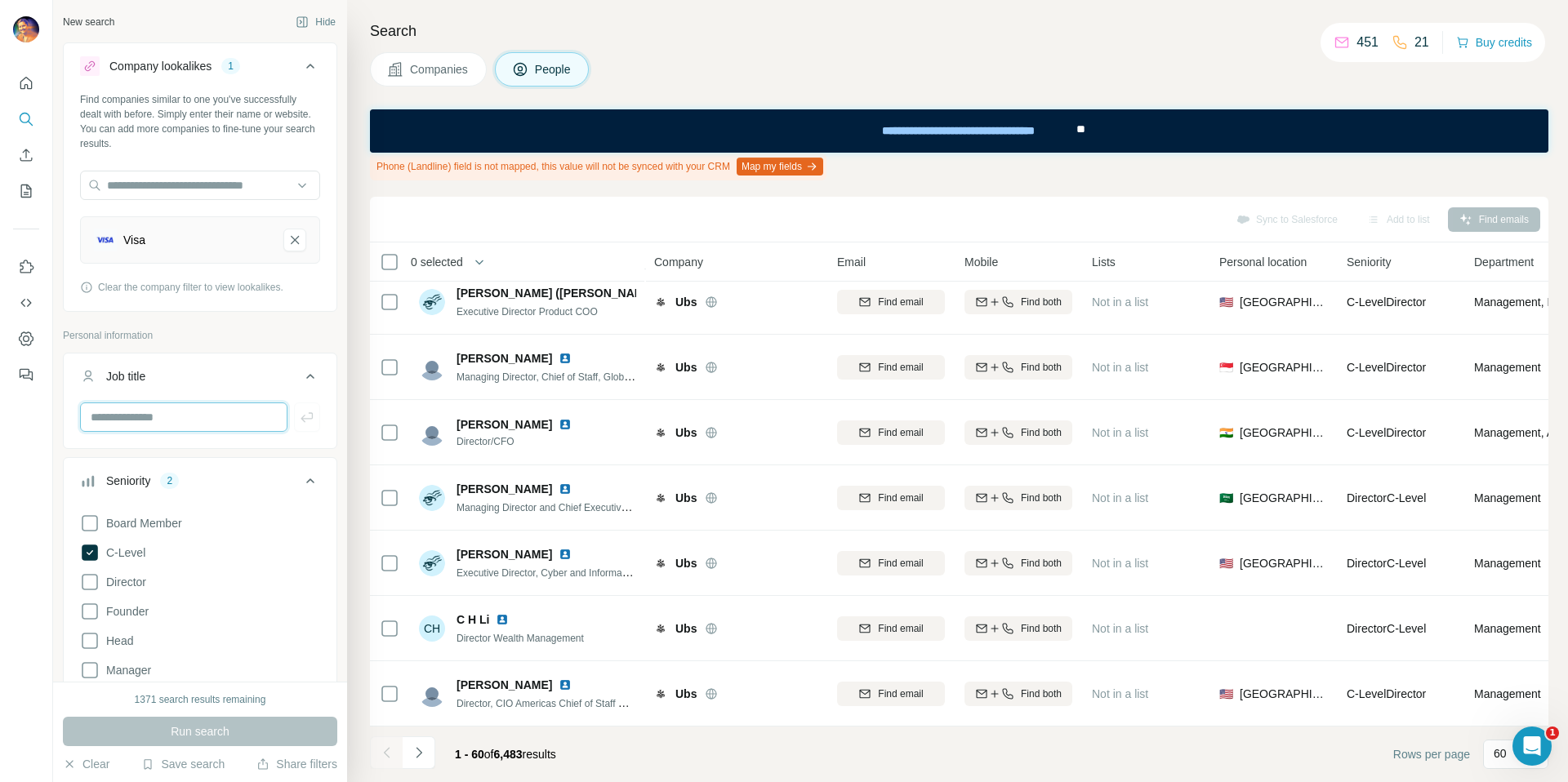
click at [191, 421] on input "text" at bounding box center [184, 417] width 208 height 29
type input "**********"
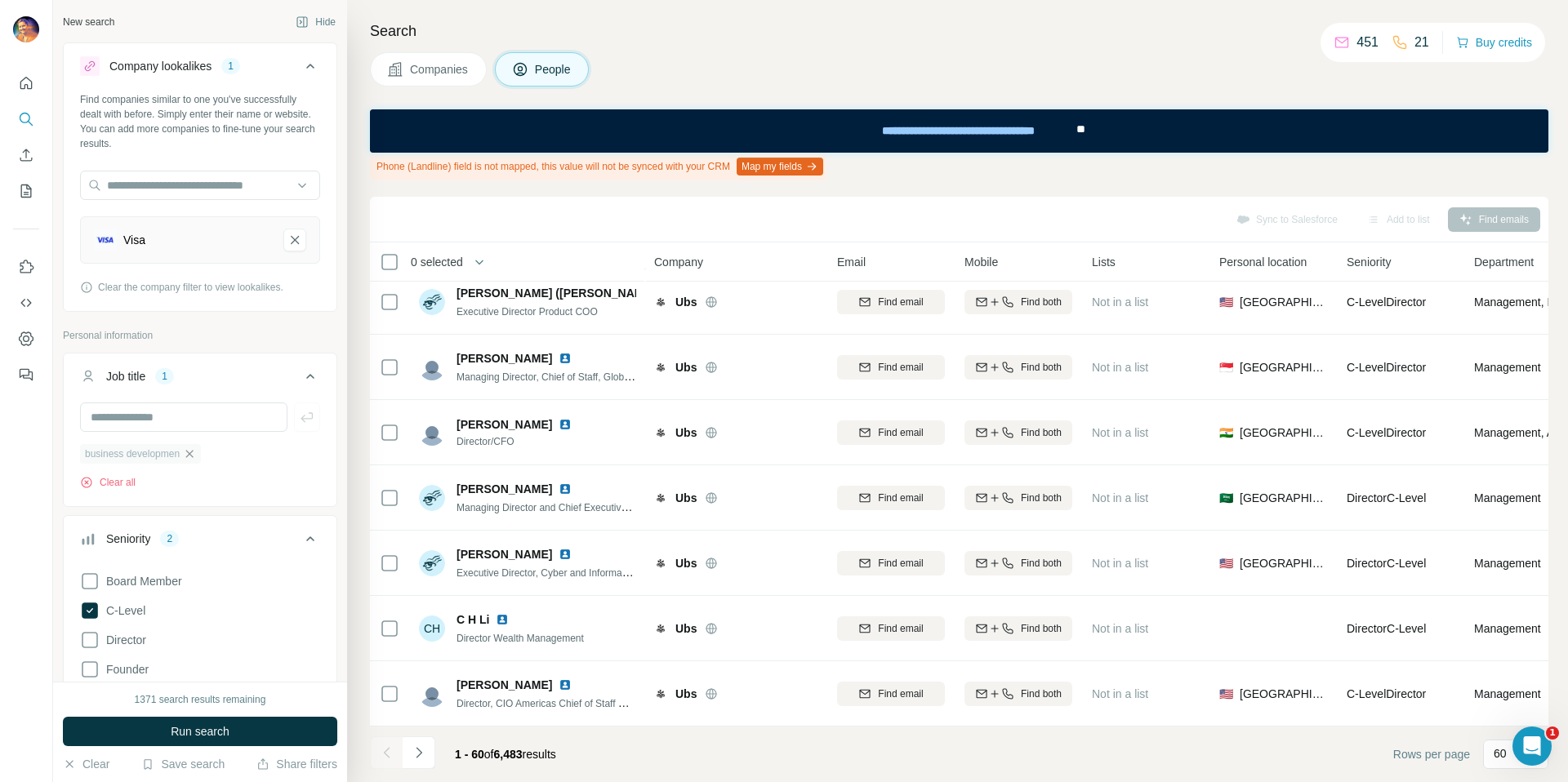
click at [196, 457] on icon "button" at bounding box center [189, 453] width 13 height 13
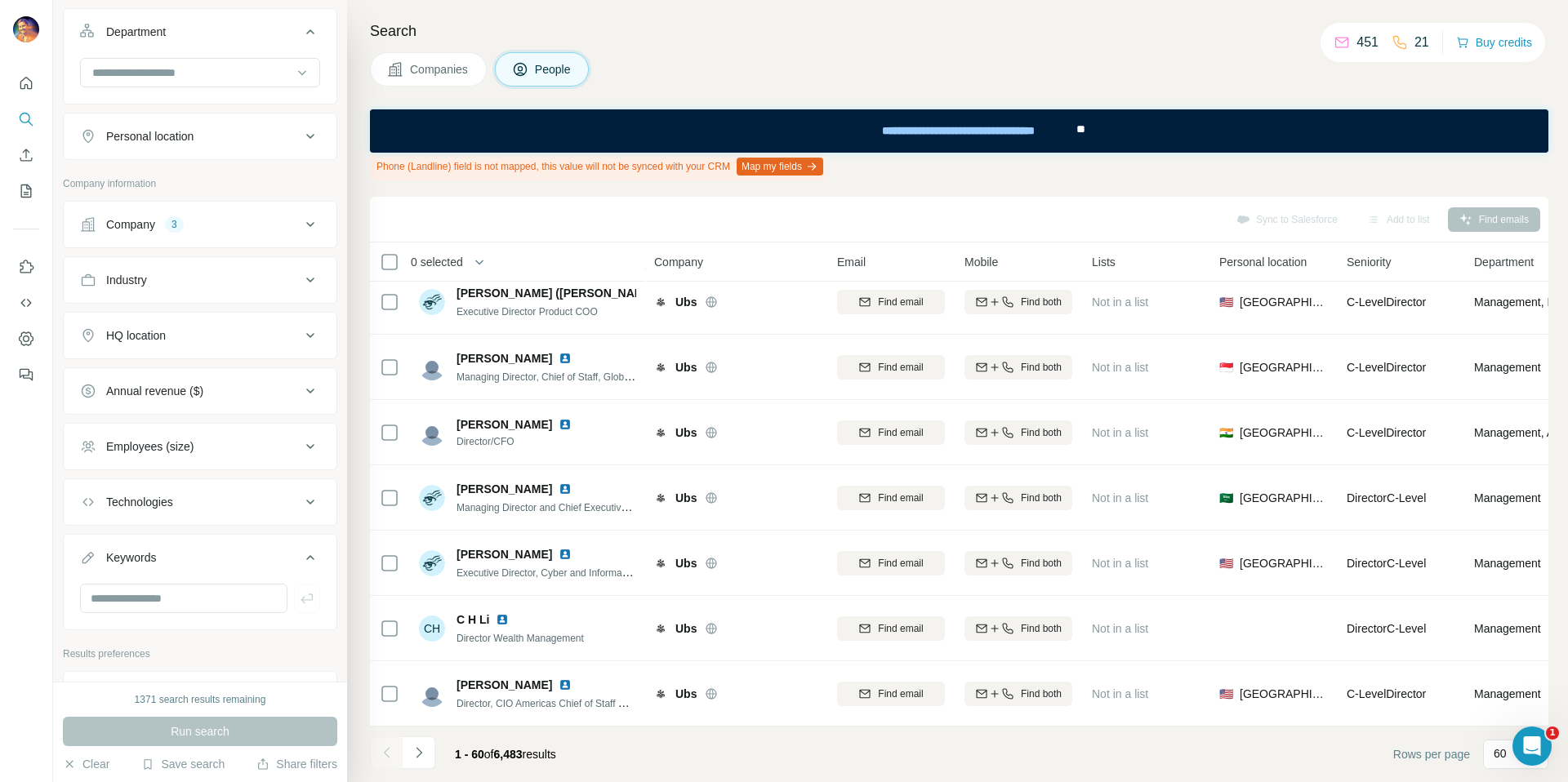
scroll to position [923, 0]
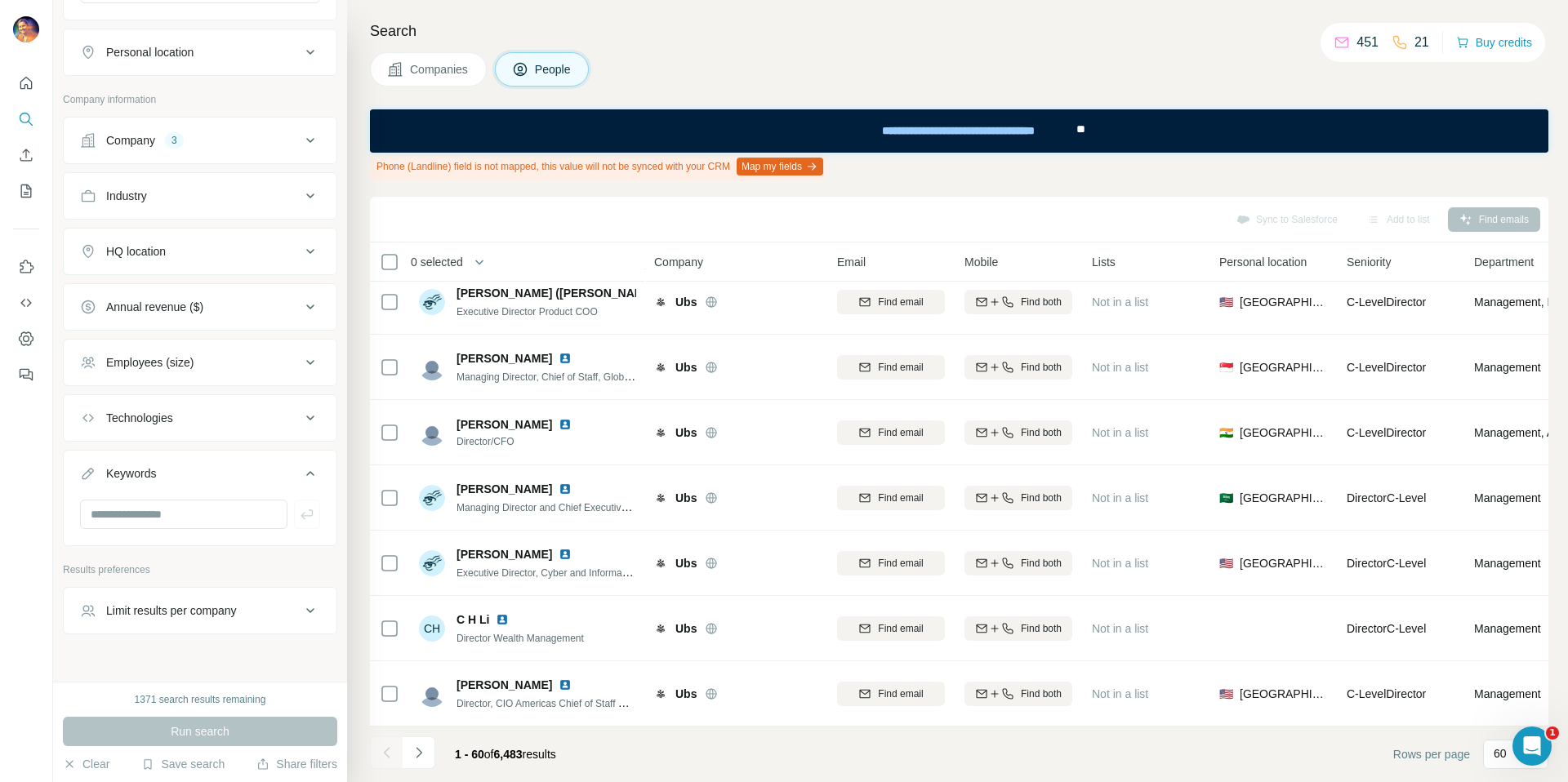
click at [192, 612] on div "Limit results per company" at bounding box center [171, 611] width 131 height 16
click at [164, 658] on input "number" at bounding box center [201, 651] width 240 height 29
click at [1048, 176] on div "Phone (Landline) field is not mapped, this value will not be synced with your C…" at bounding box center [959, 166] width 1178 height 27
click at [152, 473] on div "Keywords" at bounding box center [131, 474] width 49 height 16
click at [108, 474] on div "Keywords" at bounding box center [131, 474] width 49 height 16
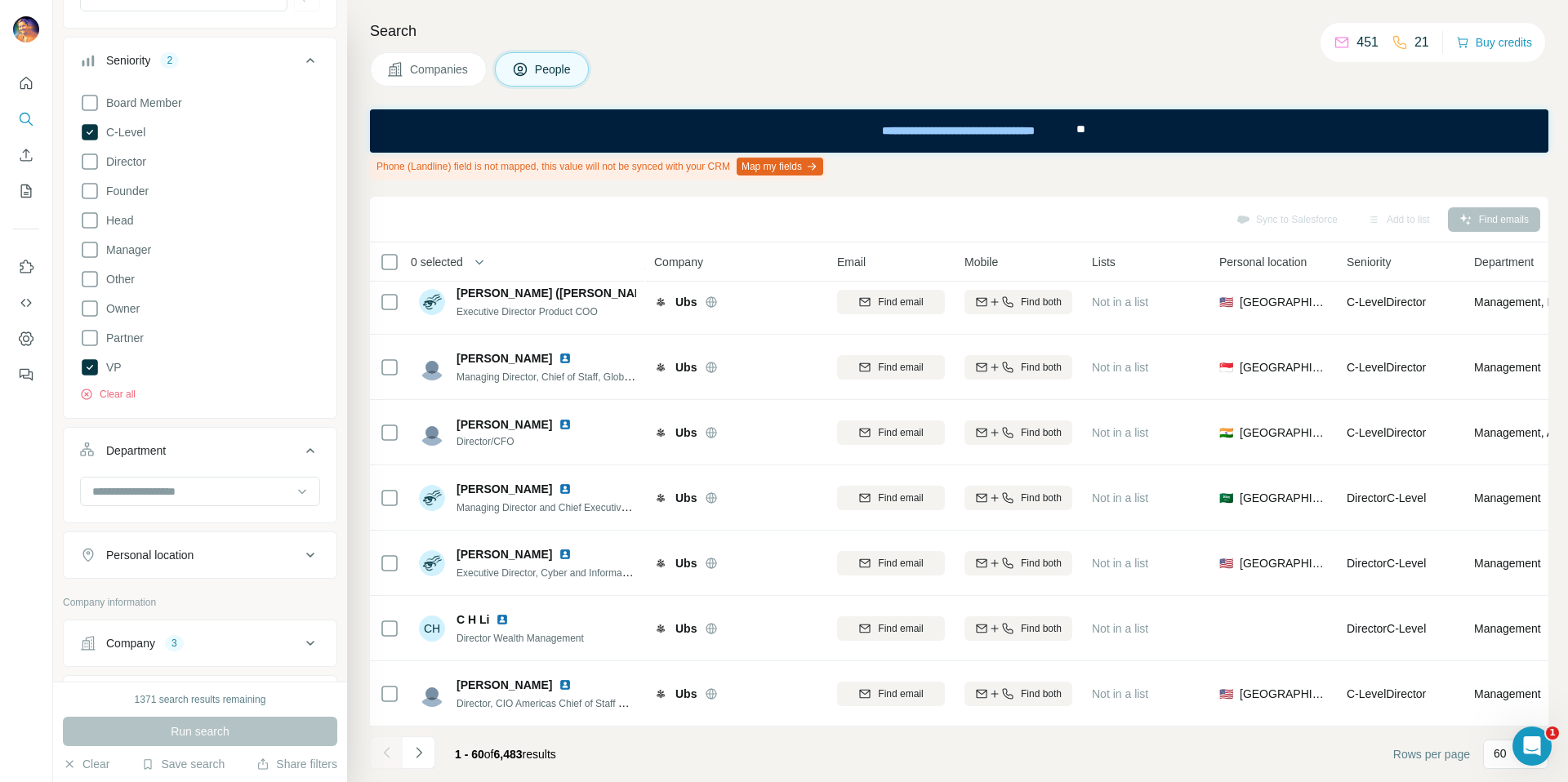
scroll to position [429, 0]
click at [215, 474] on input at bounding box center [192, 482] width 202 height 18
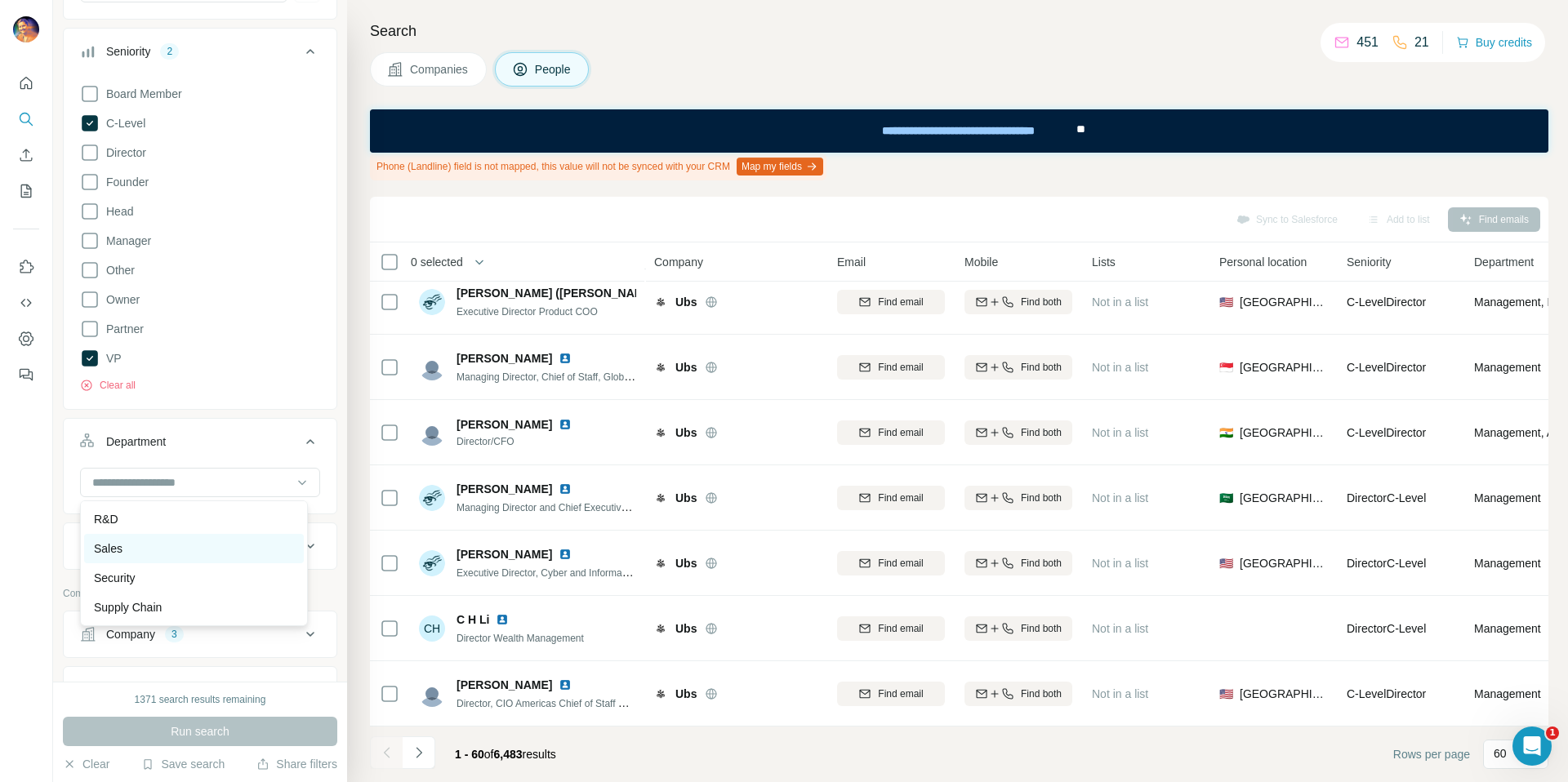
click at [145, 541] on div "Sales" at bounding box center [194, 549] width 200 height 16
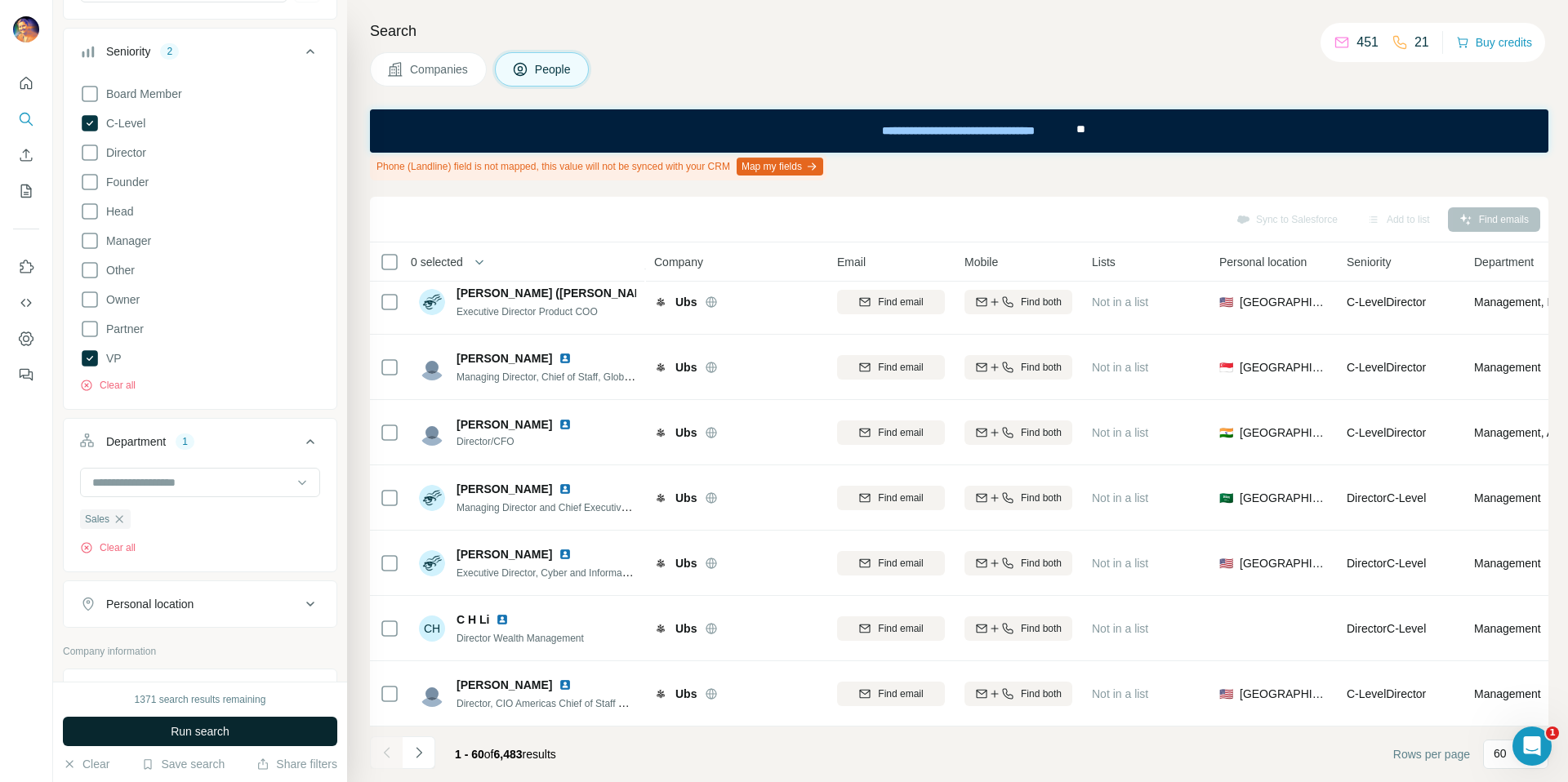
click at [218, 736] on span "Run search" at bounding box center [200, 732] width 59 height 16
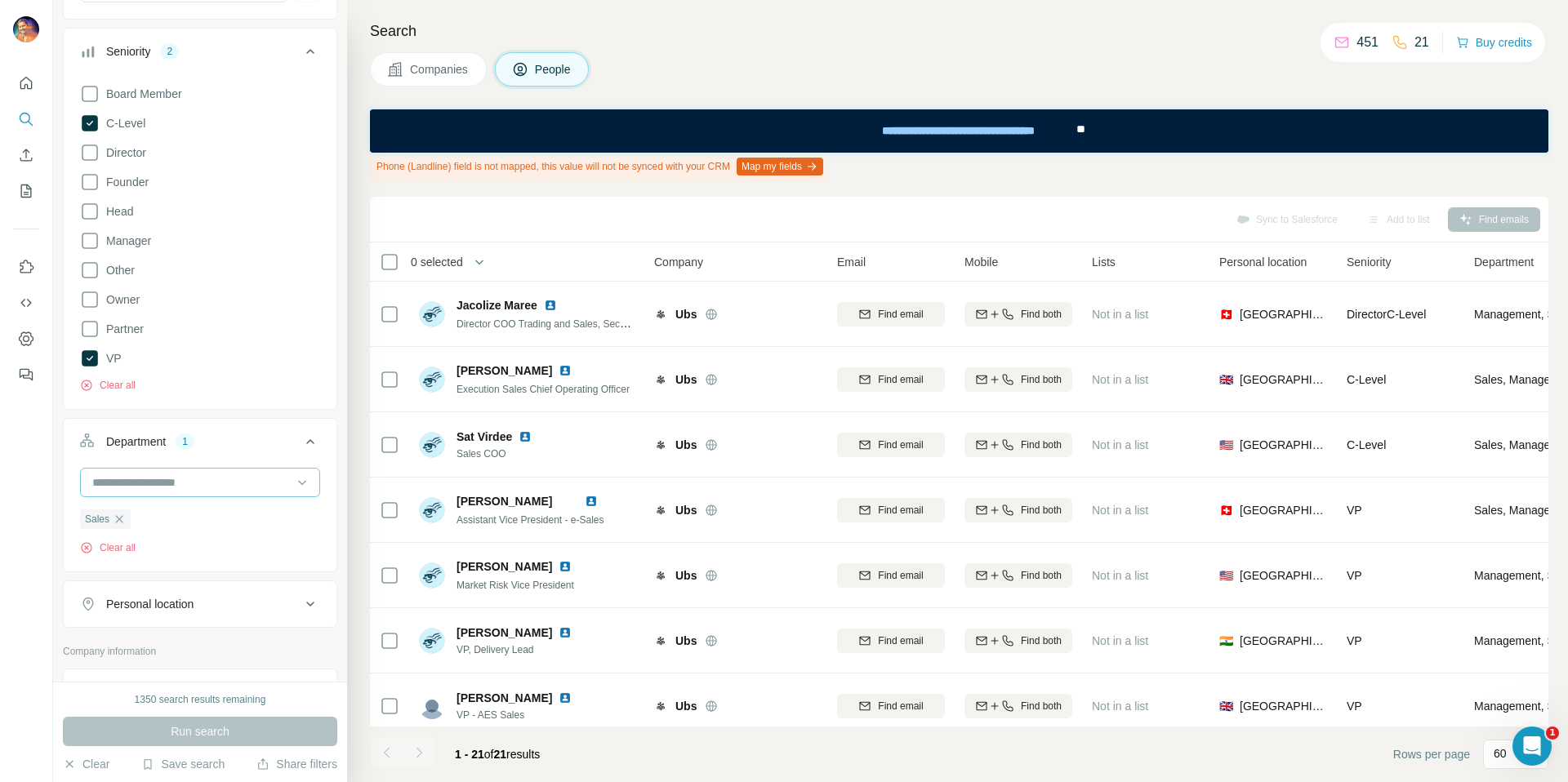
click at [187, 483] on input at bounding box center [192, 482] width 202 height 18
type input "*"
click at [162, 579] on div "Product" at bounding box center [194, 587] width 200 height 16
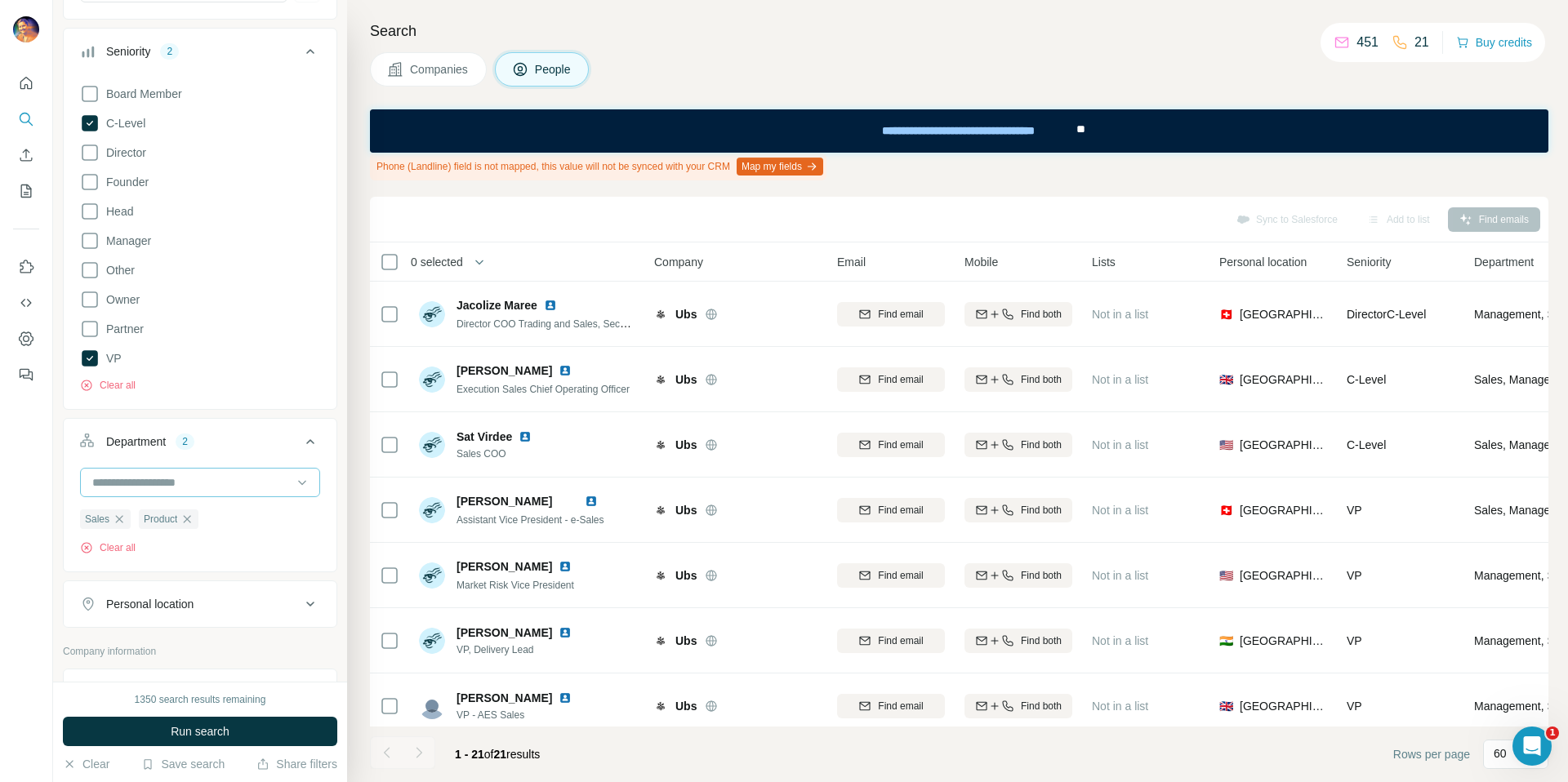
click at [250, 484] on input at bounding box center [192, 482] width 202 height 18
click at [216, 558] on div "Business Support" at bounding box center [194, 546] width 220 height 29
click at [256, 485] on input at bounding box center [192, 482] width 202 height 18
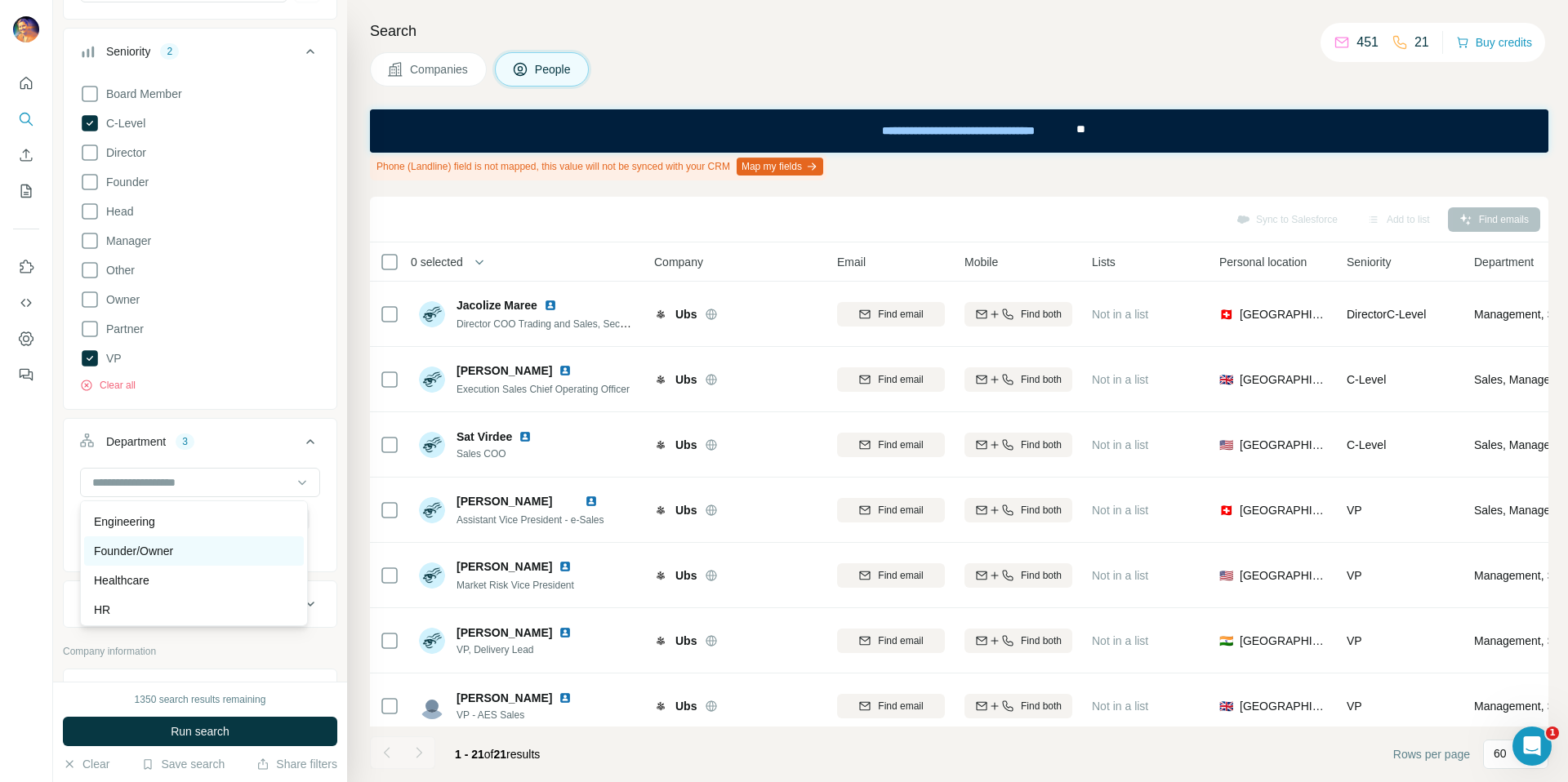
click at [191, 555] on div "Founder/Owner" at bounding box center [194, 550] width 200 height 16
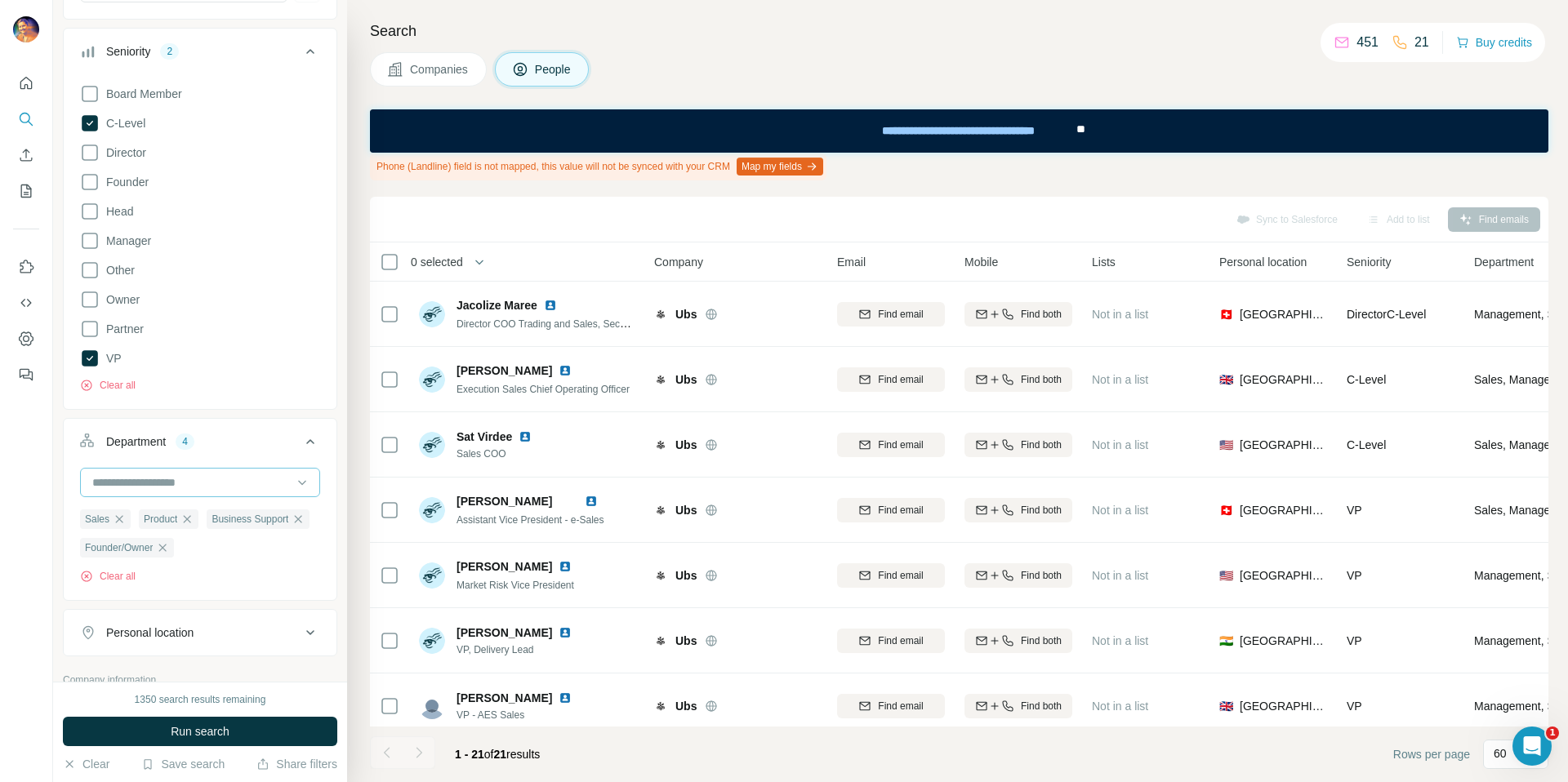
click at [236, 485] on input at bounding box center [192, 482] width 202 height 18
click at [186, 572] on div "Security" at bounding box center [194, 578] width 200 height 16
click at [194, 734] on span "Run search" at bounding box center [200, 732] width 59 height 16
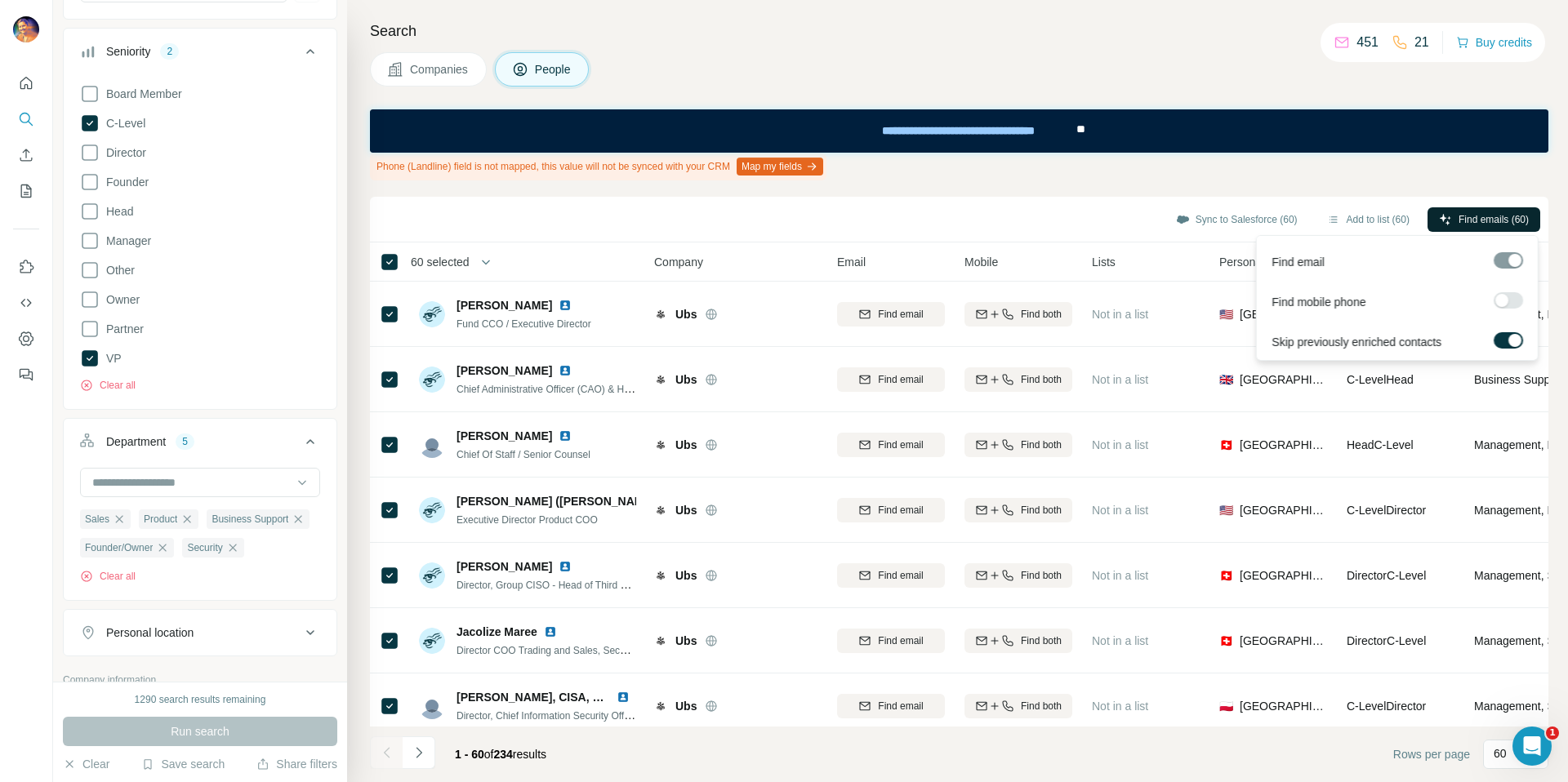
click at [1496, 214] on span "Find emails (60)" at bounding box center [1493, 219] width 70 height 15
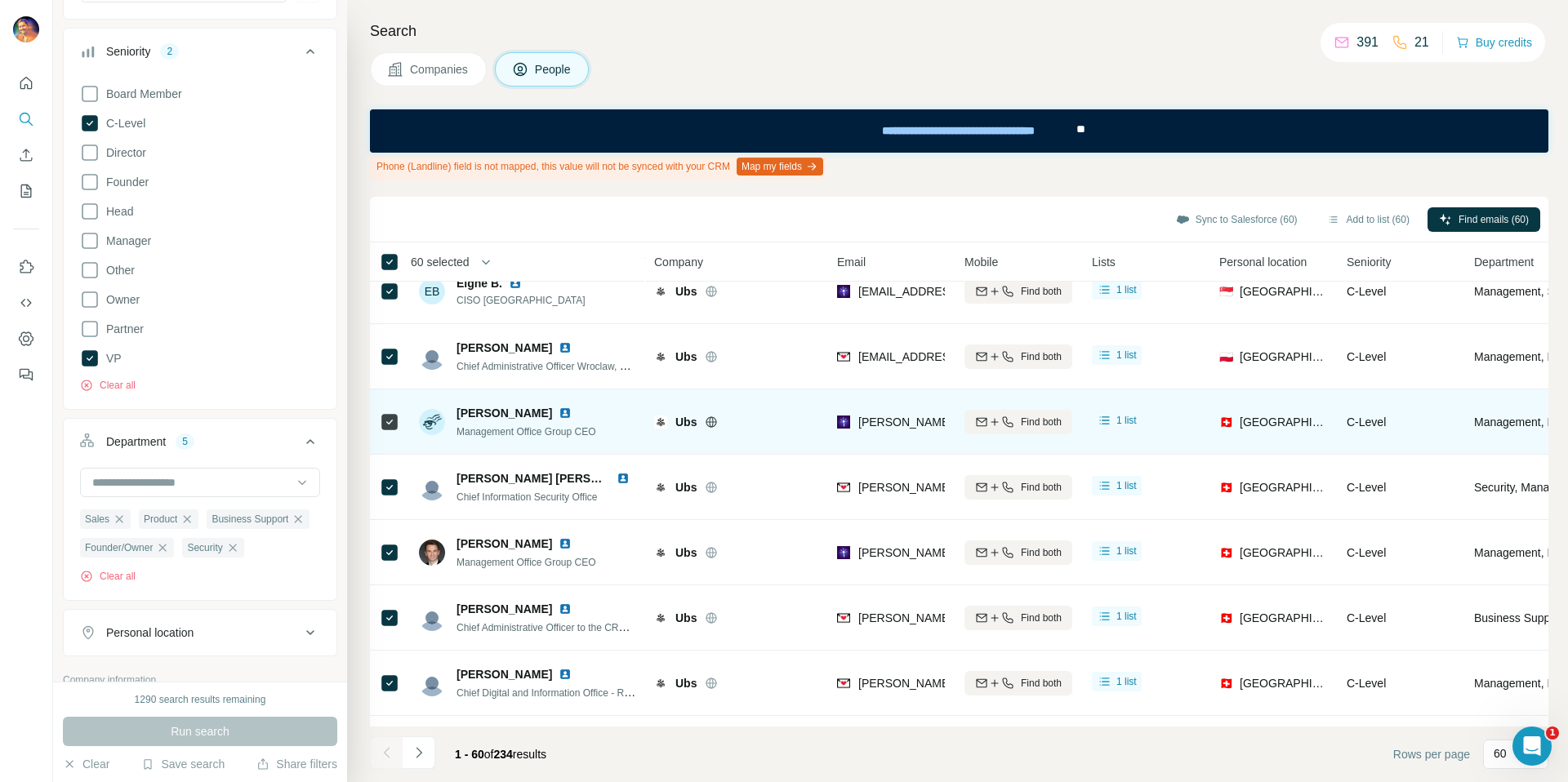
scroll to position [1553, 0]
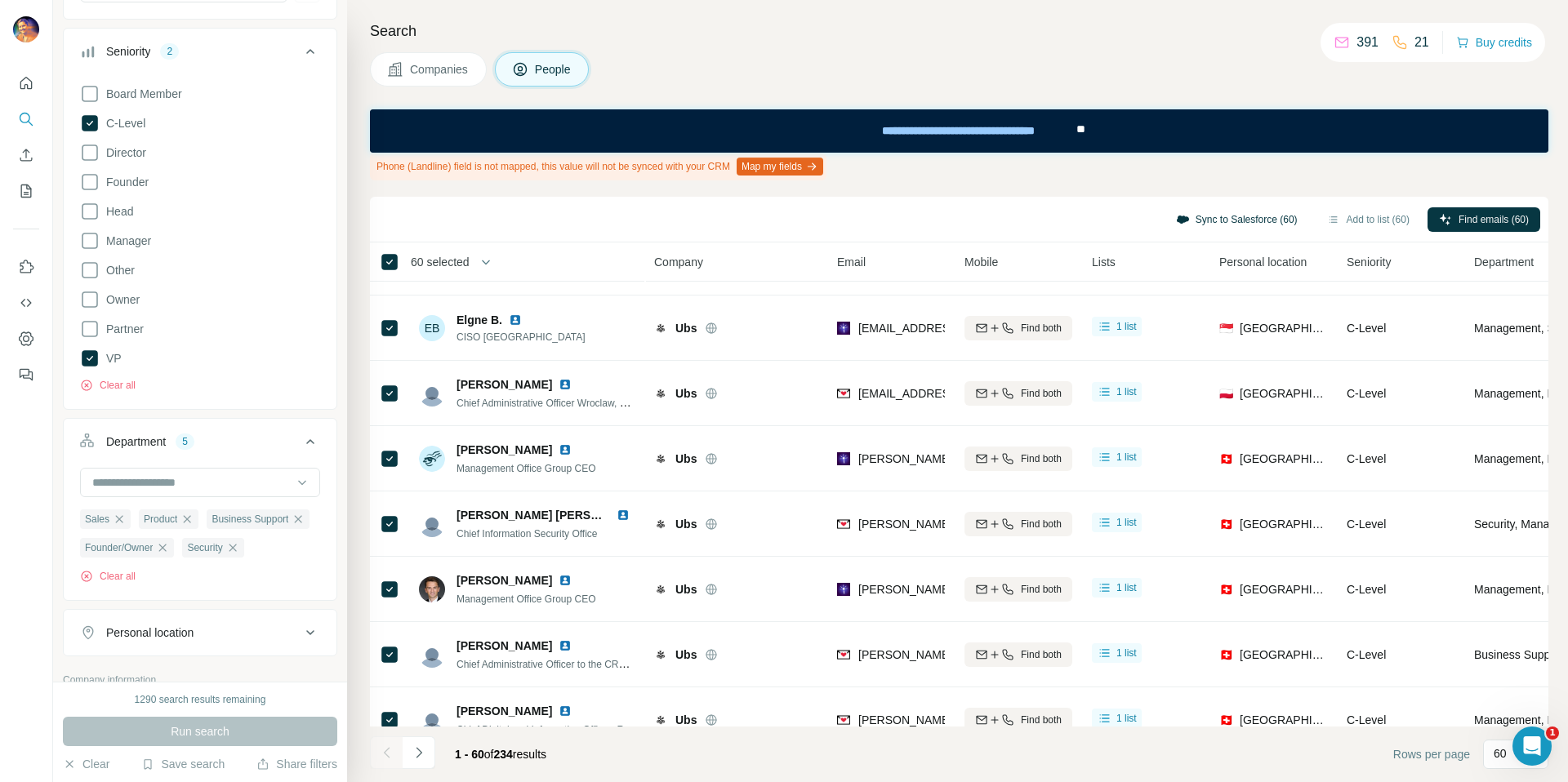
click at [1216, 220] on button "Sync to Salesforce (60)" at bounding box center [1237, 220] width 145 height 25
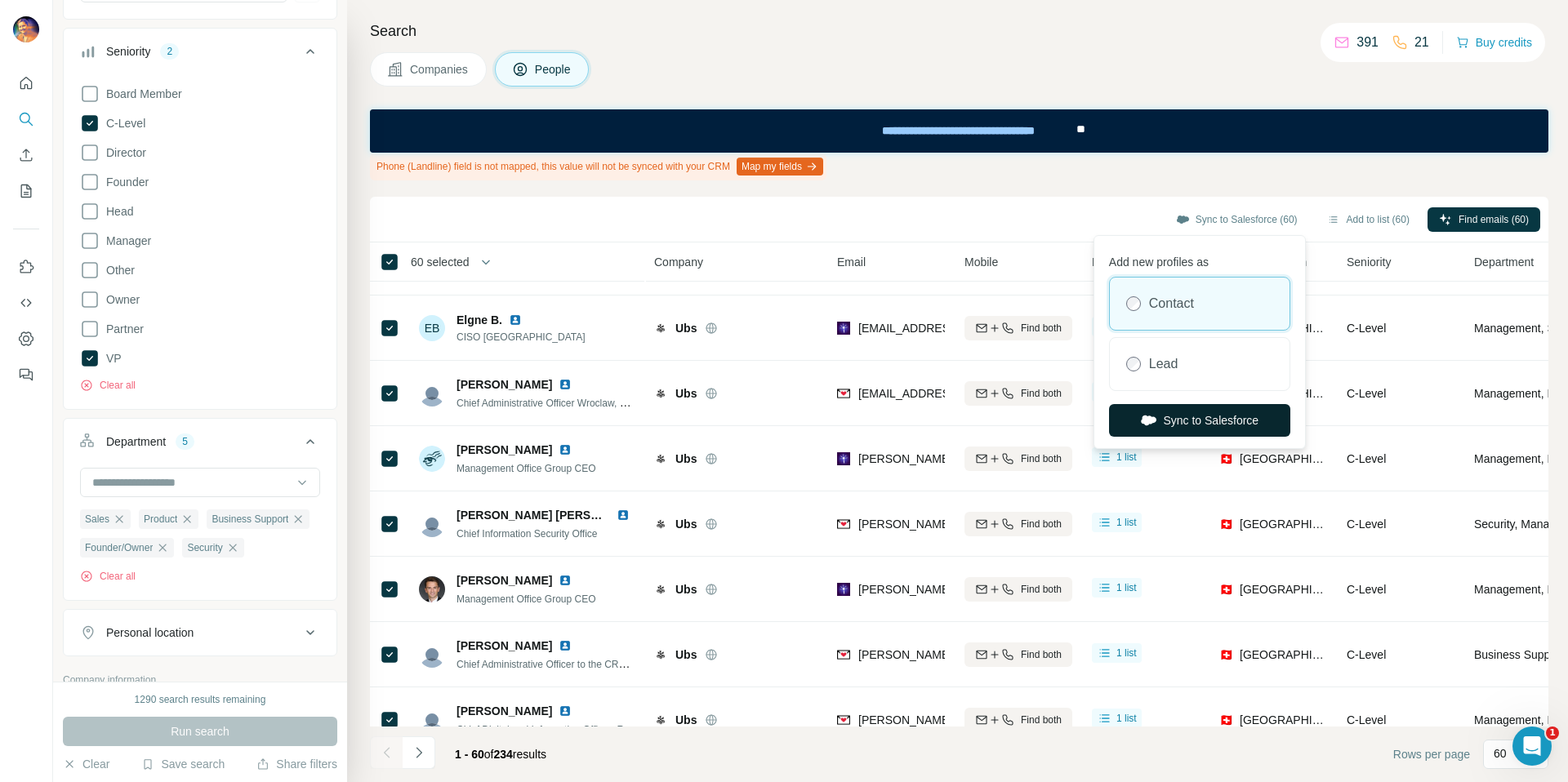
click at [1199, 422] on button "Sync to Salesforce" at bounding box center [1199, 420] width 181 height 33
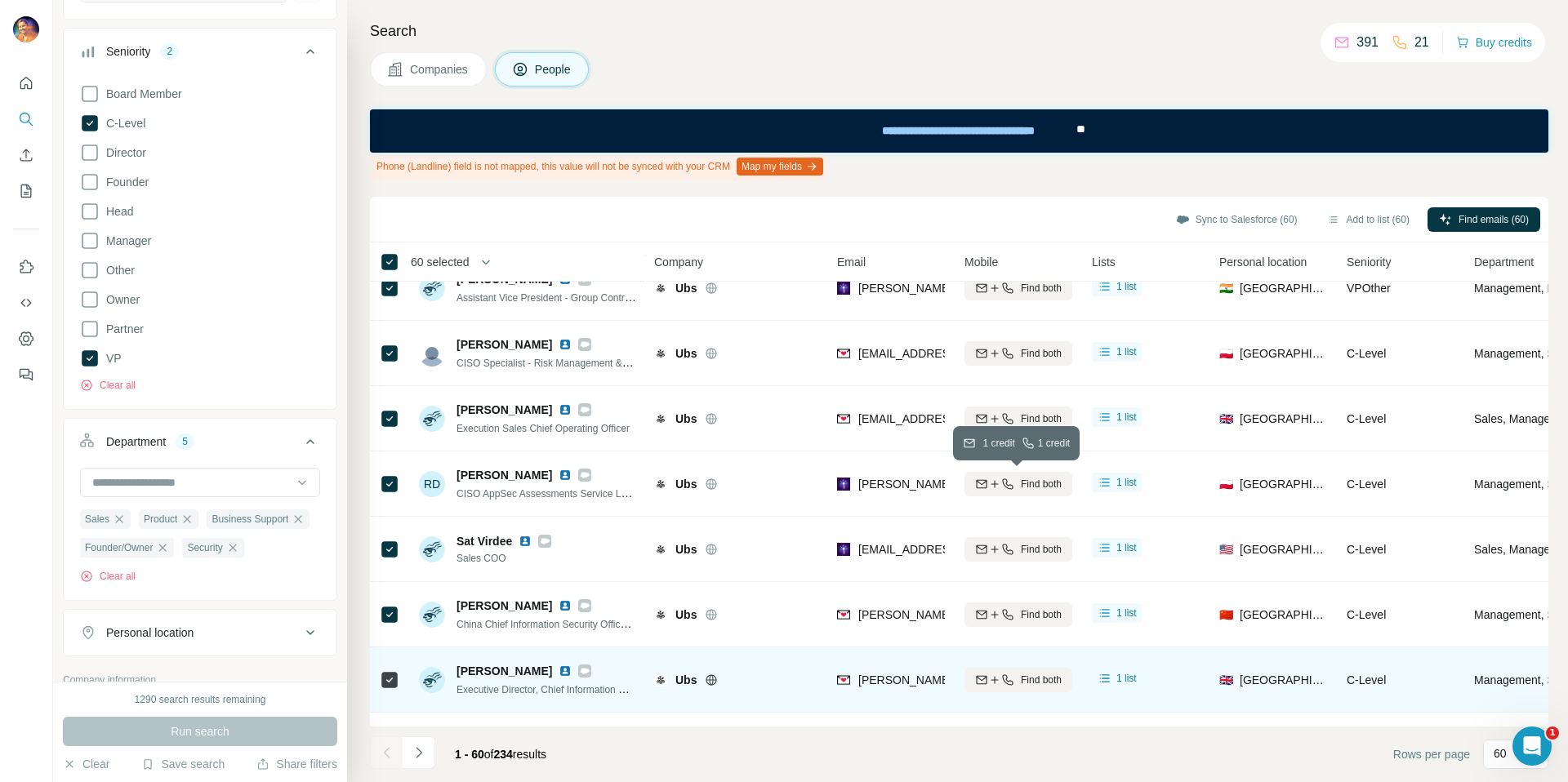
scroll to position [3483, 0]
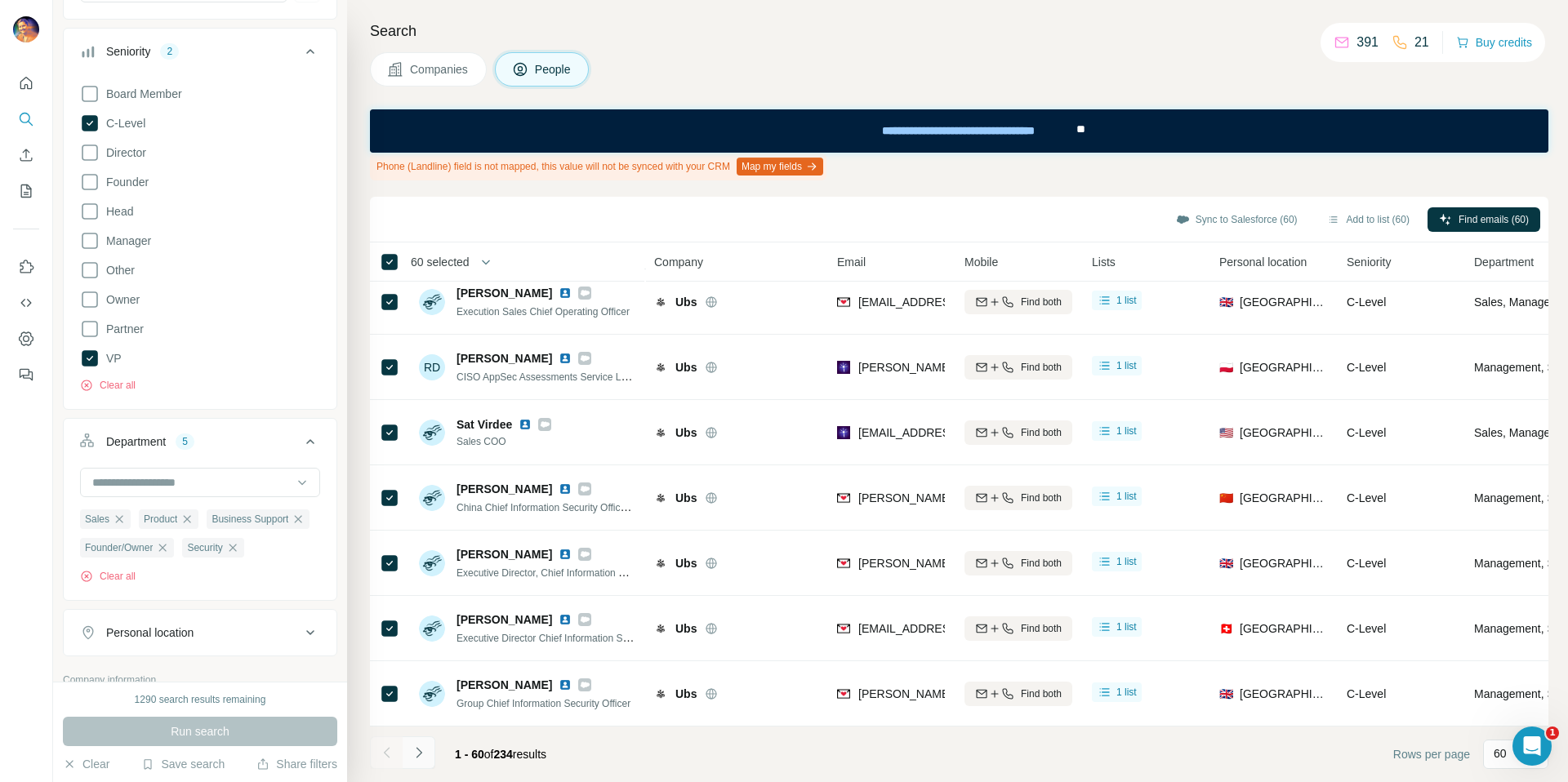
click at [415, 750] on icon "Navigate to next page" at bounding box center [419, 753] width 16 height 16
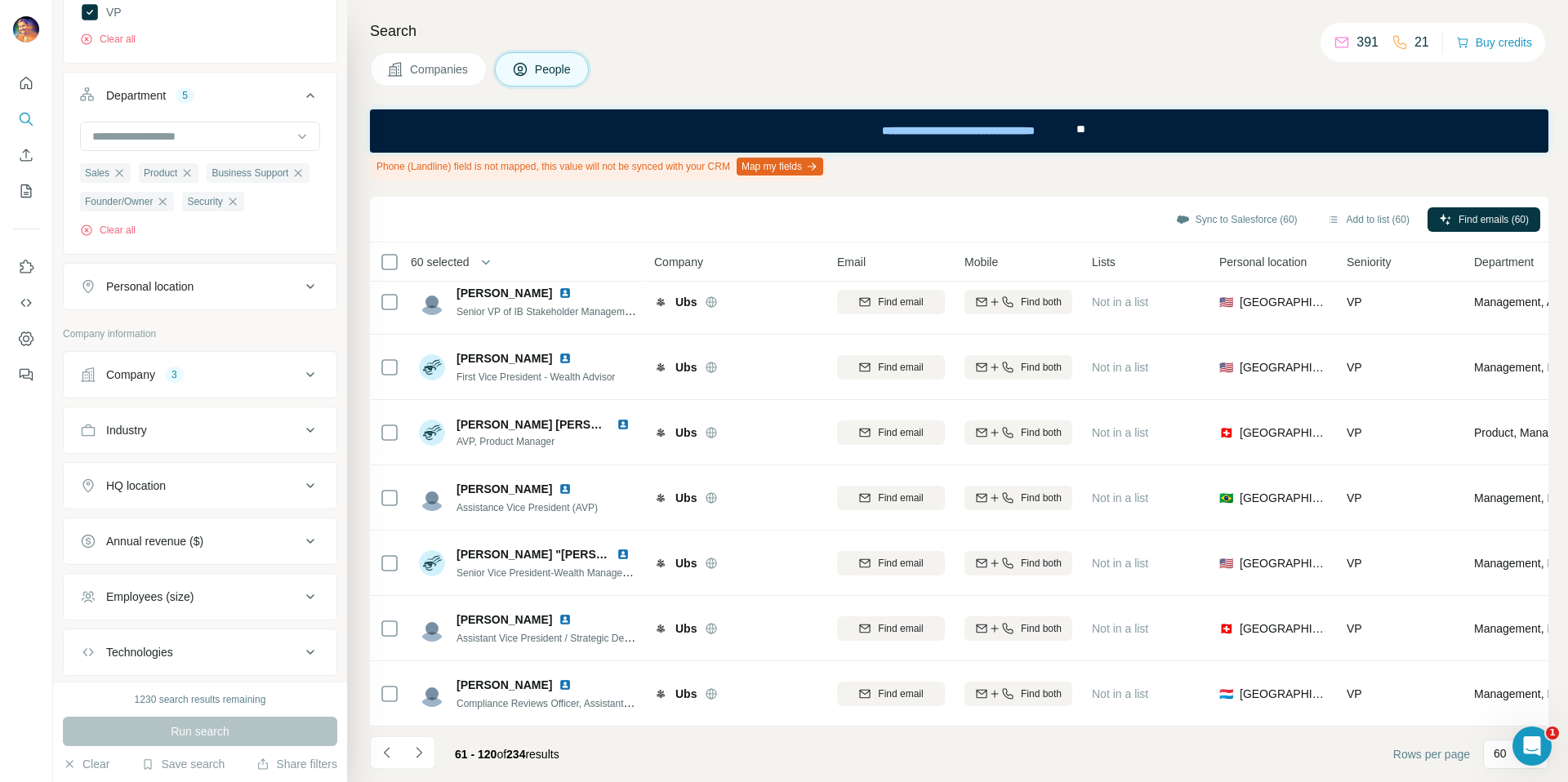
scroll to position [859, 0]
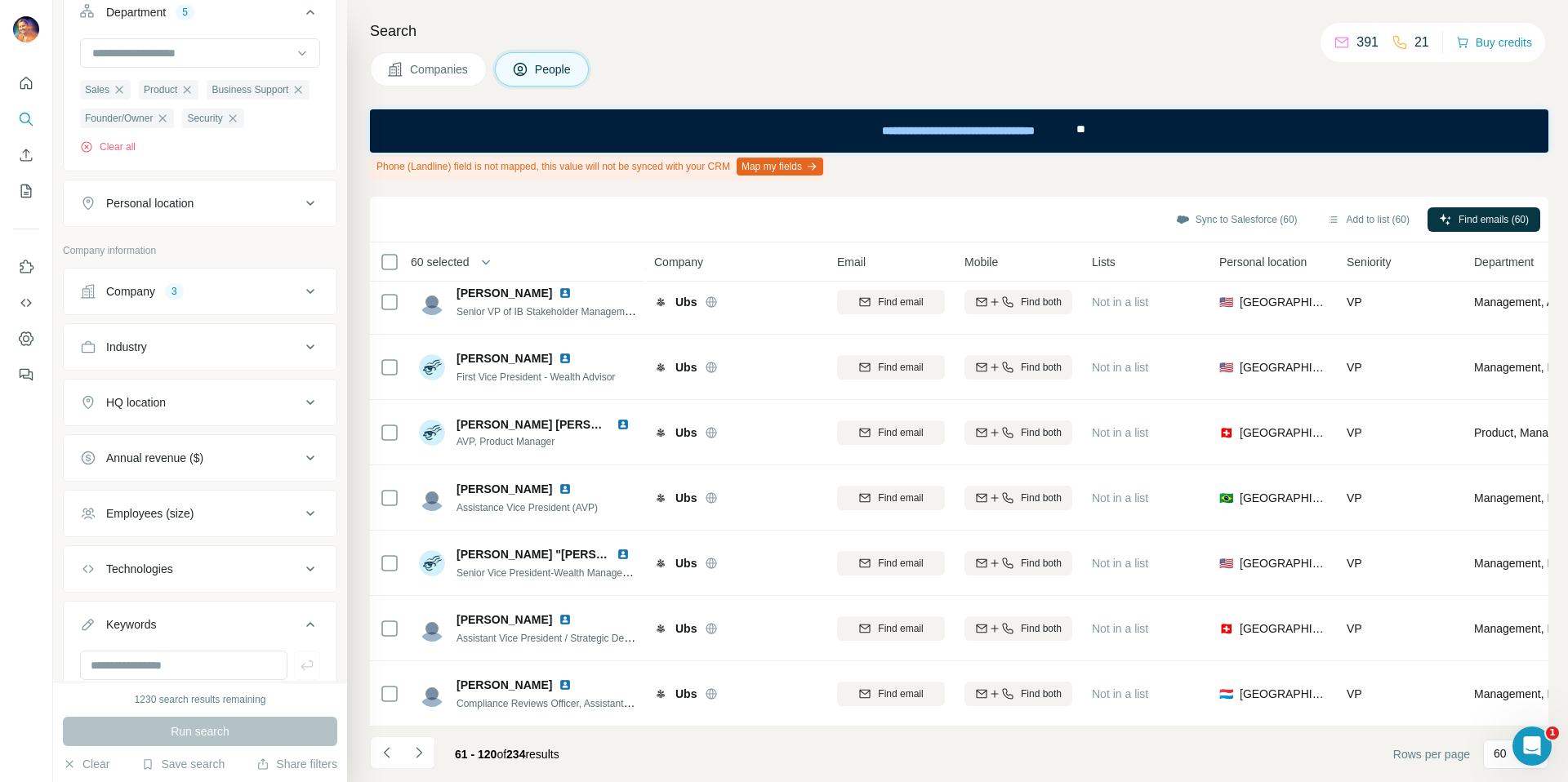
click at [189, 411] on div "HQ location" at bounding box center [190, 402] width 220 height 16
click at [1351, 211] on button "Add to list (60)" at bounding box center [1368, 220] width 105 height 25
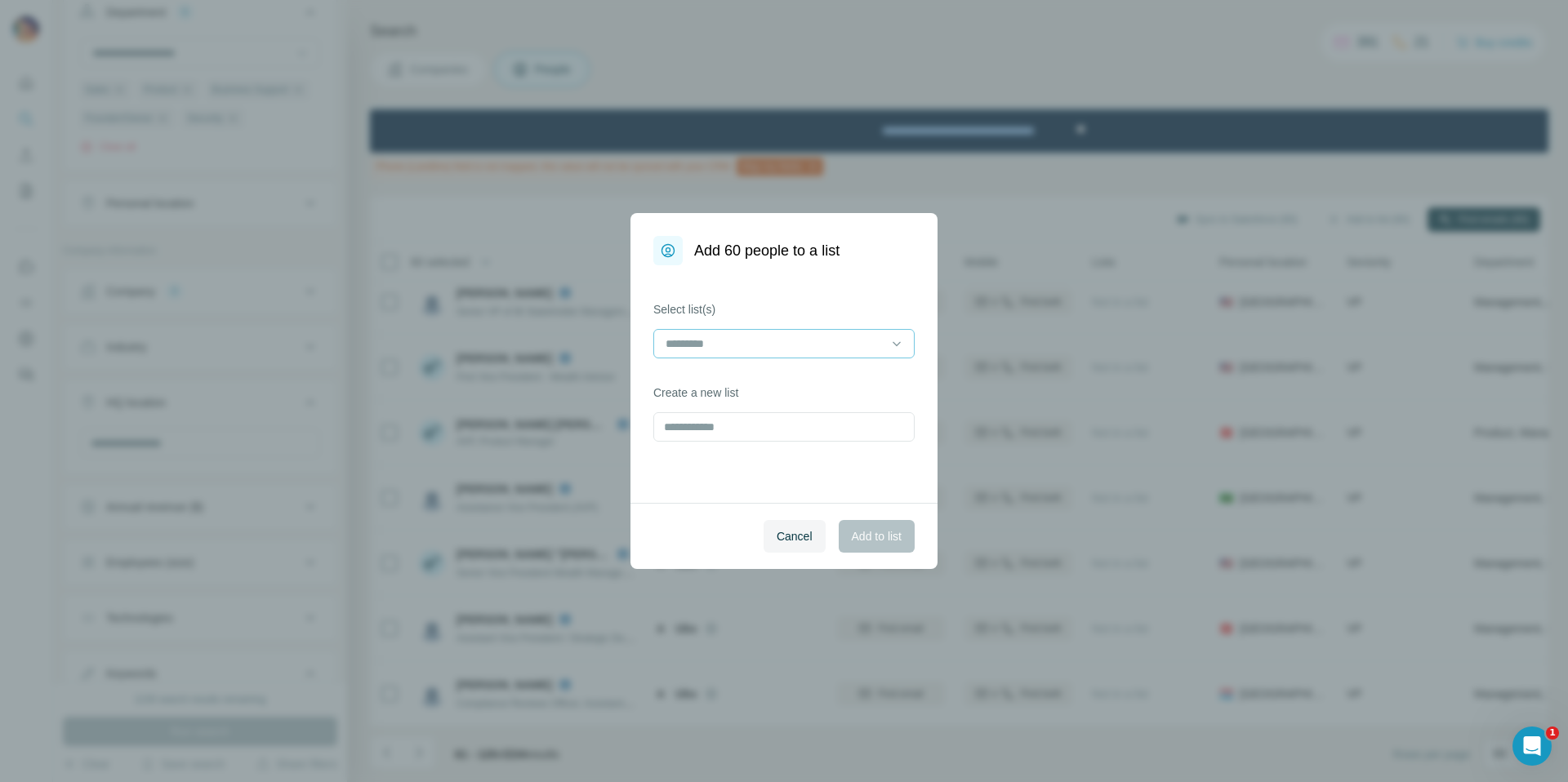
click at [753, 349] on input at bounding box center [773, 344] width 220 height 18
click at [746, 300] on div "Select list(s) Create a new list" at bounding box center [783, 383] width 307 height 238
click at [730, 437] on input "text" at bounding box center [784, 427] width 262 height 29
type input "**********"
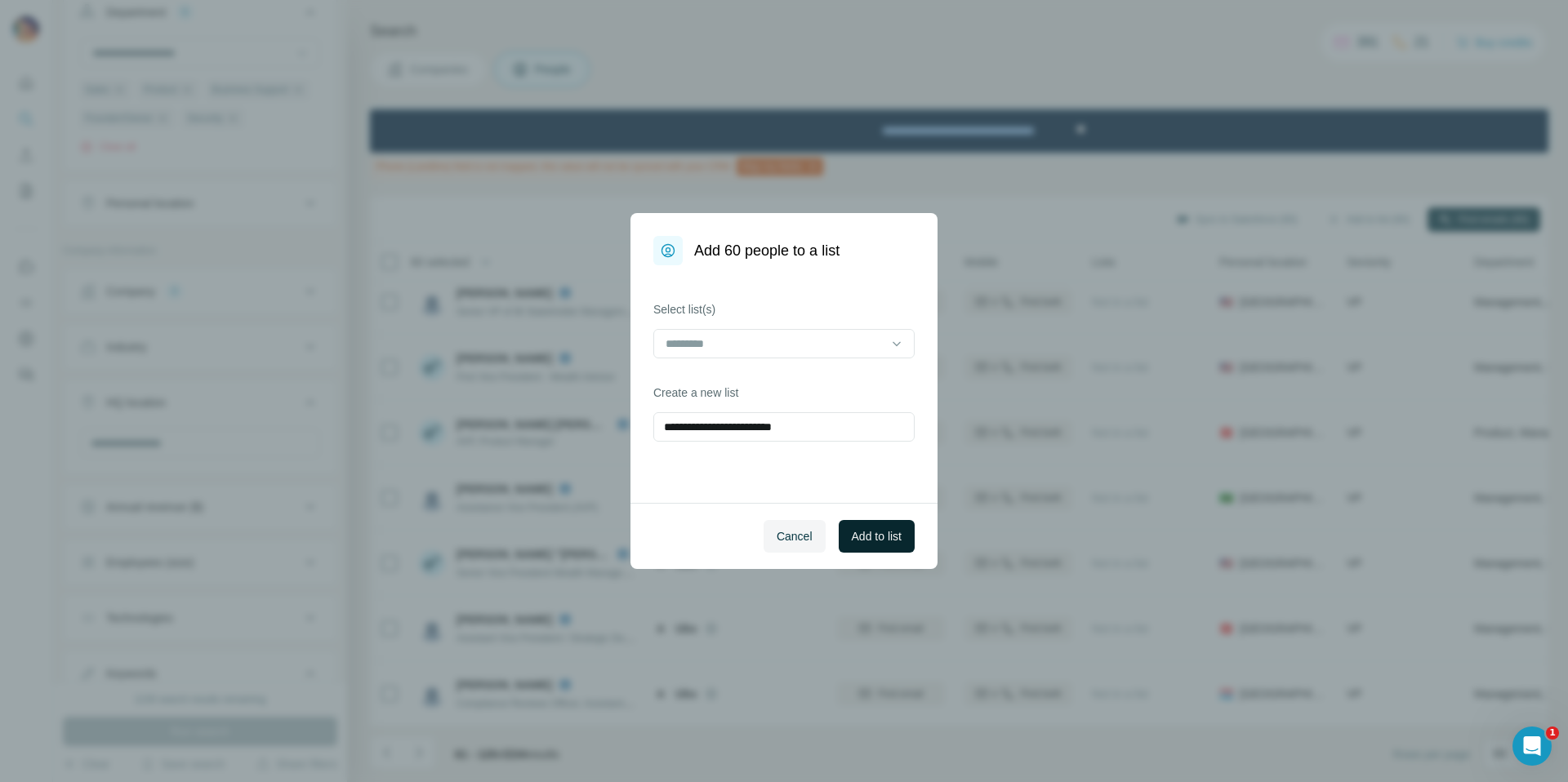
click at [904, 530] on button "Add to list" at bounding box center [877, 536] width 76 height 33
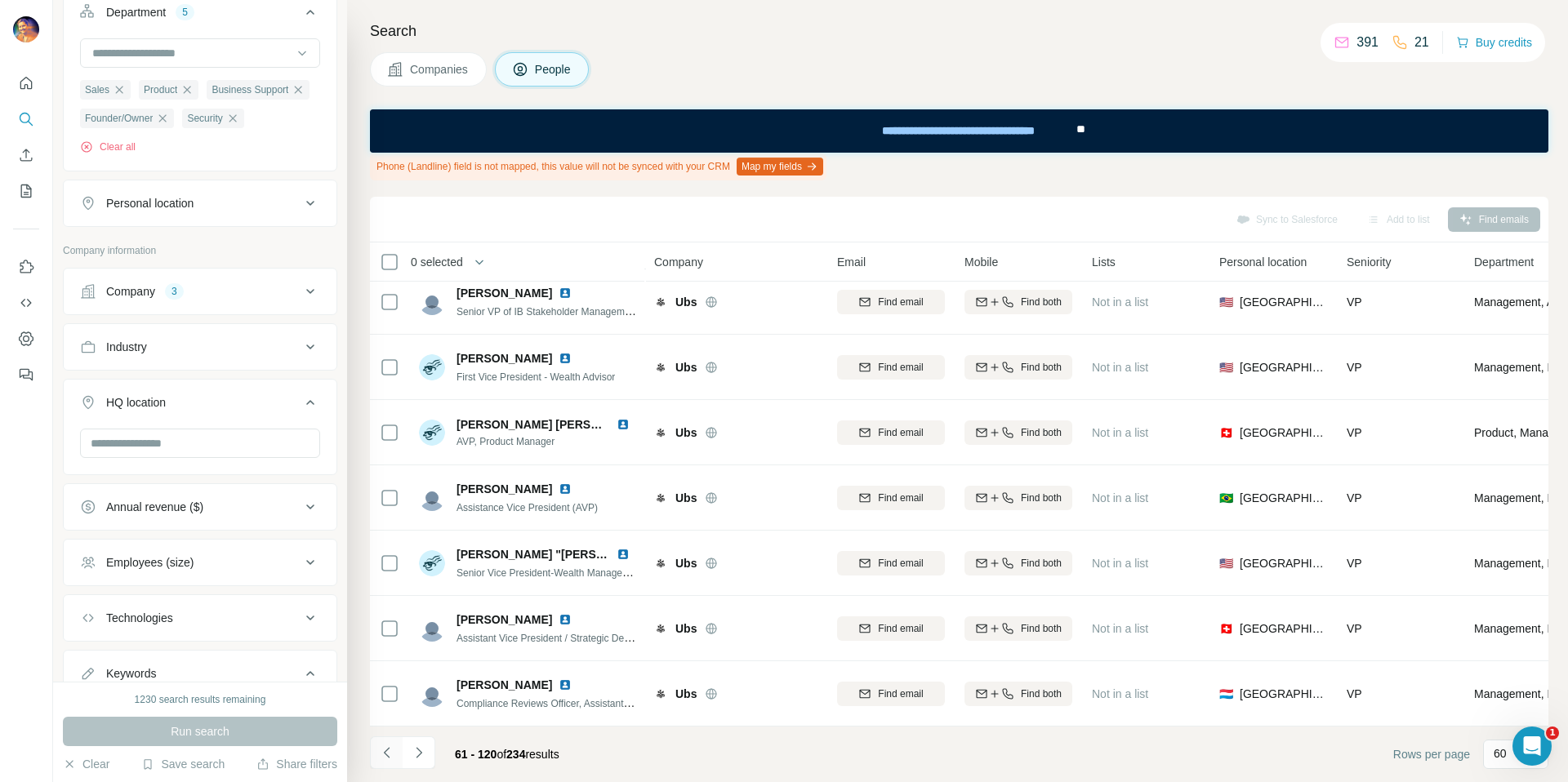
click at [388, 755] on icon "Navigate to previous page" at bounding box center [387, 753] width 16 height 16
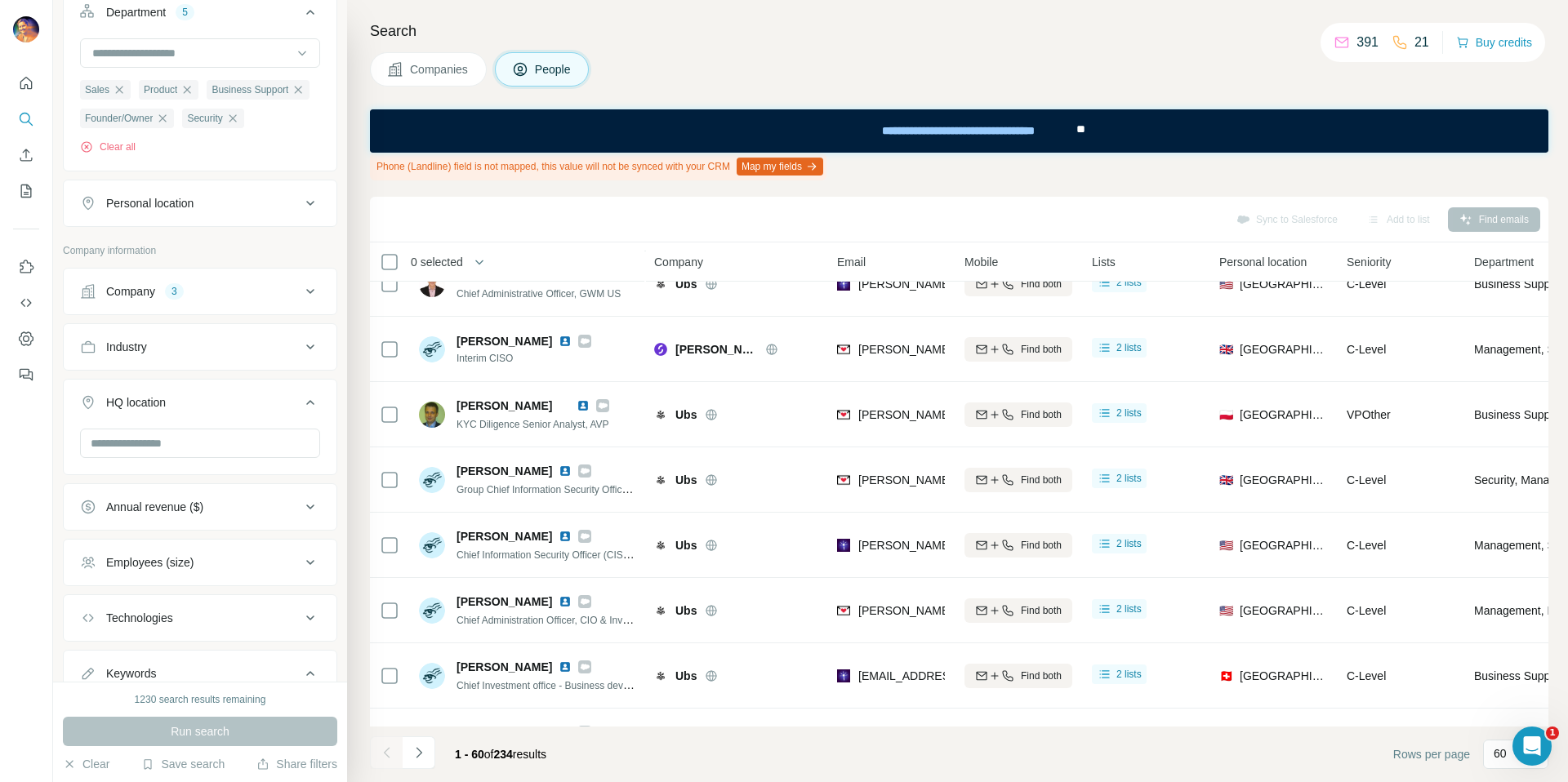
scroll to position [1952, 0]
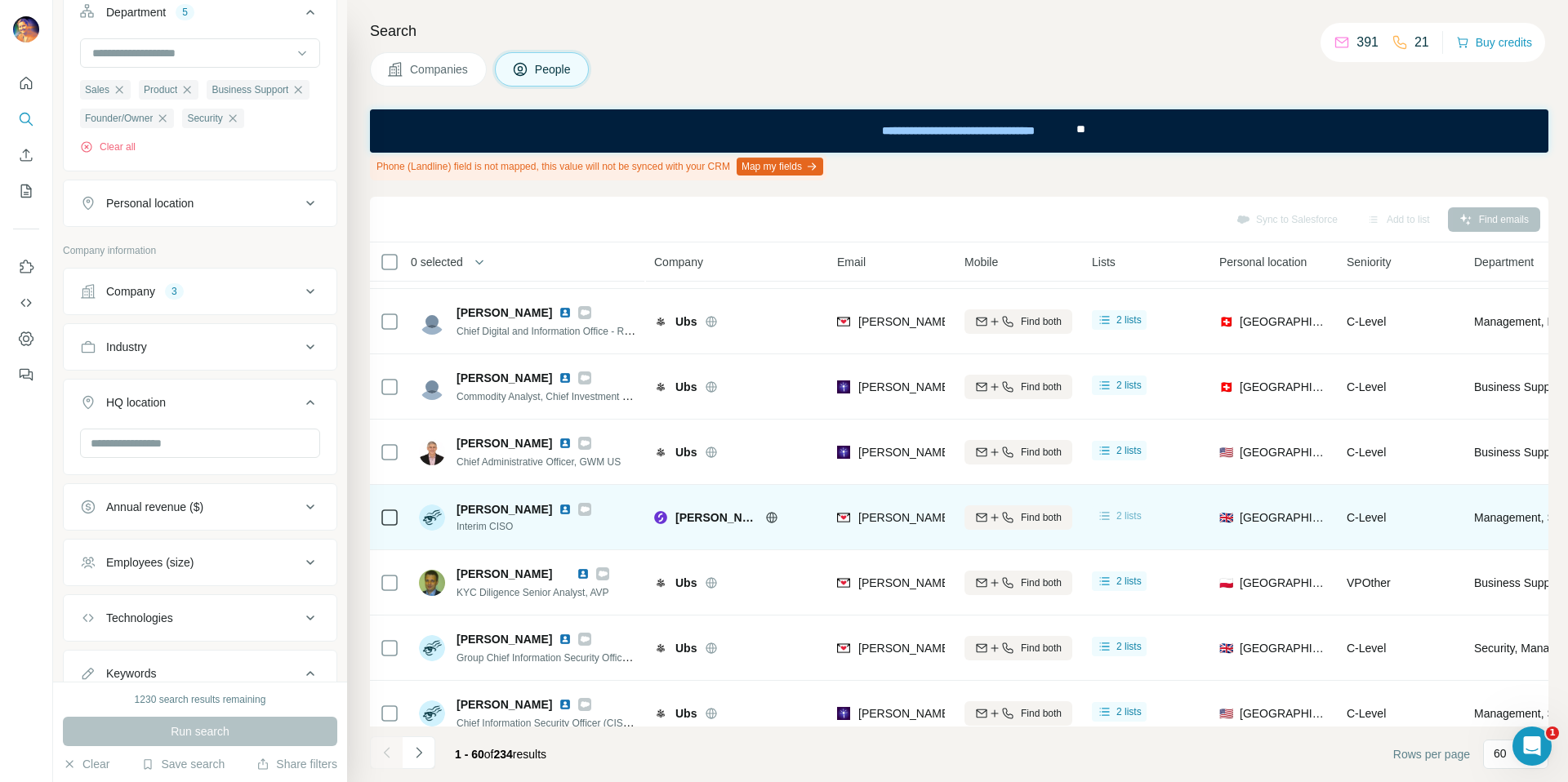
click at [1120, 511] on span "2 lists" at bounding box center [1129, 516] width 26 height 15
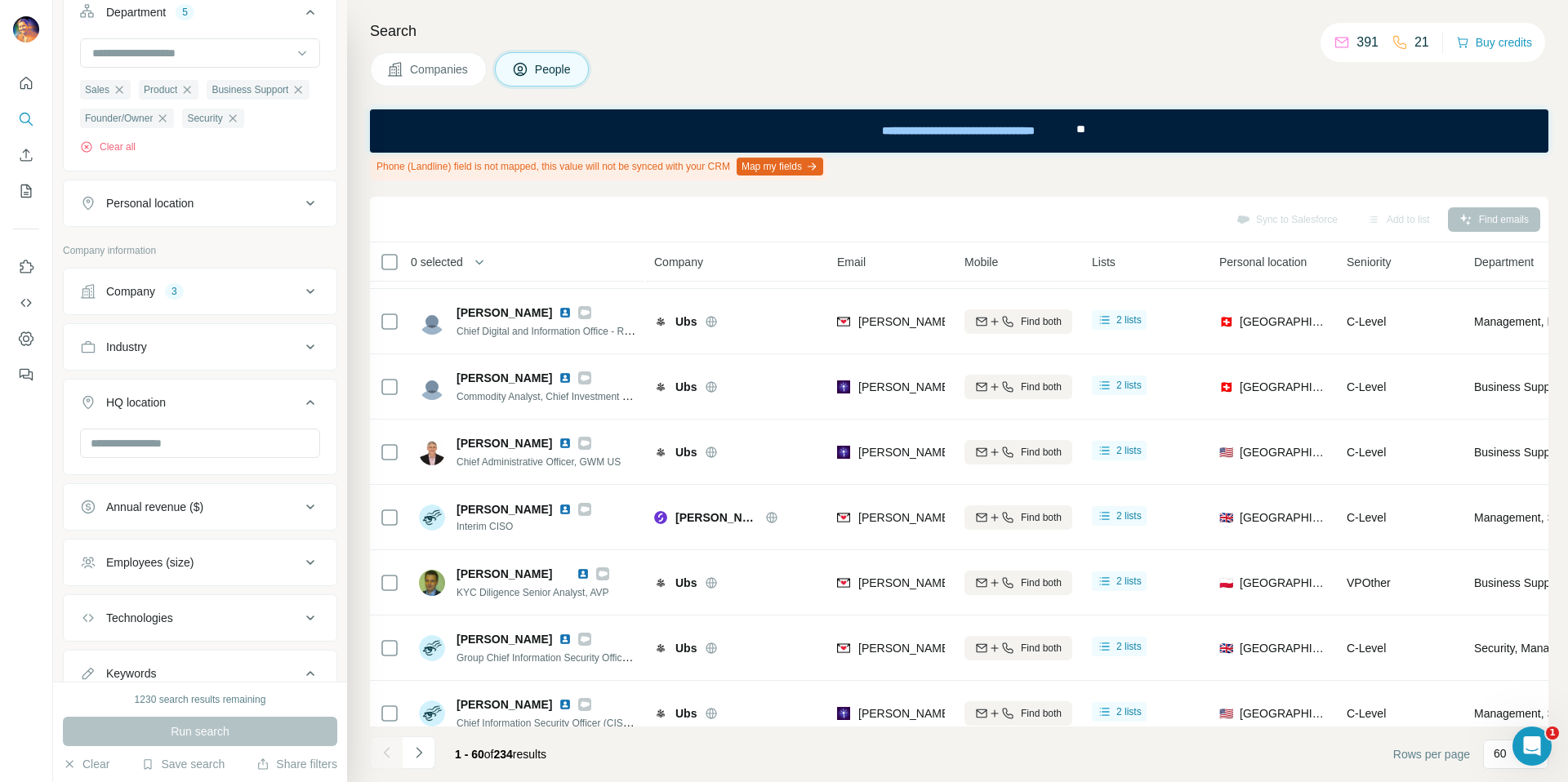
click at [1204, 31] on h4 "Search" at bounding box center [959, 31] width 1178 height 23
